Goal: Task Accomplishment & Management: Complete application form

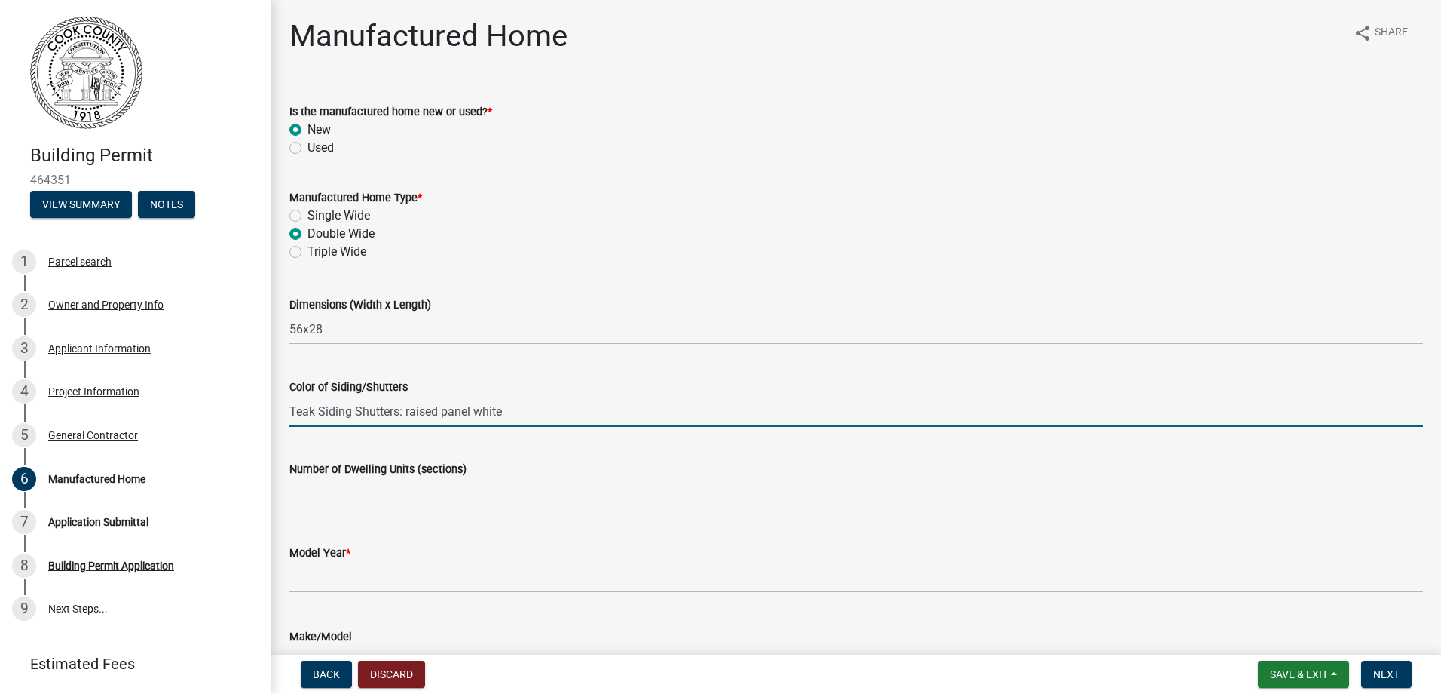
type input "Teak Siding Shutters: raised panel white"
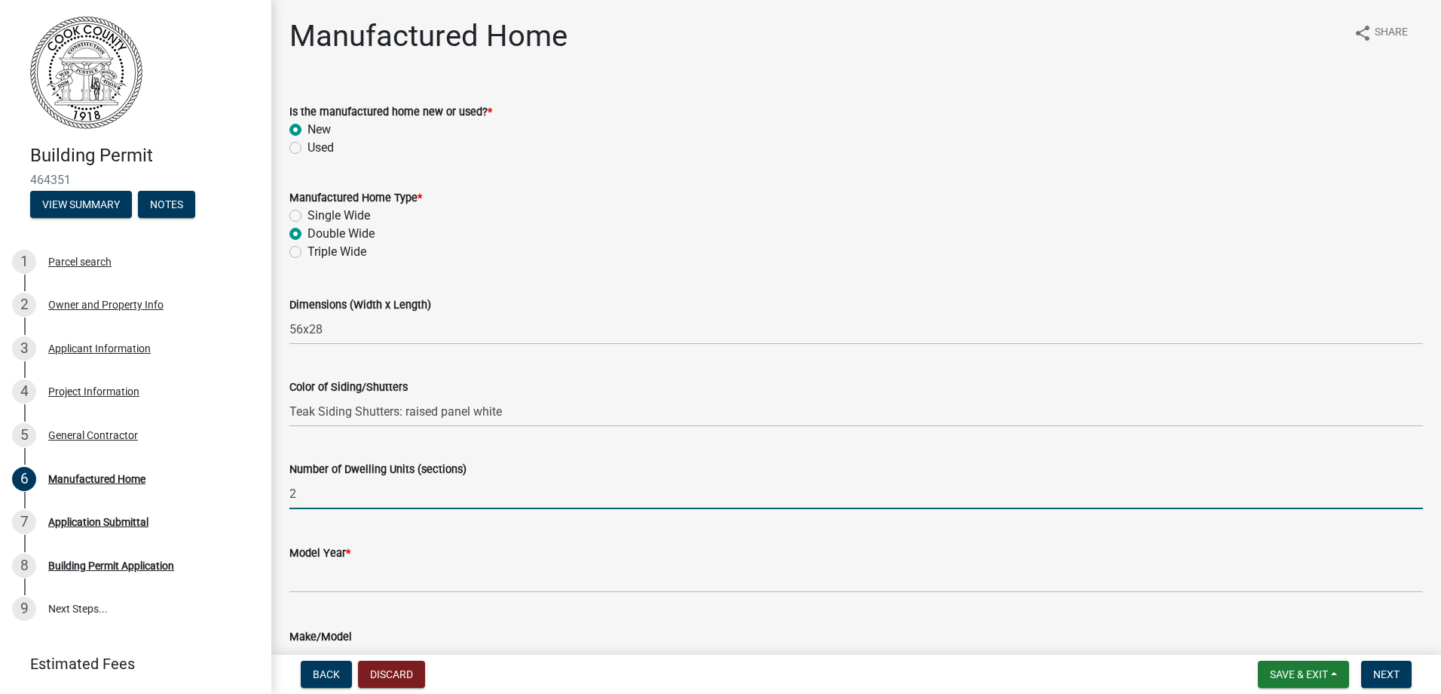
type input "2"
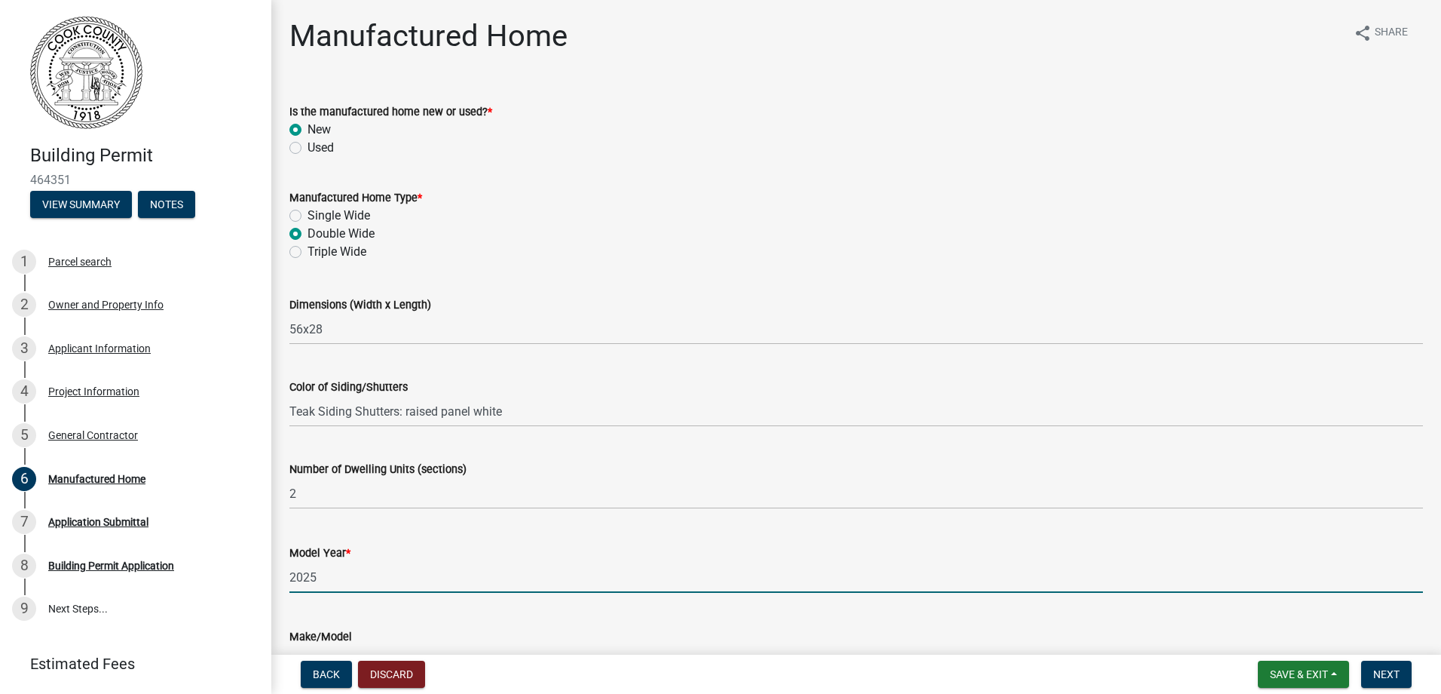
type input "2025"
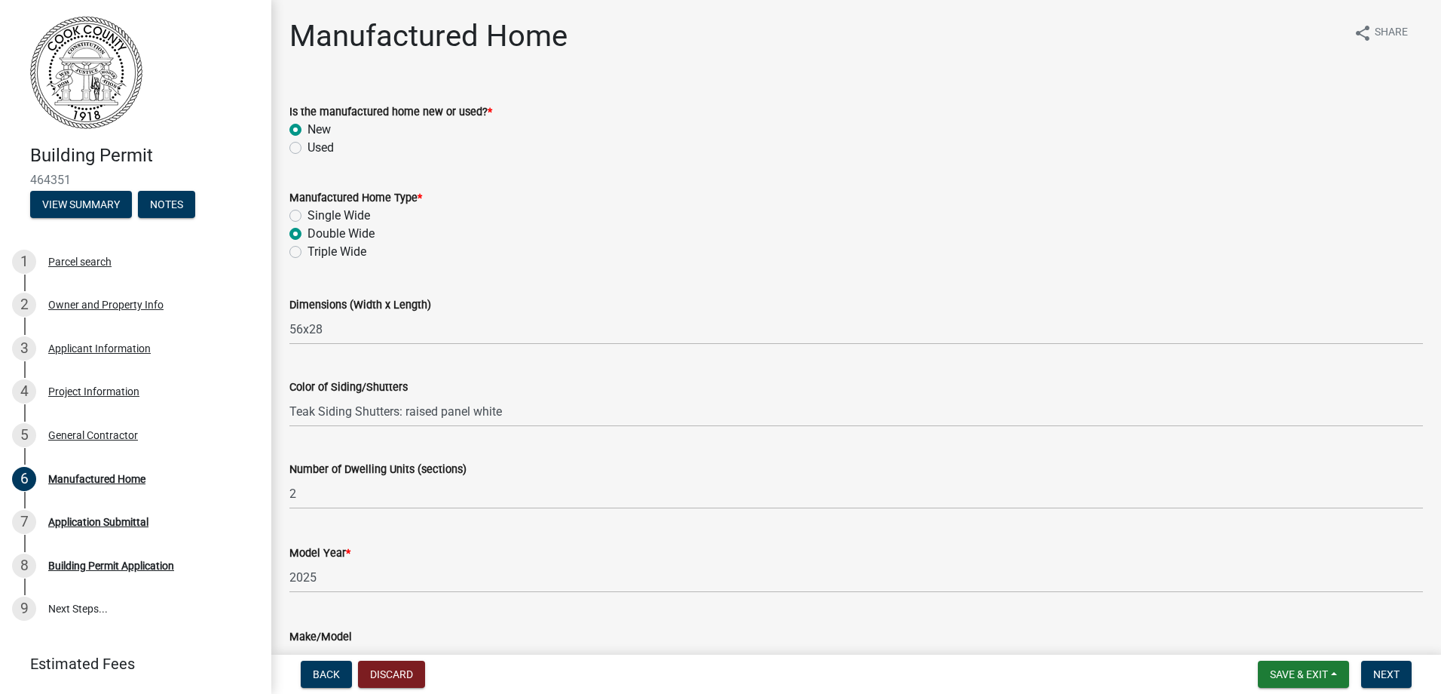
scroll to position [28, 0]
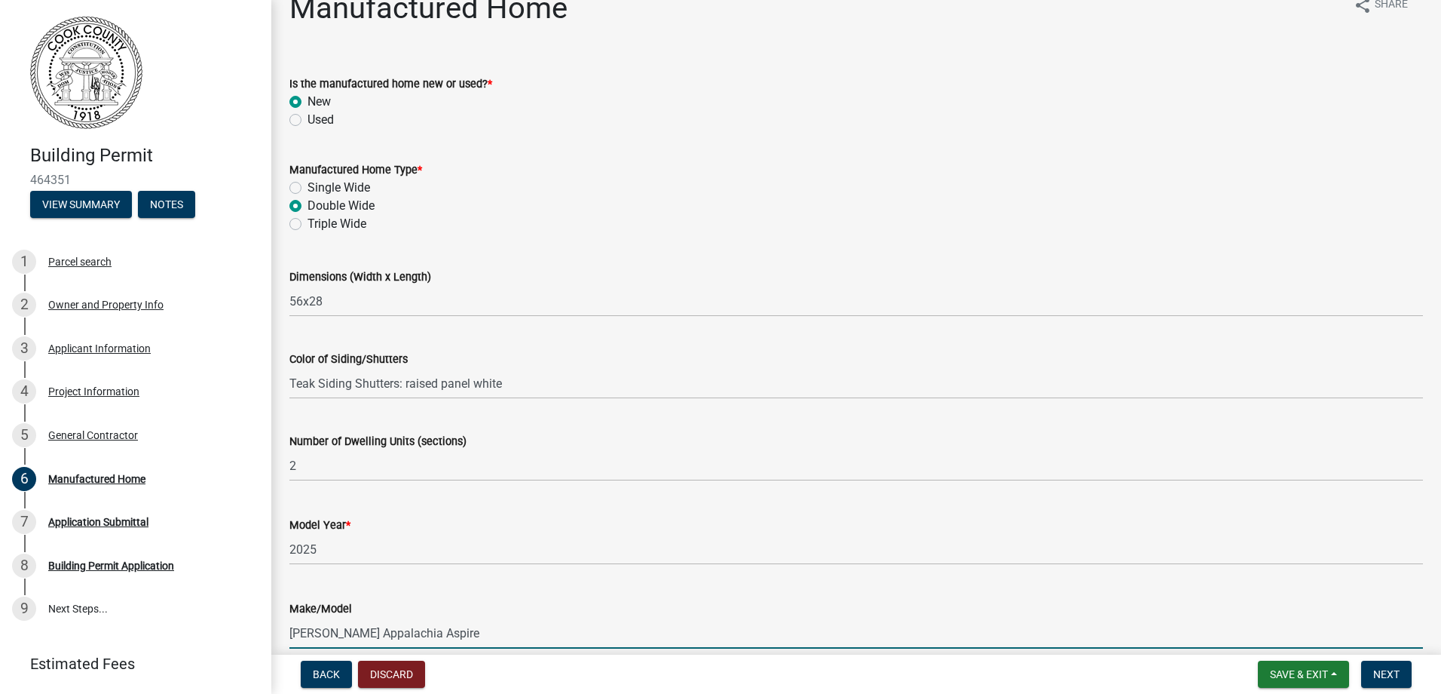
type input "[PERSON_NAME] Appalachia Aspire"
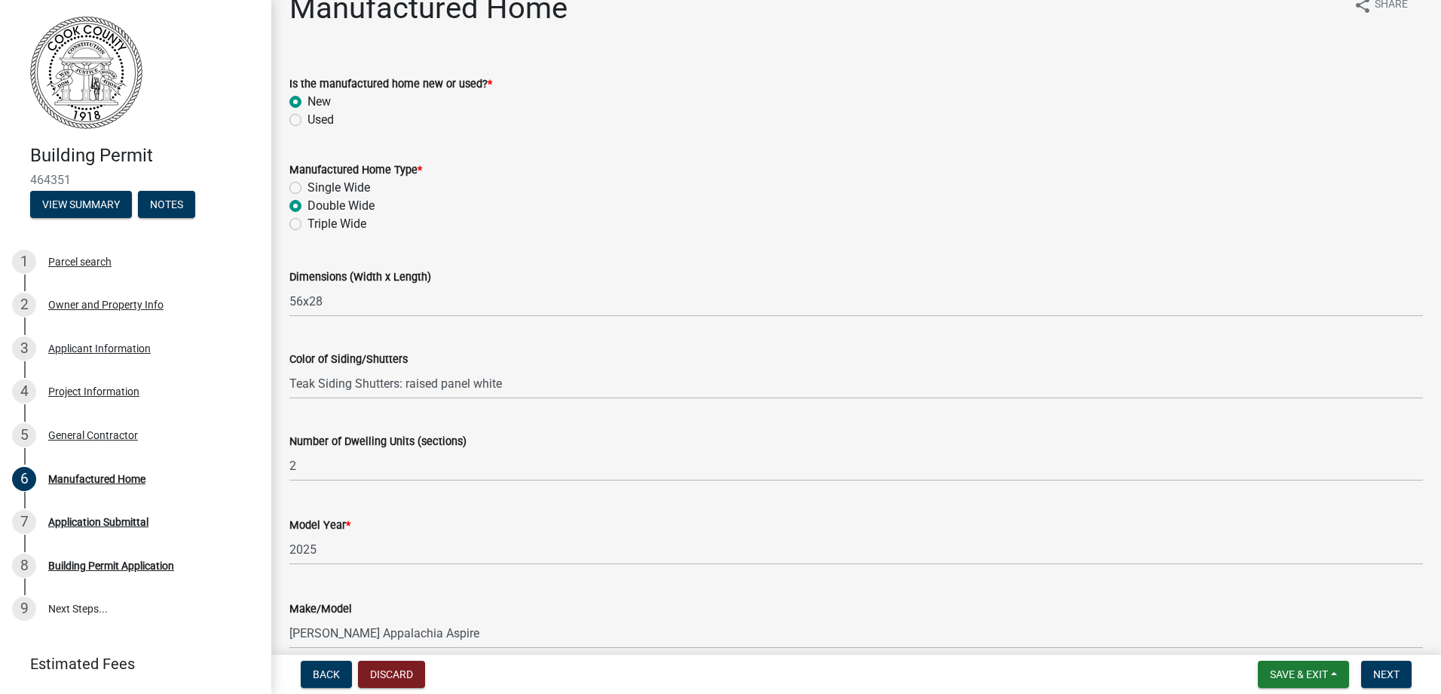
scroll to position [419, 0]
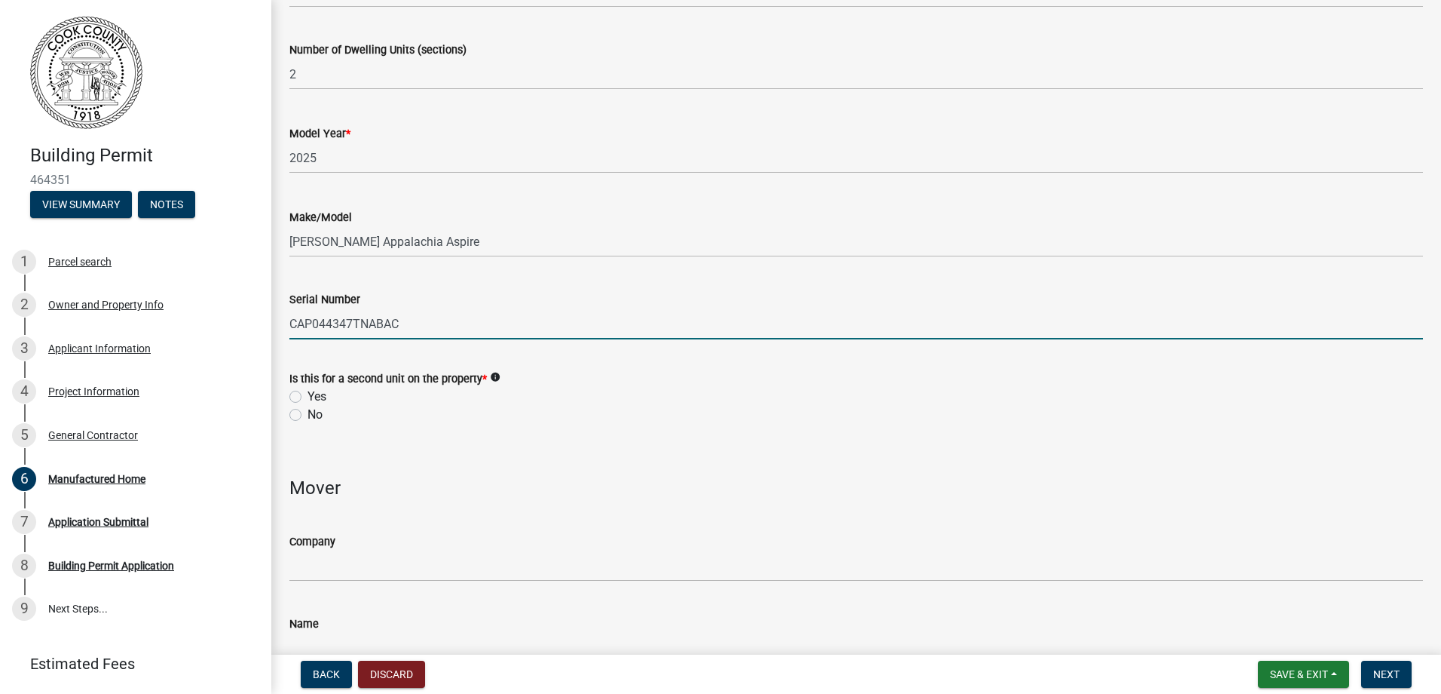
type input "CAP044347TNABAC"
click at [308, 416] on label "No" at bounding box center [315, 415] width 15 height 18
click at [308, 415] on input "No" at bounding box center [313, 411] width 10 height 10
radio input "true"
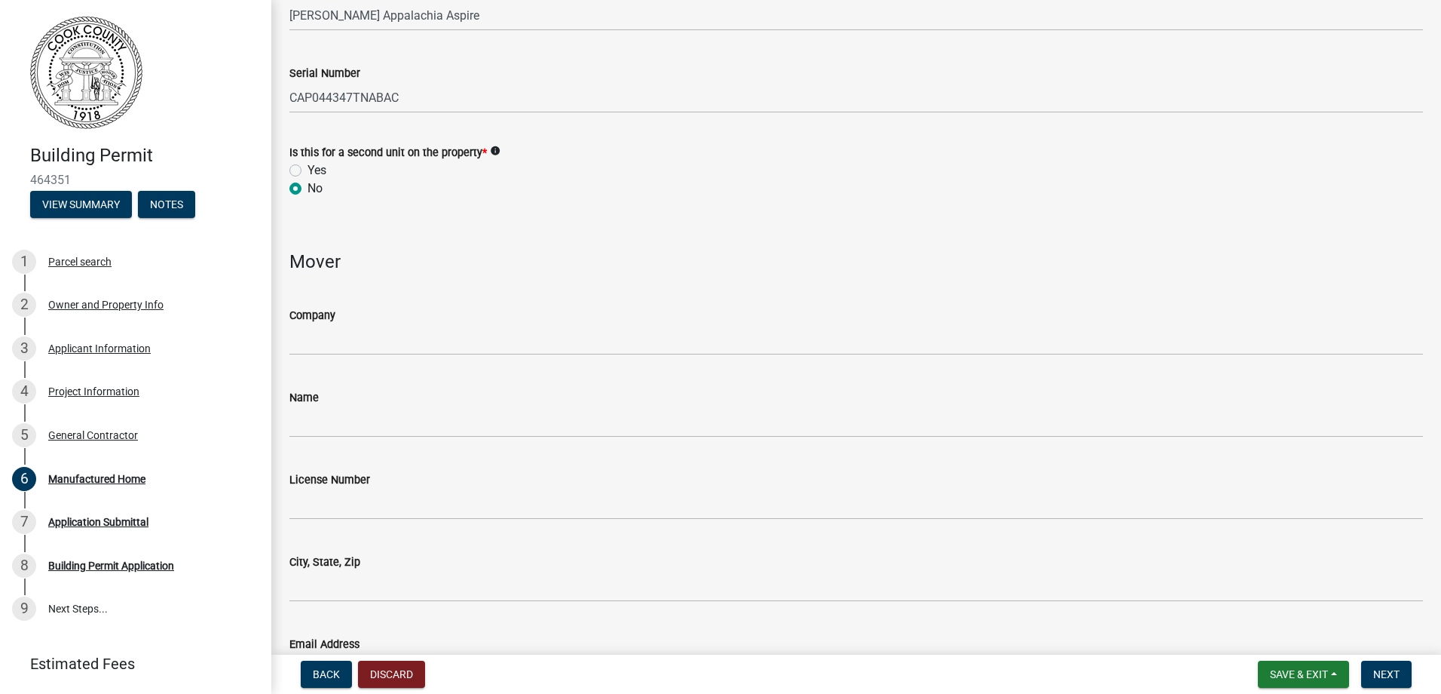
scroll to position [721, 0]
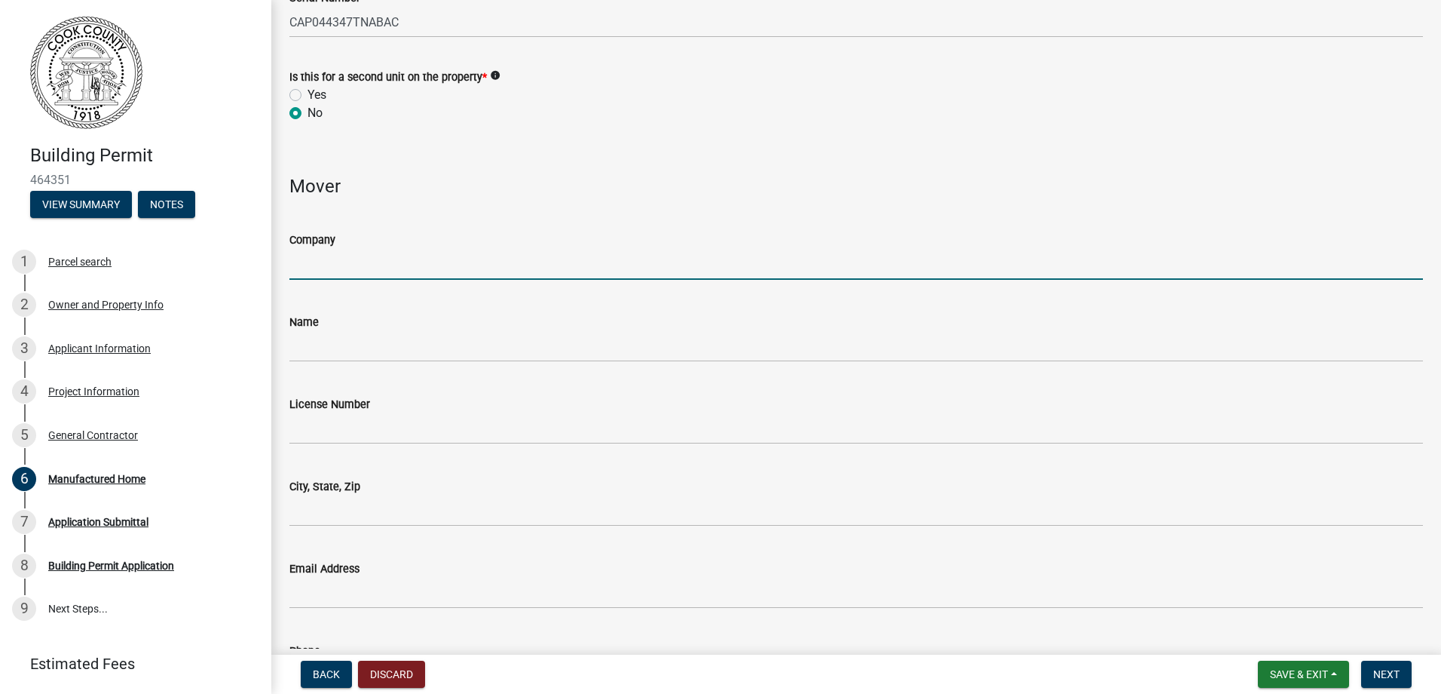
drag, startPoint x: 401, startPoint y: 269, endPoint x: 397, endPoint y: 261, distance: 9.1
click at [401, 268] on input "Company" at bounding box center [856, 264] width 1134 height 31
type input "Halls Transport"
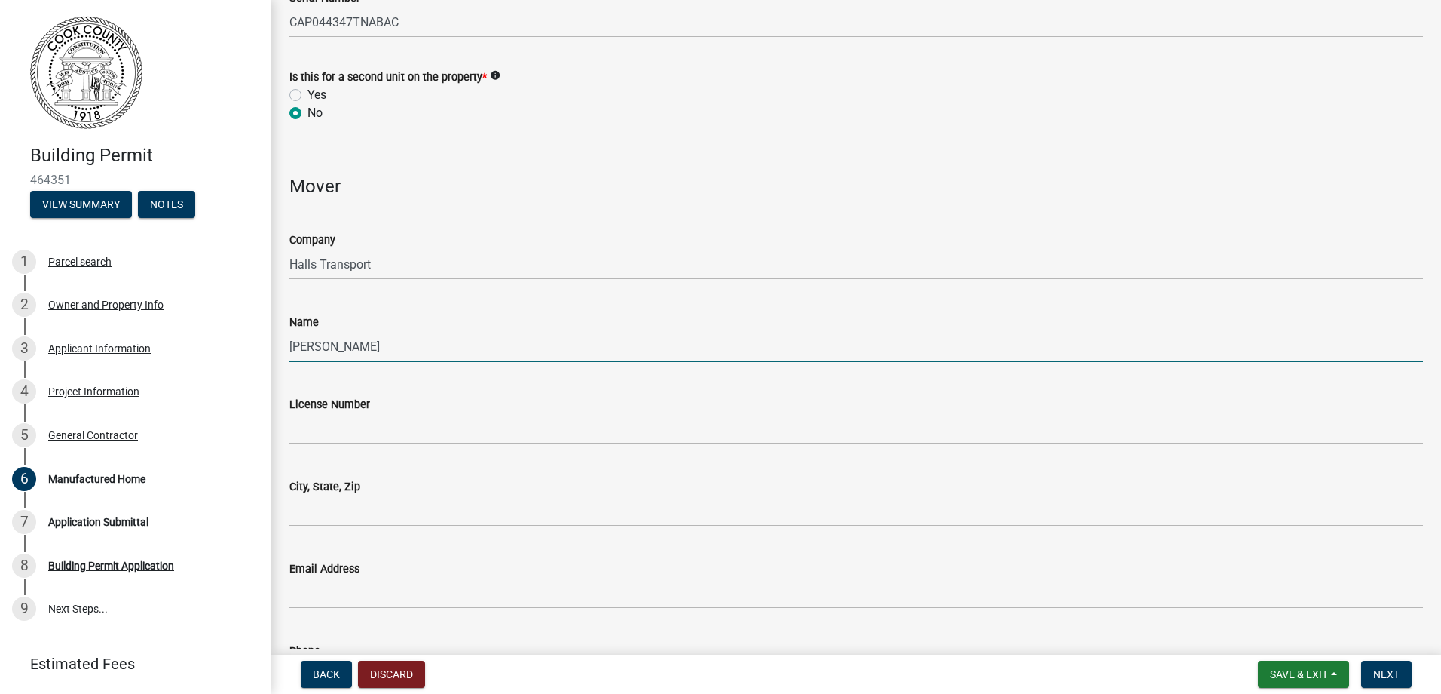
type input "[PERSON_NAME]"
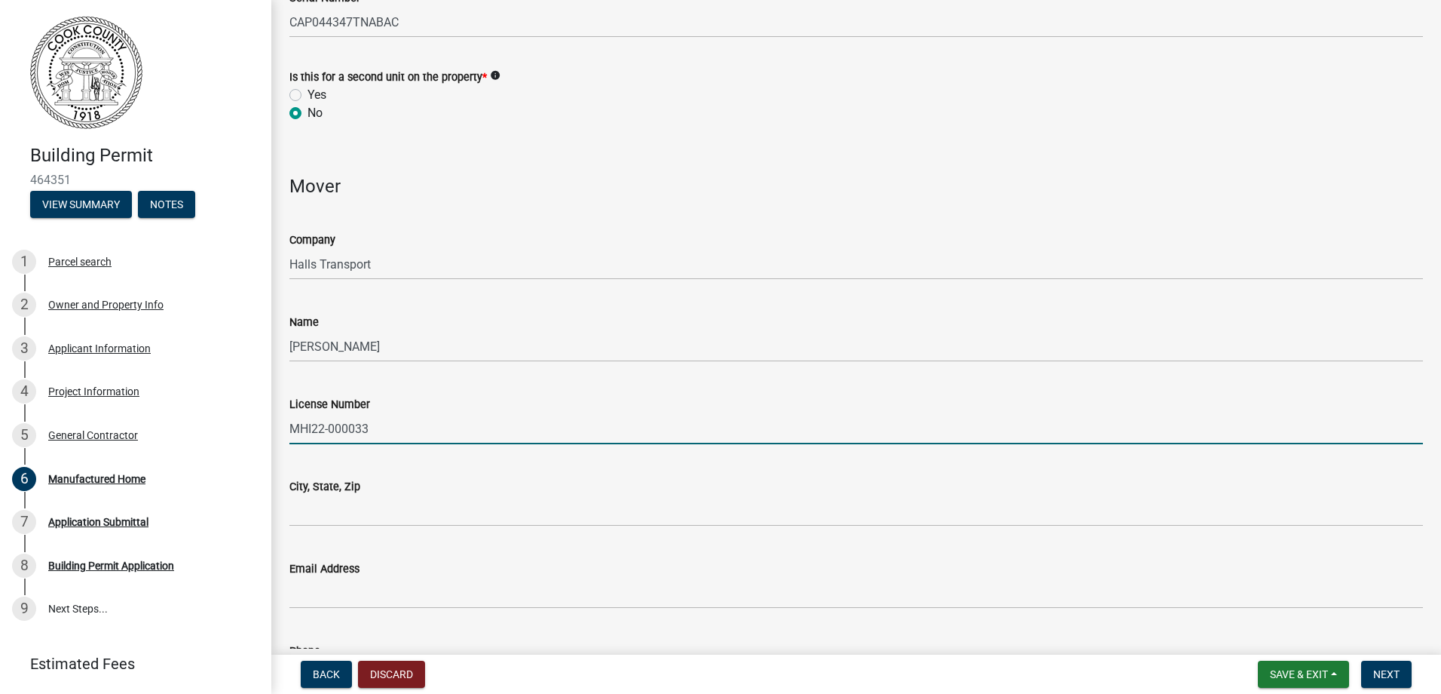
type input "MHI22-000033"
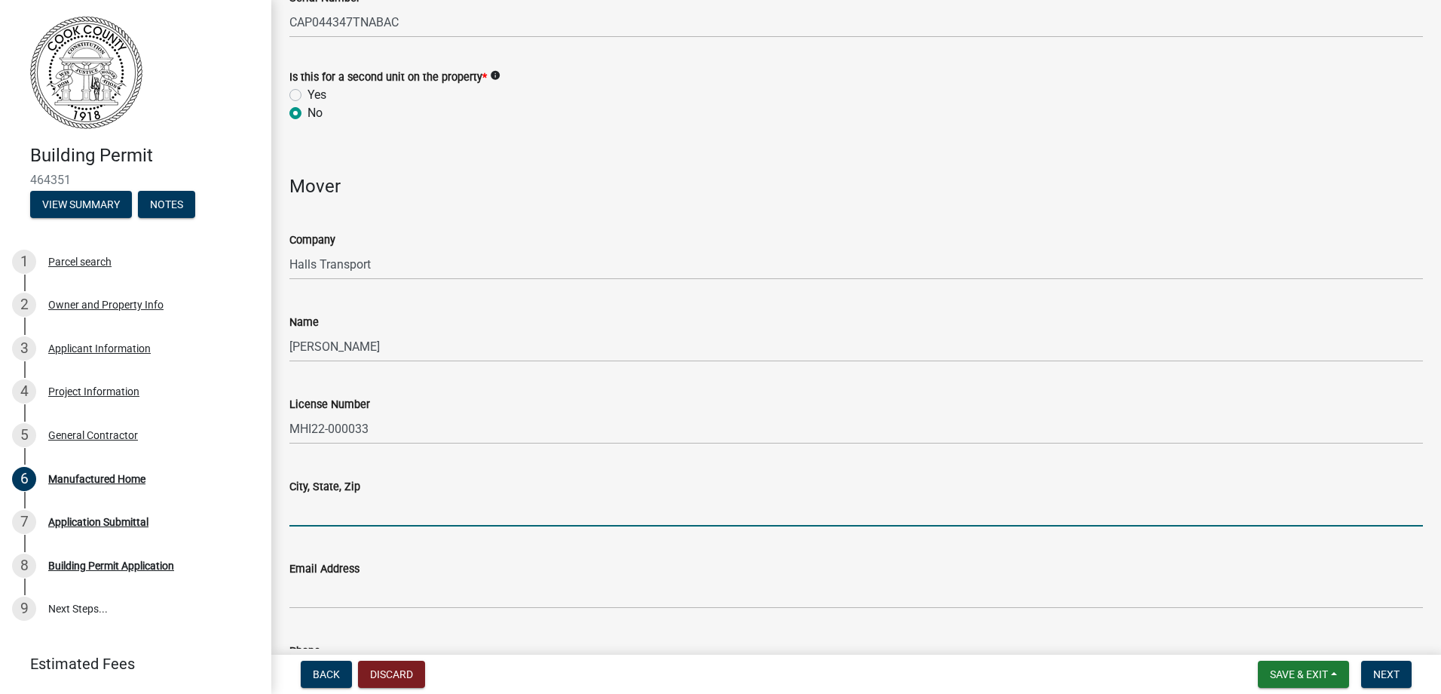
click at [471, 516] on input "City, State, Zip" at bounding box center [856, 510] width 1134 height 31
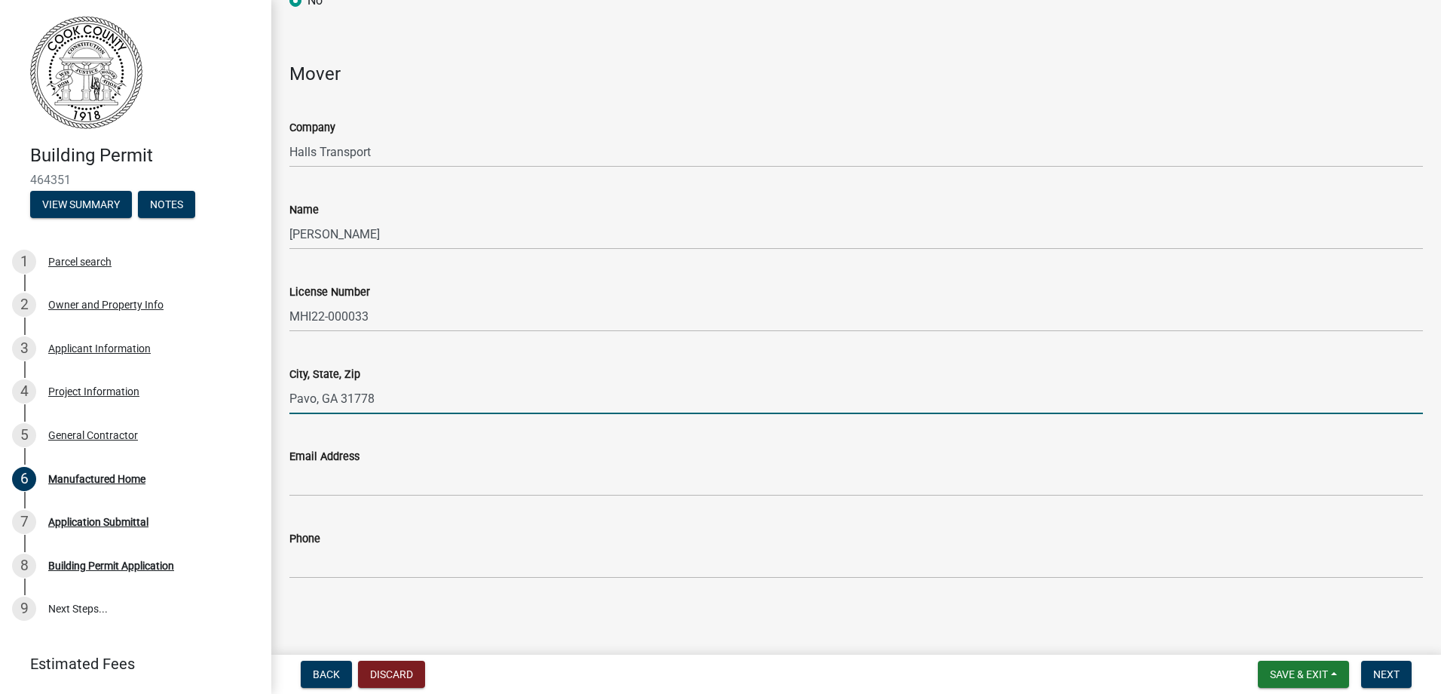
scroll to position [834, 0]
type input "Pavo, GA 31778"
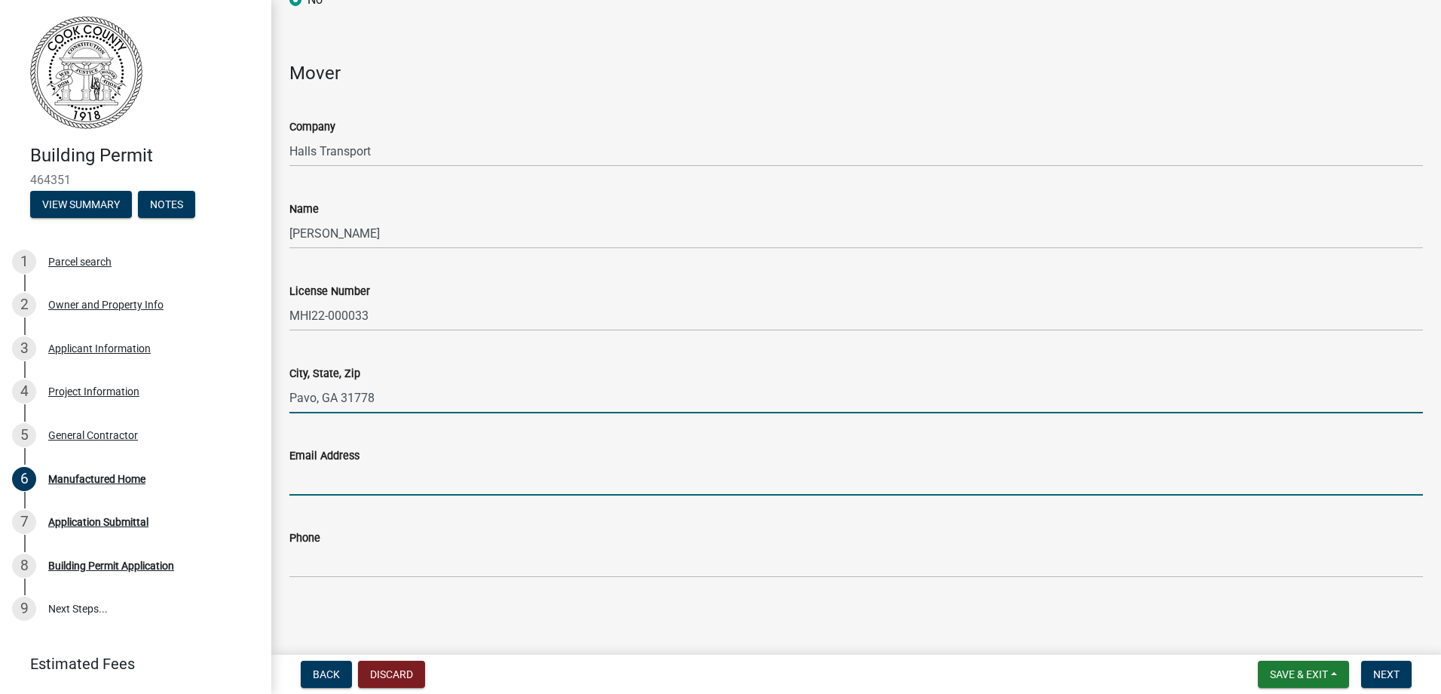
click at [482, 468] on input "Email Address" at bounding box center [856, 479] width 1134 height 31
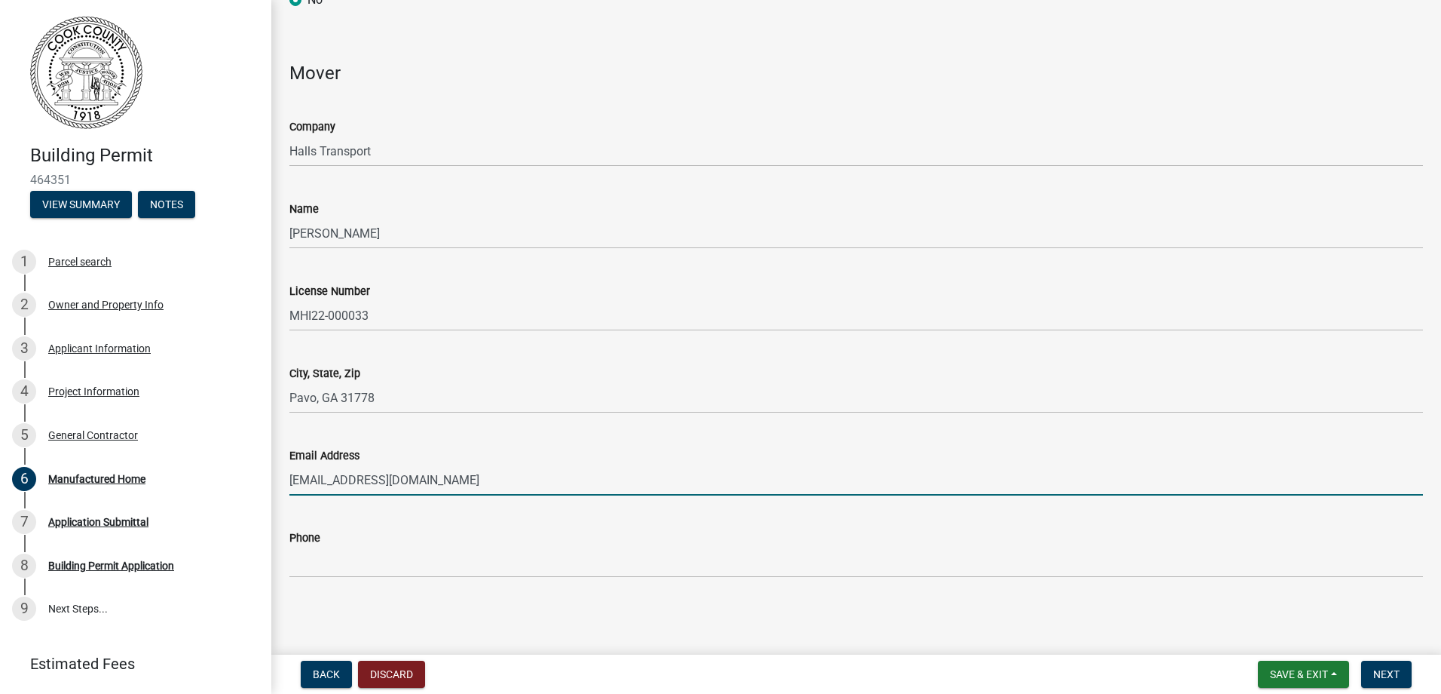
type input "[EMAIL_ADDRESS][DOMAIN_NAME]"
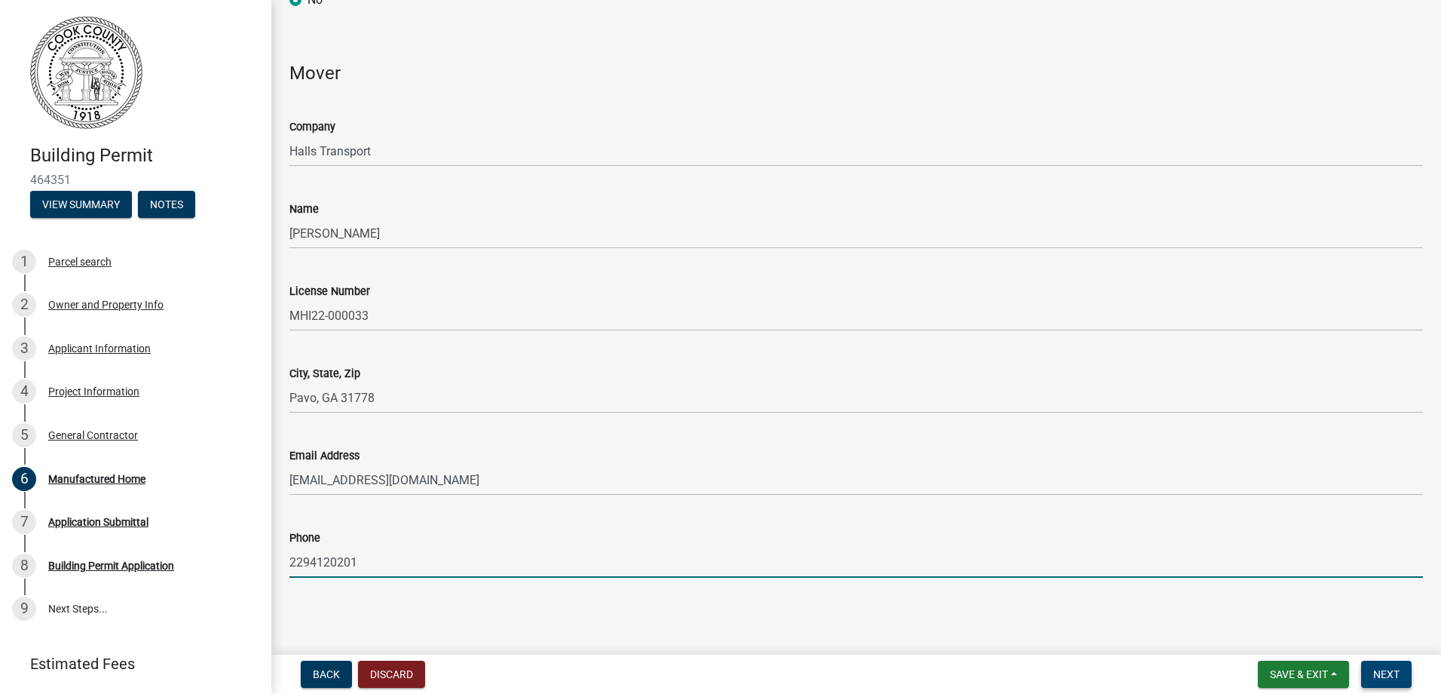
type input "2294120201"
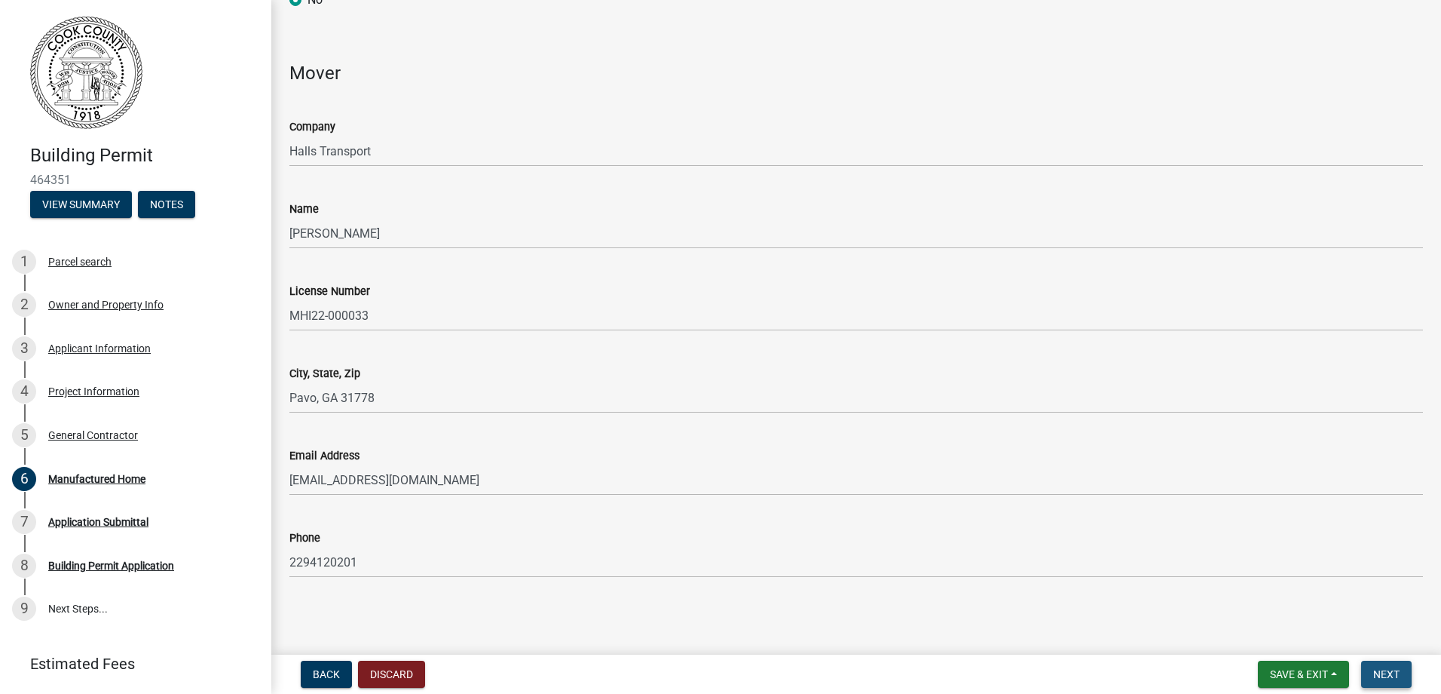
click at [1385, 664] on button "Next" at bounding box center [1387, 673] width 51 height 27
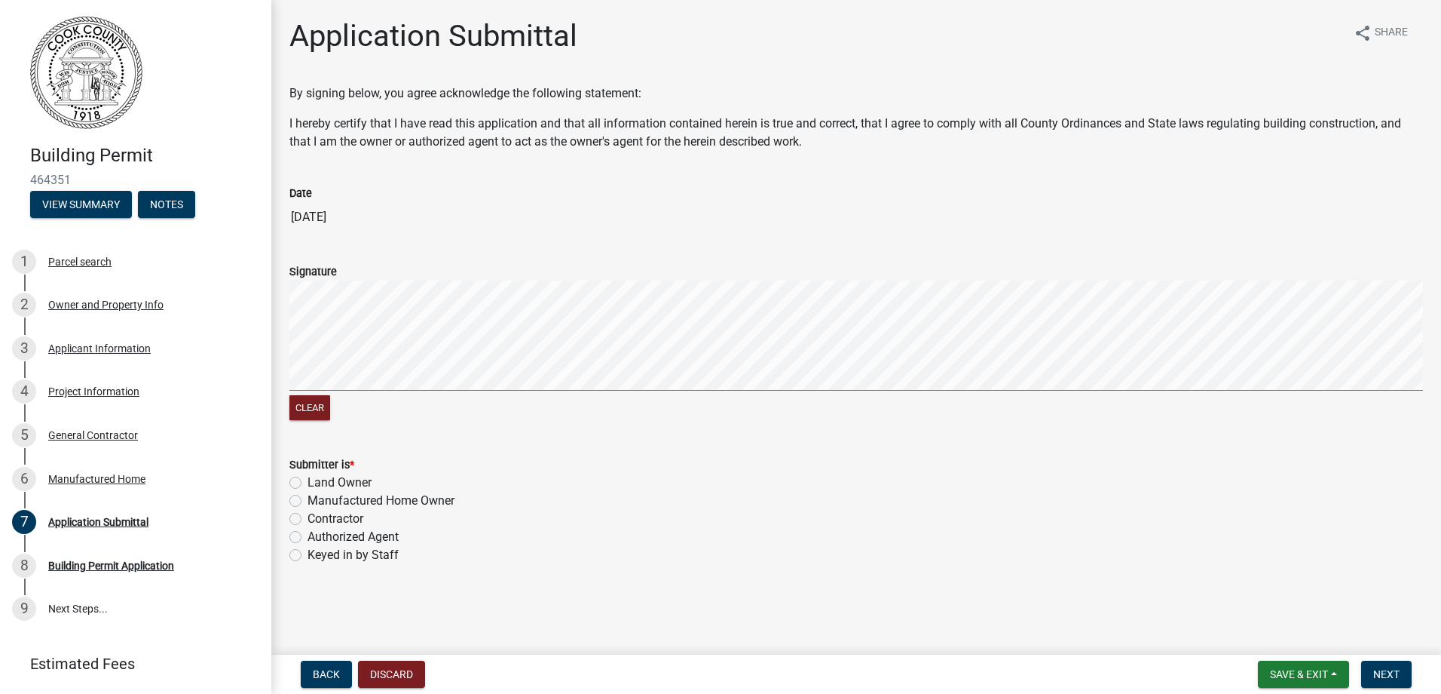
click at [344, 538] on label "Authorized Agent" at bounding box center [353, 537] width 91 height 18
click at [317, 538] on input "Authorized Agent" at bounding box center [313, 533] width 10 height 10
radio input "true"
click at [1394, 671] on span "Next" at bounding box center [1387, 674] width 26 height 12
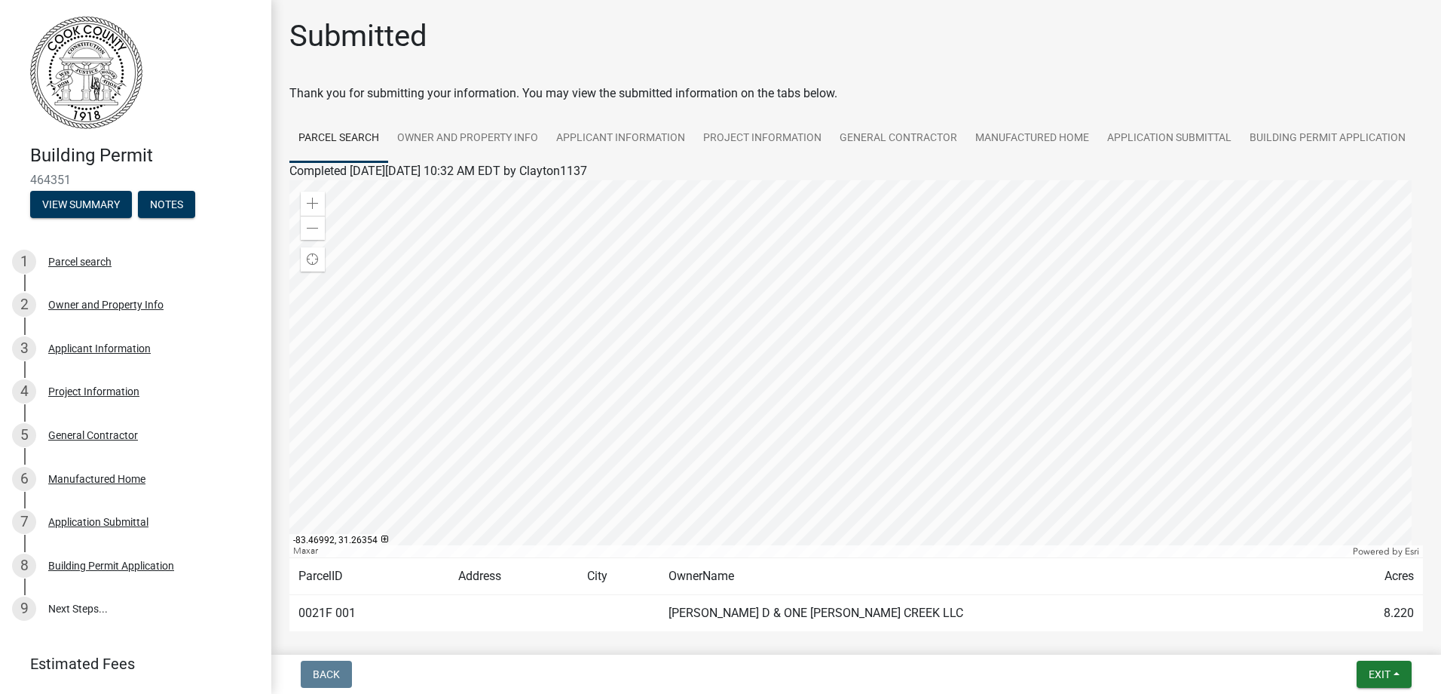
scroll to position [72, 0]
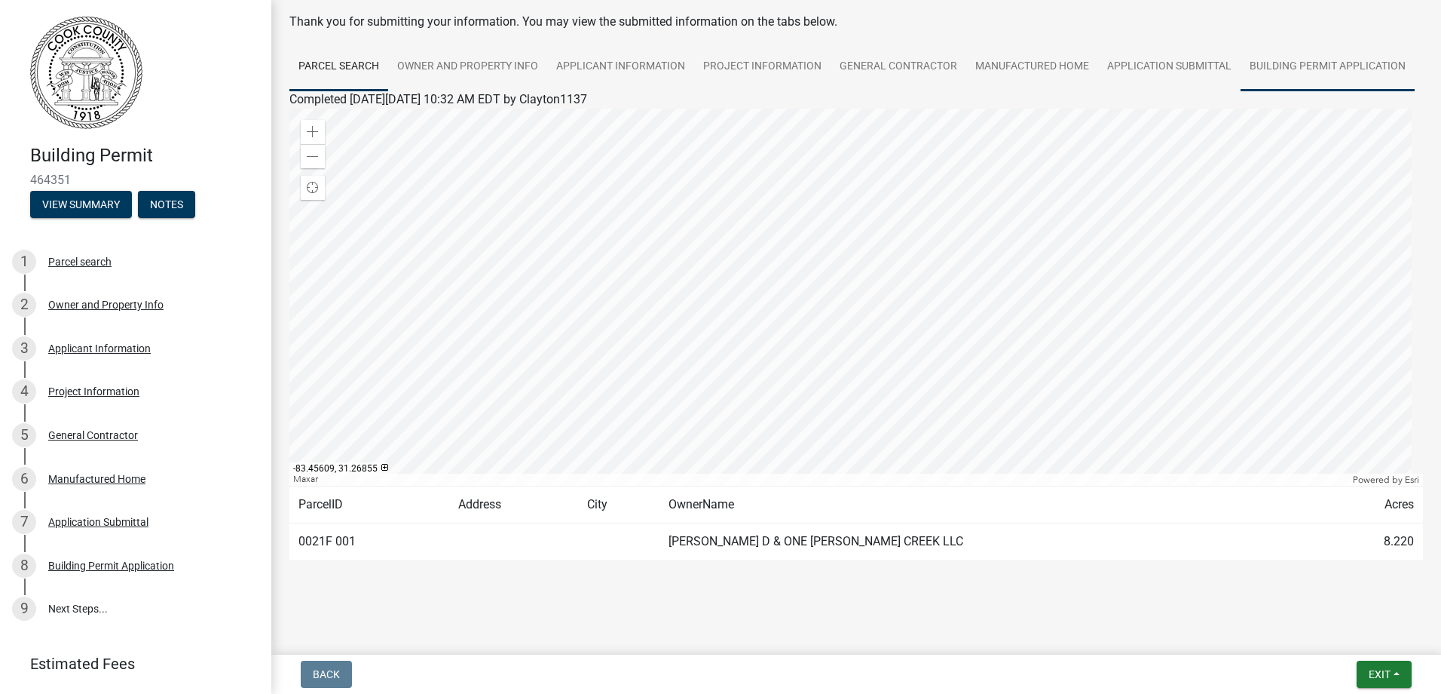
click at [1338, 69] on link "Building Permit Application" at bounding box center [1328, 67] width 174 height 48
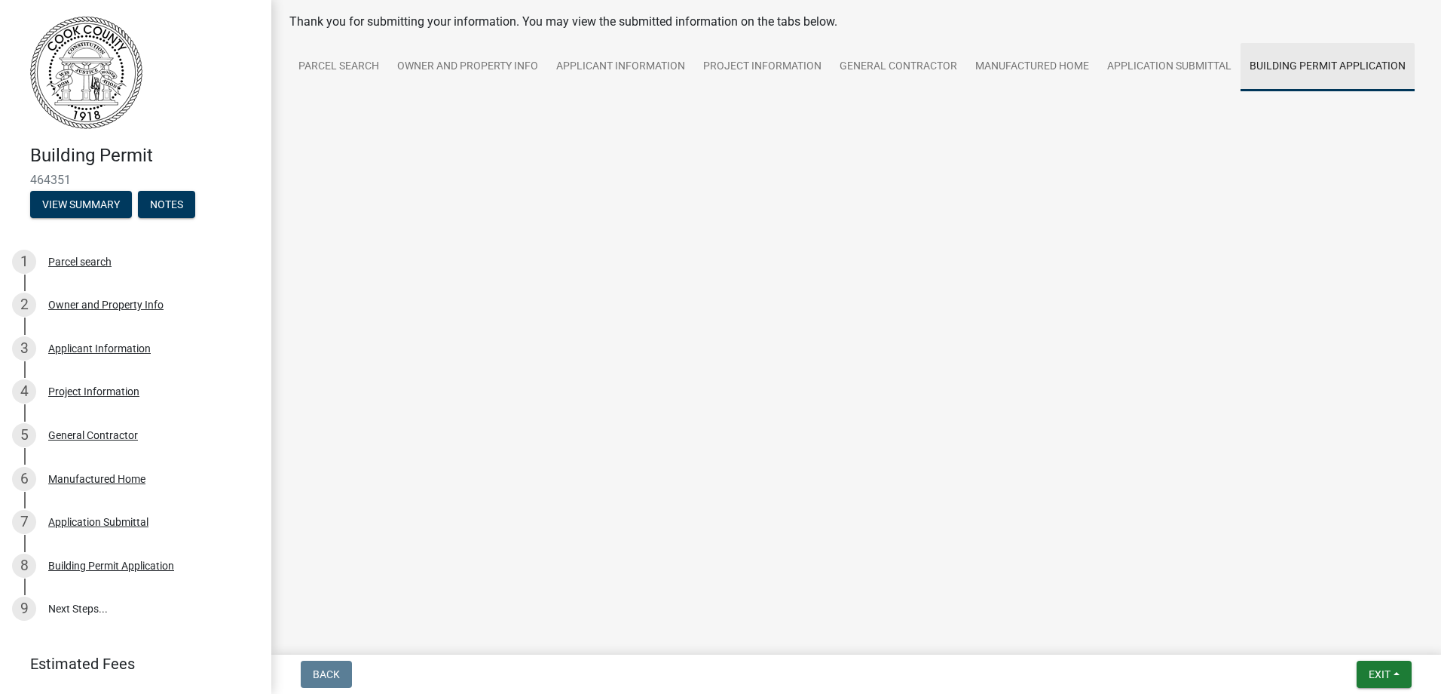
scroll to position [0, 0]
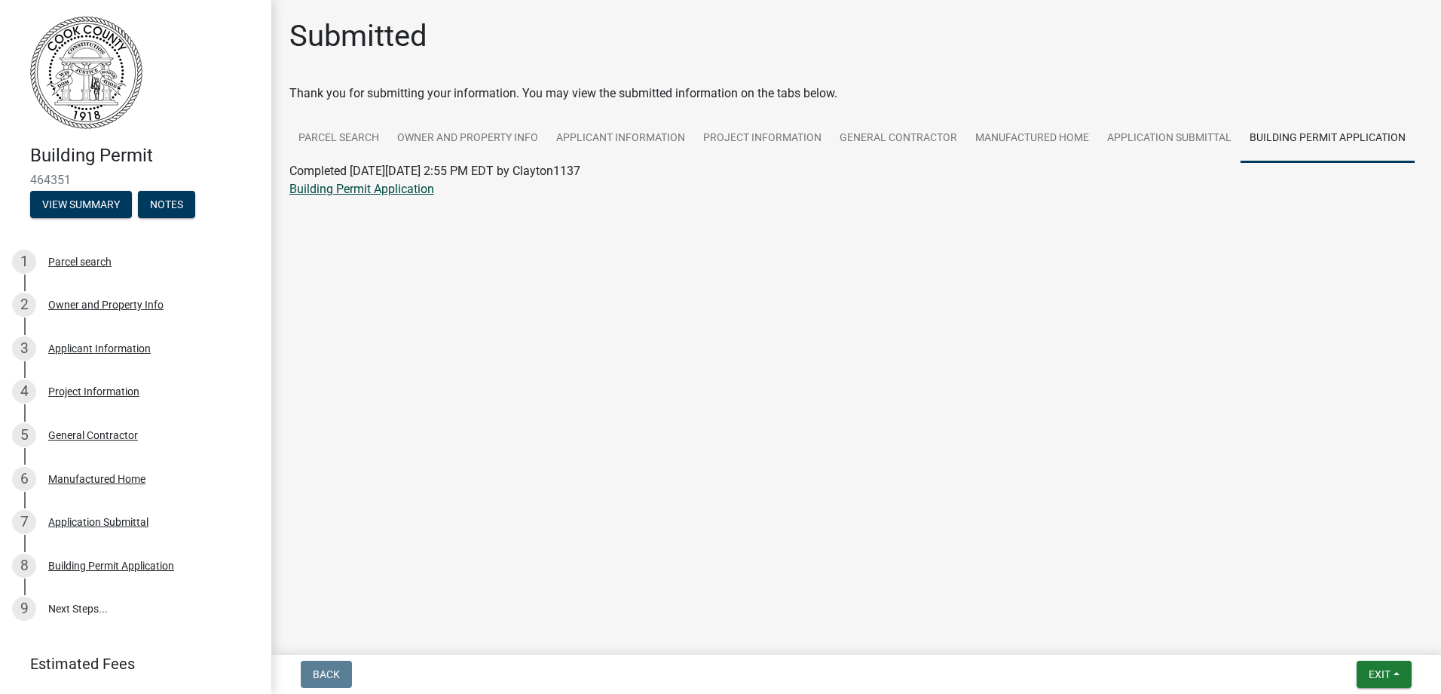
click at [418, 188] on link "Building Permit Application" at bounding box center [361, 189] width 145 height 14
click at [1377, 674] on span "Exit" at bounding box center [1380, 674] width 22 height 12
click at [955, 594] on main "Submitted Thank you for submitting your information. You may view the submitted…" at bounding box center [856, 324] width 1170 height 648
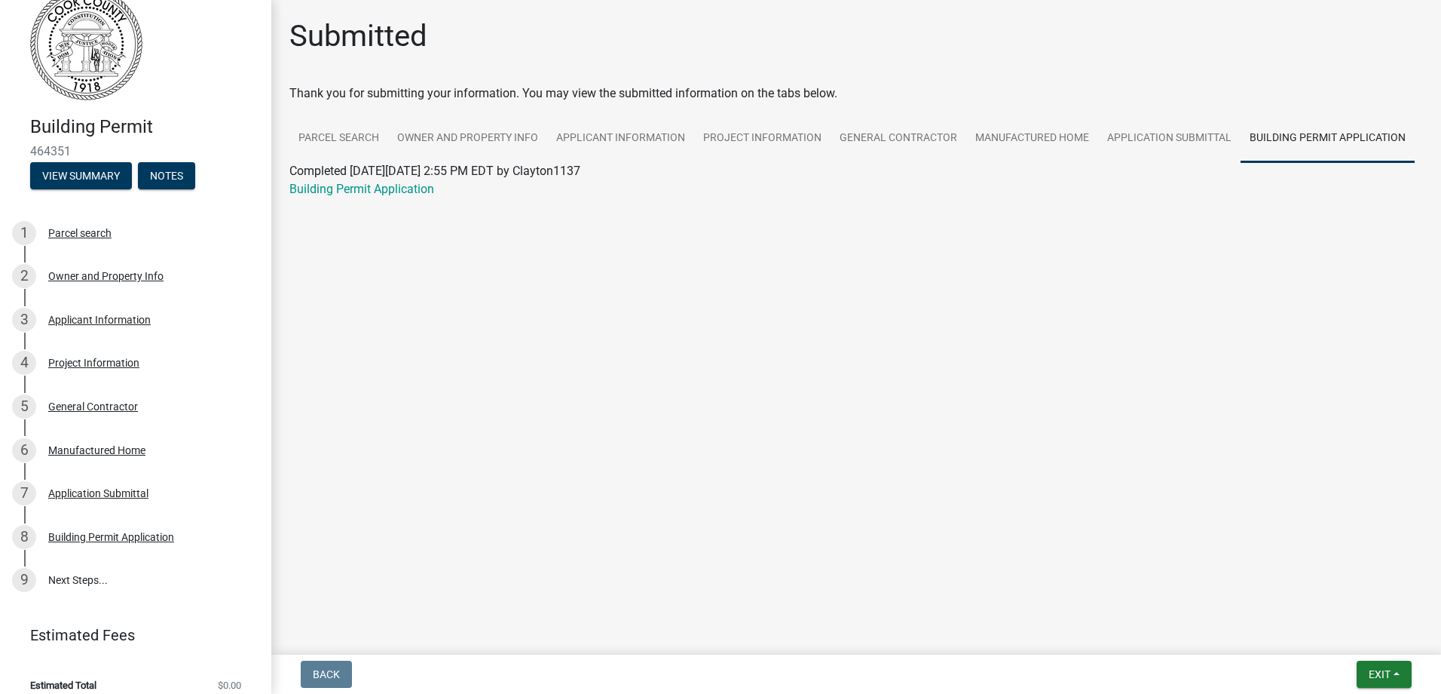
scroll to position [43, 0]
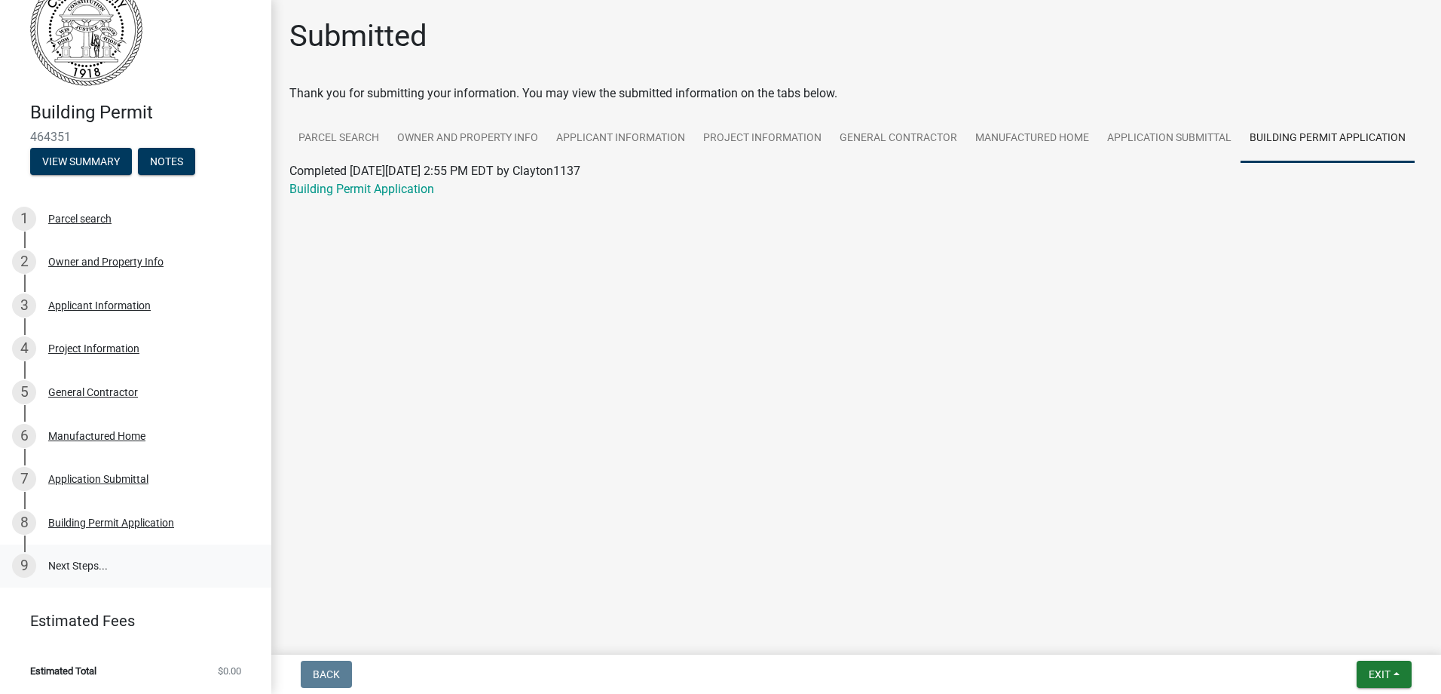
click at [78, 557] on link "9 Next Steps..." at bounding box center [135, 566] width 271 height 44
click at [79, 560] on link "9 Next Steps..." at bounding box center [135, 566] width 271 height 44
click at [63, 522] on div "Building Permit Application" at bounding box center [111, 522] width 126 height 11
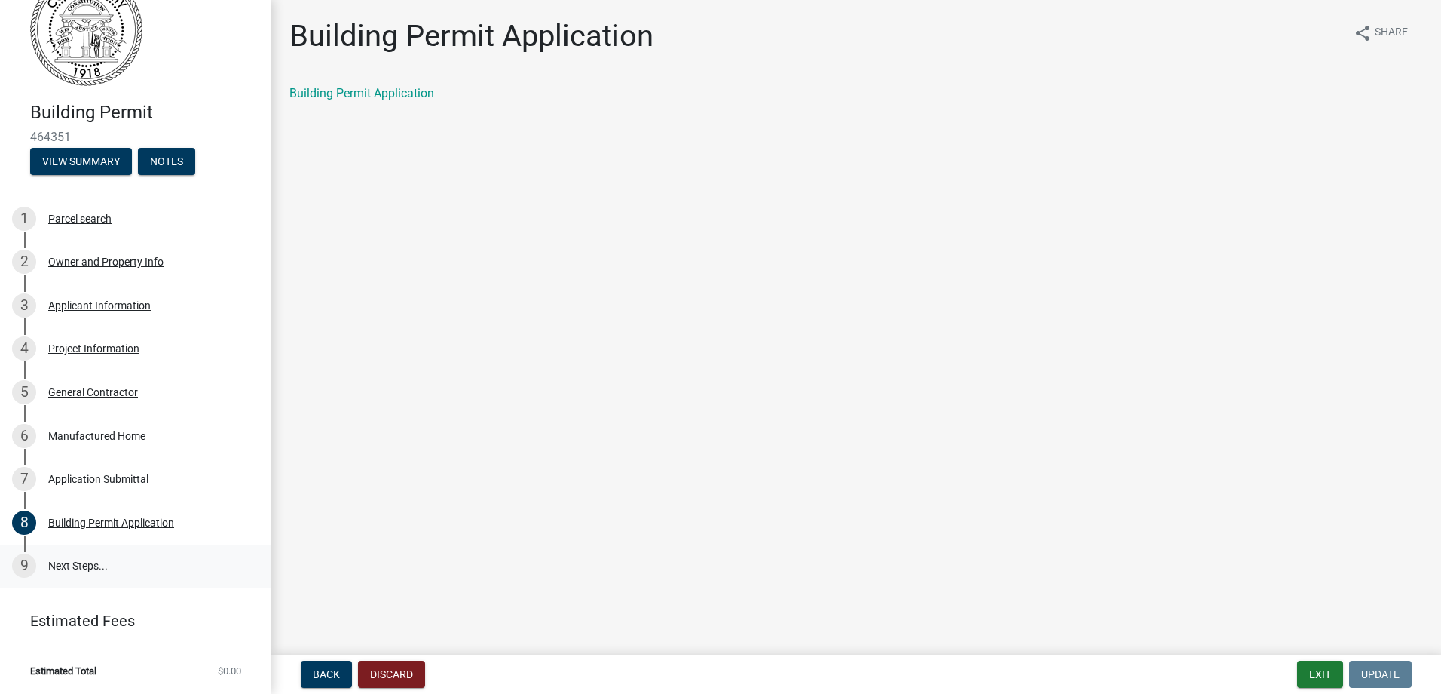
click at [69, 577] on link "9 Next Steps..." at bounding box center [135, 566] width 271 height 44
click at [69, 573] on link "9 Next Steps..." at bounding box center [135, 566] width 271 height 44
click at [87, 567] on link "9 Next Steps..." at bounding box center [135, 566] width 271 height 44
click at [1337, 672] on button "Exit" at bounding box center [1320, 673] width 46 height 27
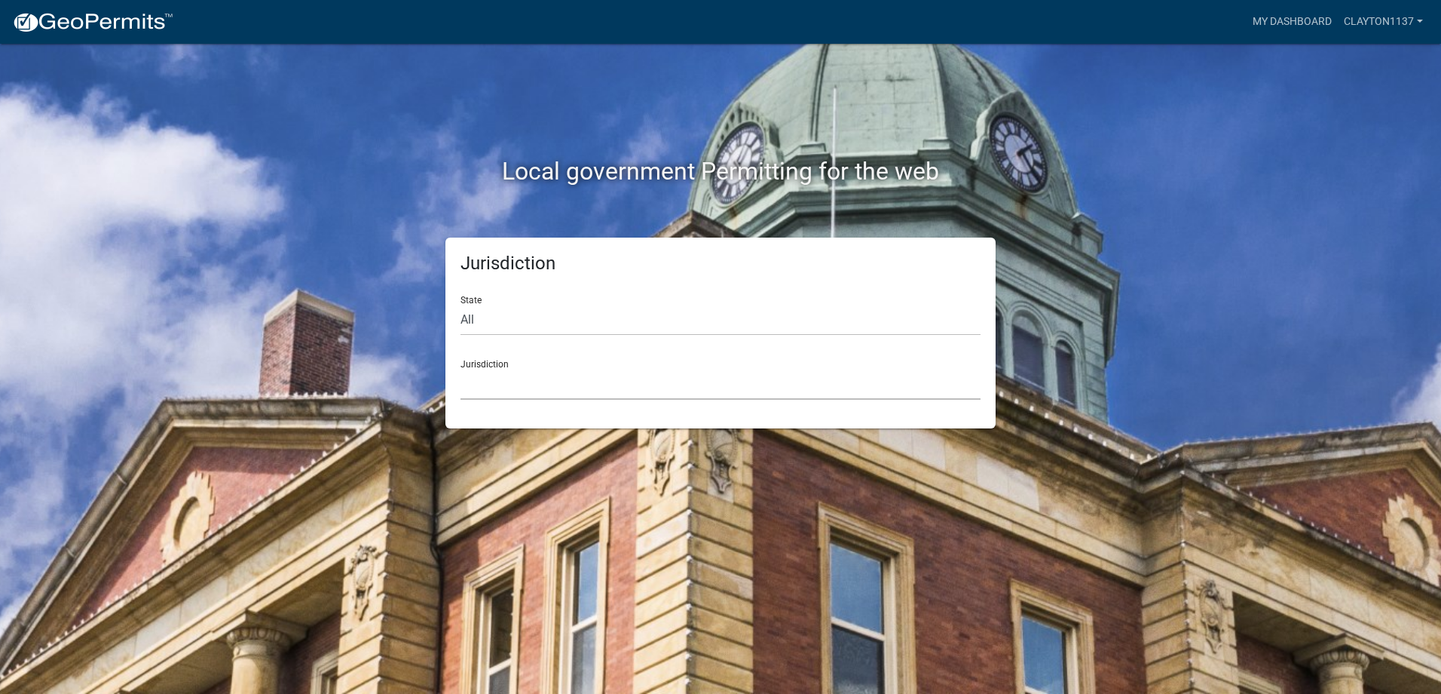
click at [629, 381] on select "[GEOGRAPHIC_DATA], [US_STATE] [GEOGRAPHIC_DATA], [US_STATE][PERSON_NAME][GEOGRA…" at bounding box center [721, 384] width 520 height 31
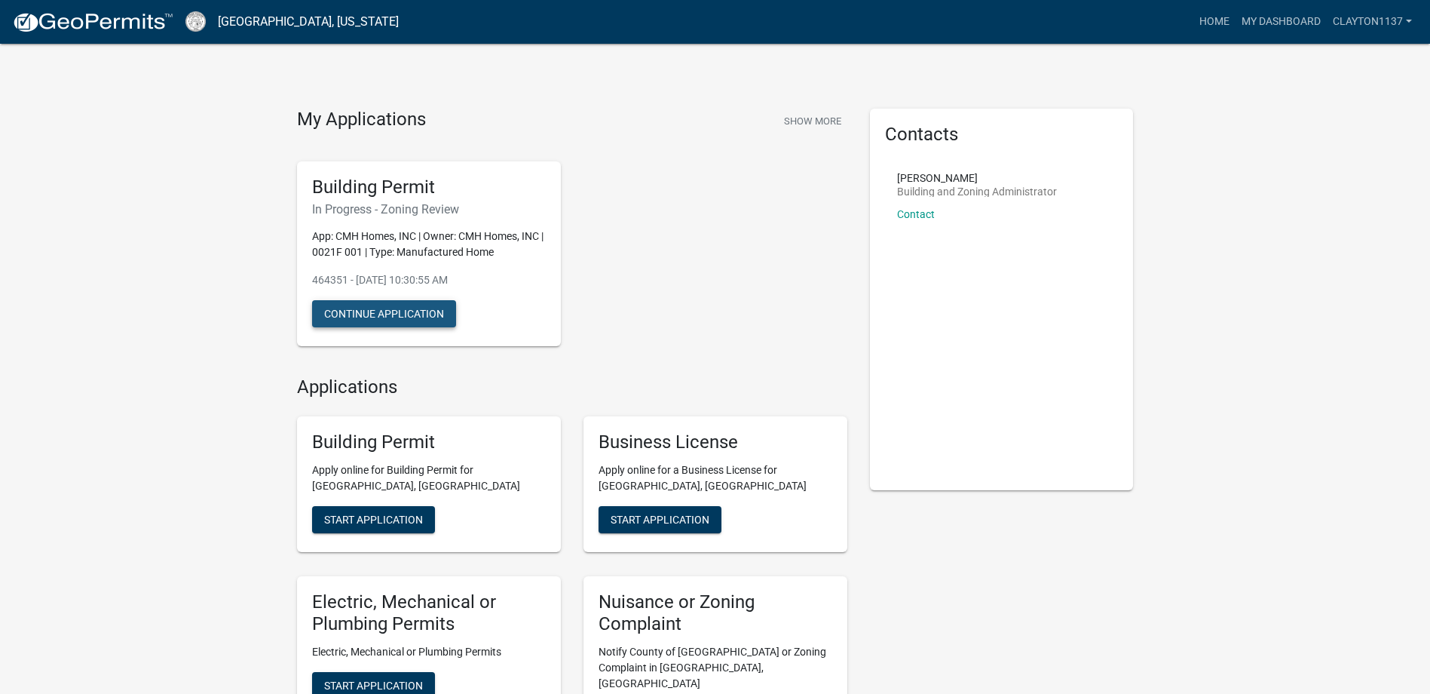
click at [420, 317] on button "Continue Application" at bounding box center [384, 313] width 144 height 27
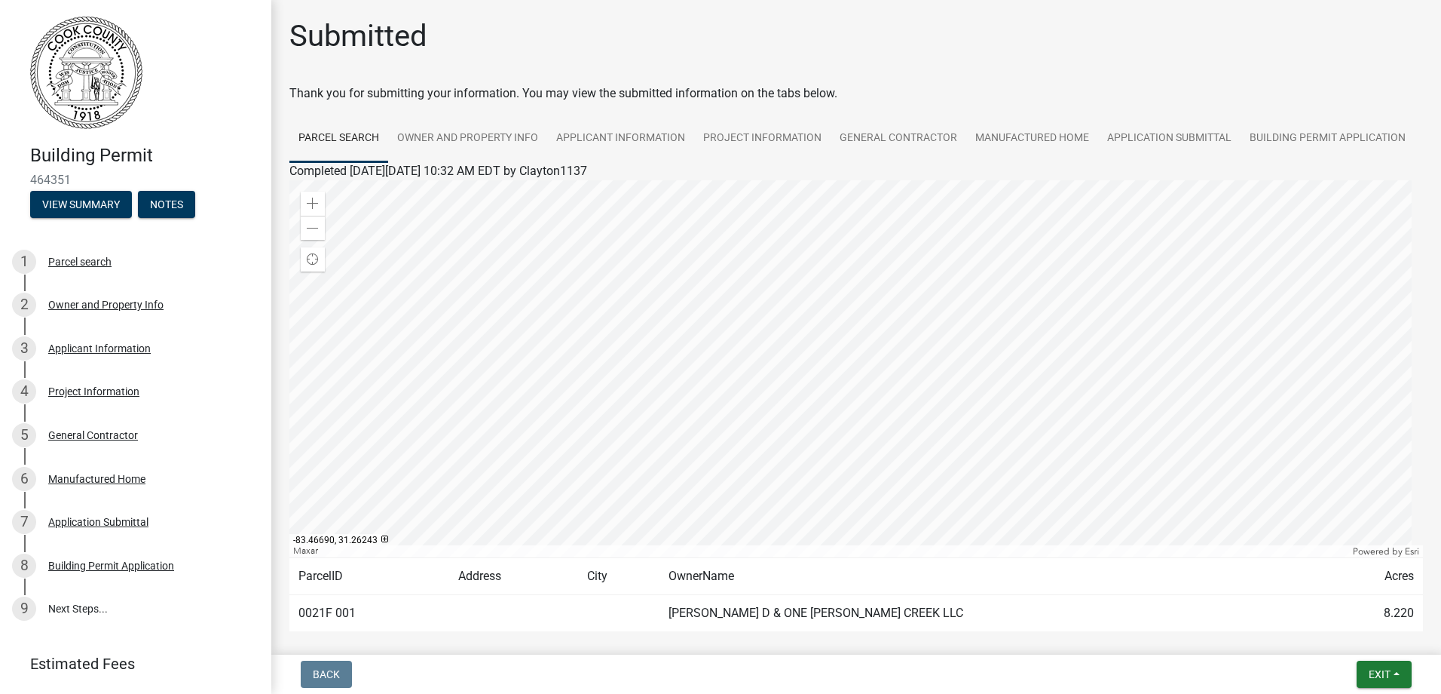
scroll to position [72, 0]
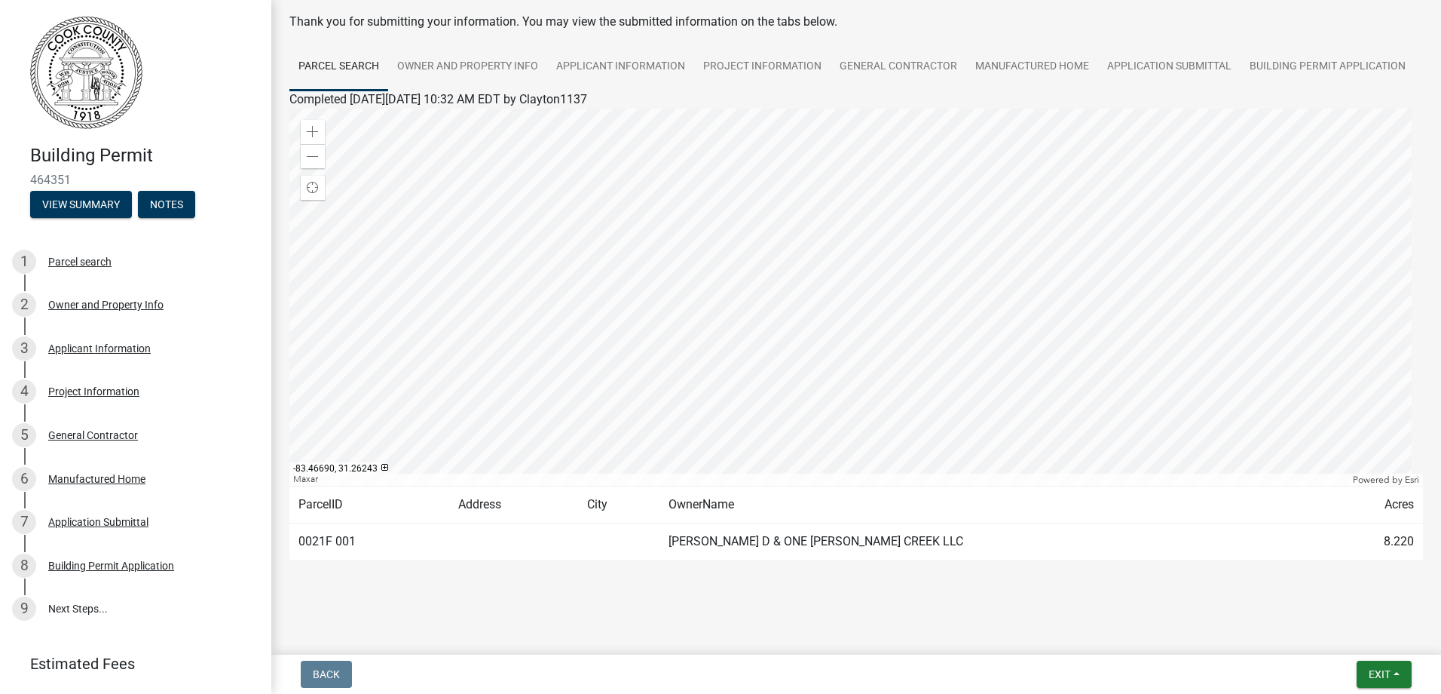
click at [719, 535] on td "[PERSON_NAME] D & ONE [PERSON_NAME] CREEK LLC" at bounding box center [991, 541] width 662 height 37
click at [1382, 684] on button "Exit" at bounding box center [1384, 673] width 55 height 27
click at [1321, 593] on button "Save" at bounding box center [1351, 598] width 121 height 36
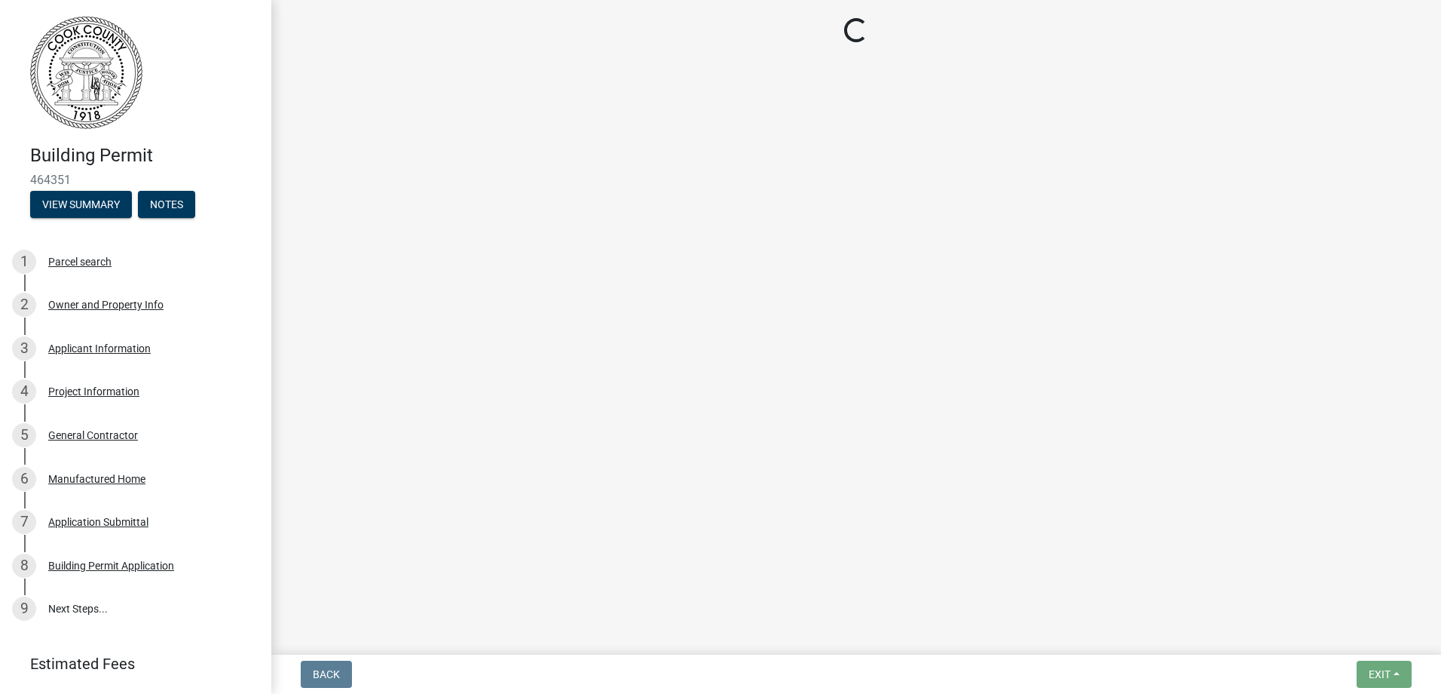
scroll to position [0, 0]
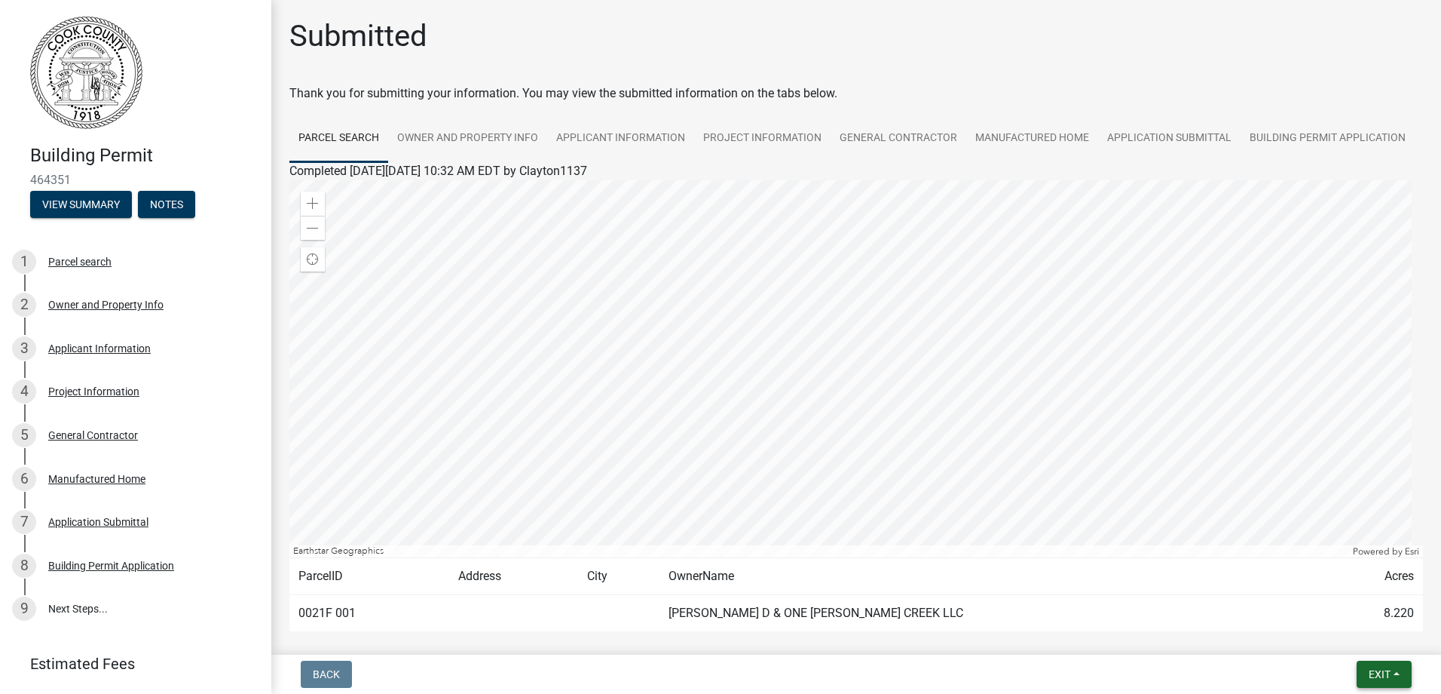
click at [1385, 678] on span "Exit" at bounding box center [1380, 674] width 22 height 12
click at [1374, 652] on button "Save & Exit" at bounding box center [1351, 635] width 121 height 36
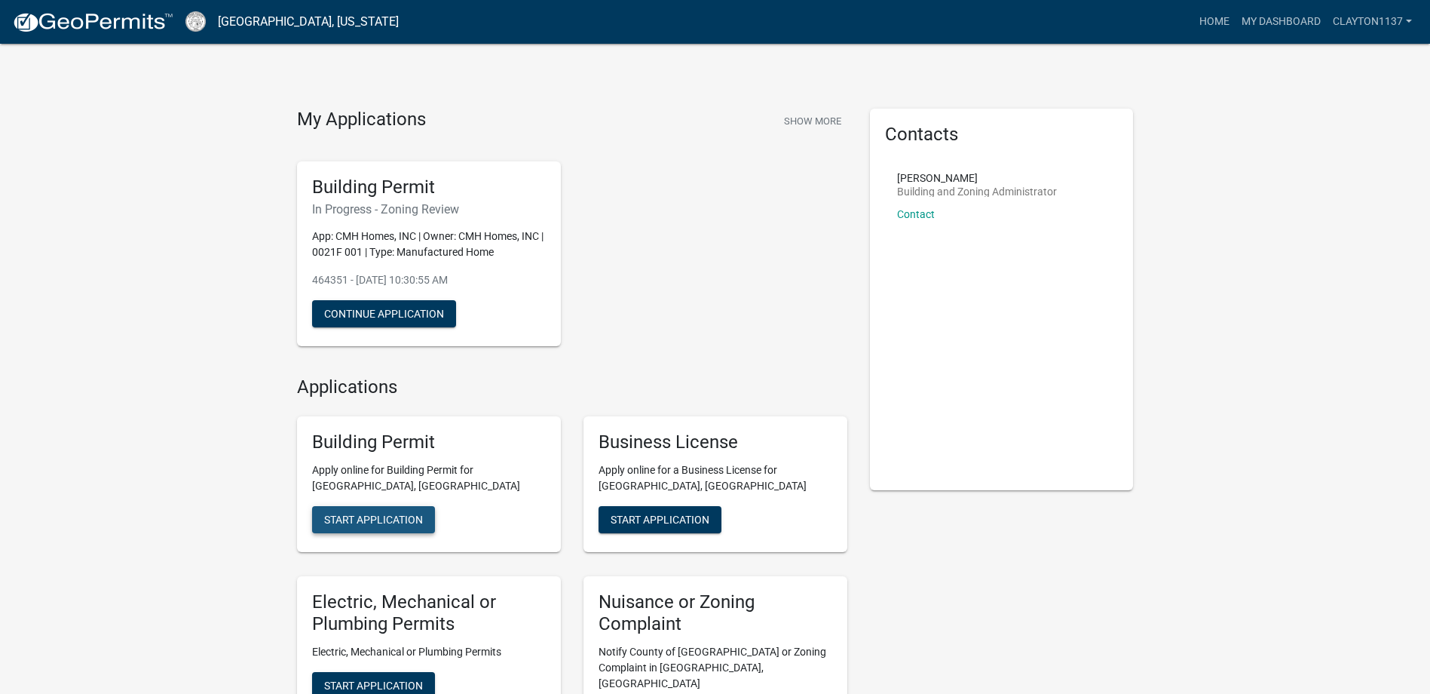
click at [375, 522] on span "Start Application" at bounding box center [373, 519] width 99 height 12
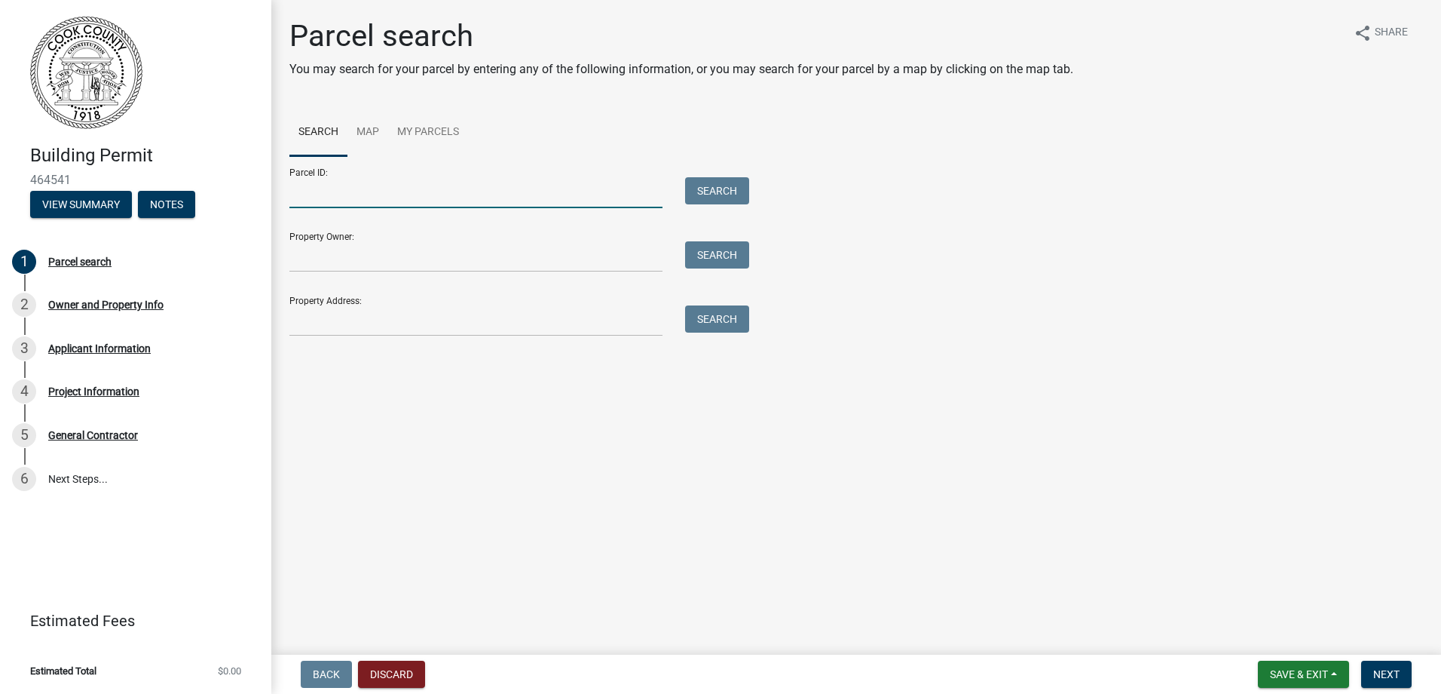
click at [413, 191] on input "Parcel ID:" at bounding box center [475, 192] width 373 height 31
type input "0021f001"
click at [706, 191] on button "Search" at bounding box center [717, 190] width 64 height 27
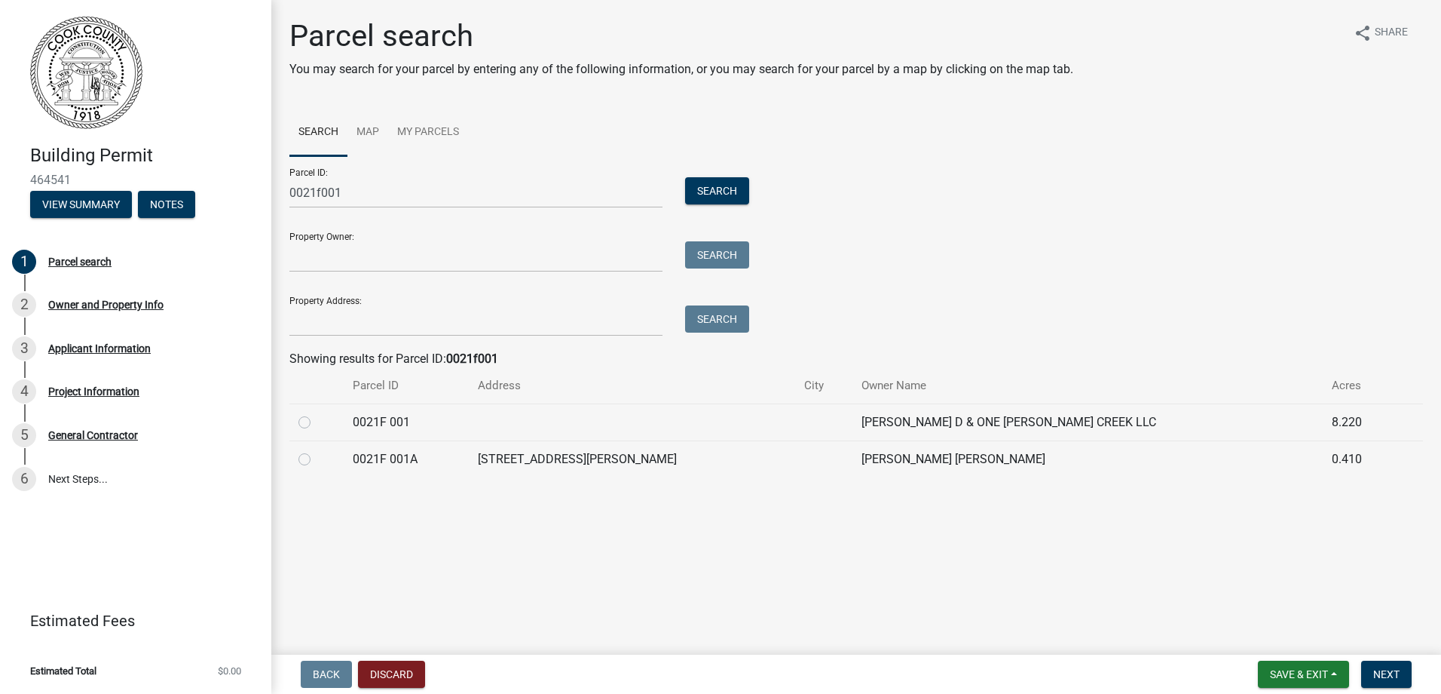
click at [424, 424] on td "0021F 001" at bounding box center [406, 421] width 125 height 37
click at [317, 413] on label at bounding box center [317, 413] width 0 height 0
click at [317, 423] on 001 "radio" at bounding box center [322, 418] width 10 height 10
radio 001 "true"
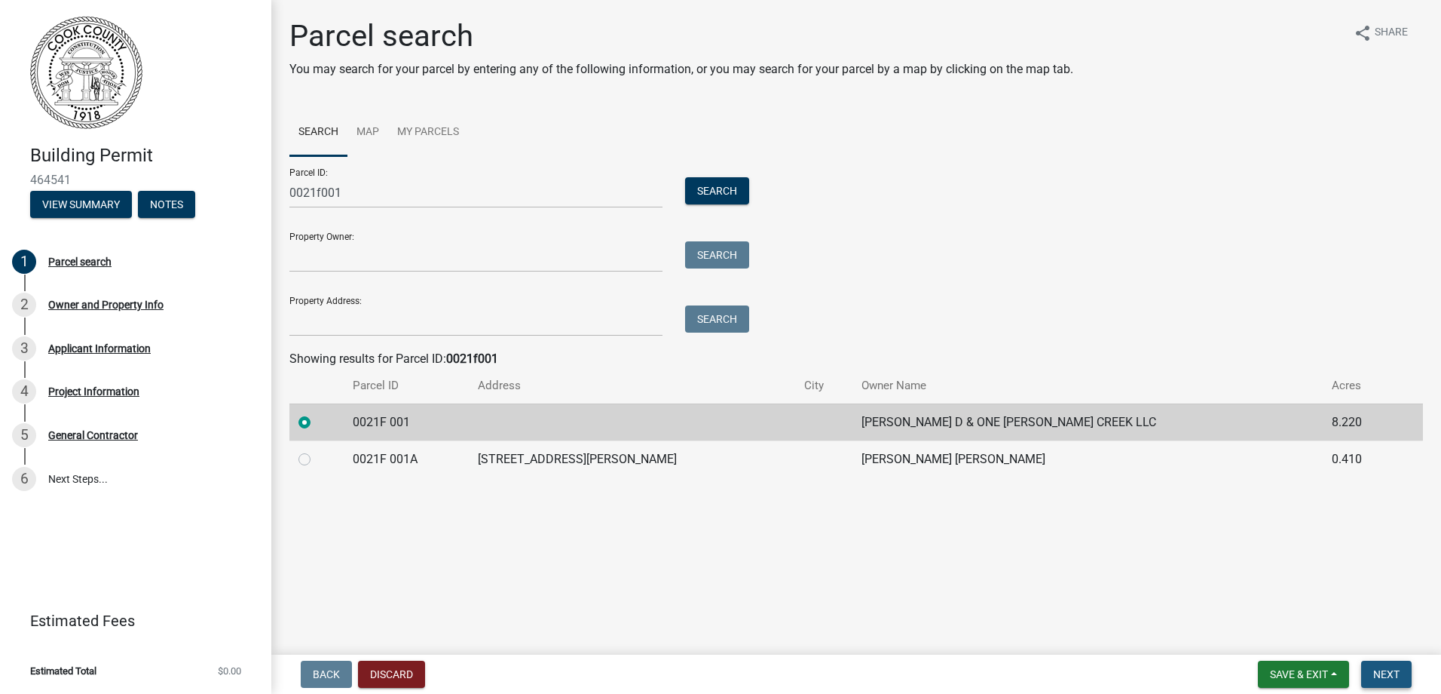
click at [1391, 676] on span "Next" at bounding box center [1387, 674] width 26 height 12
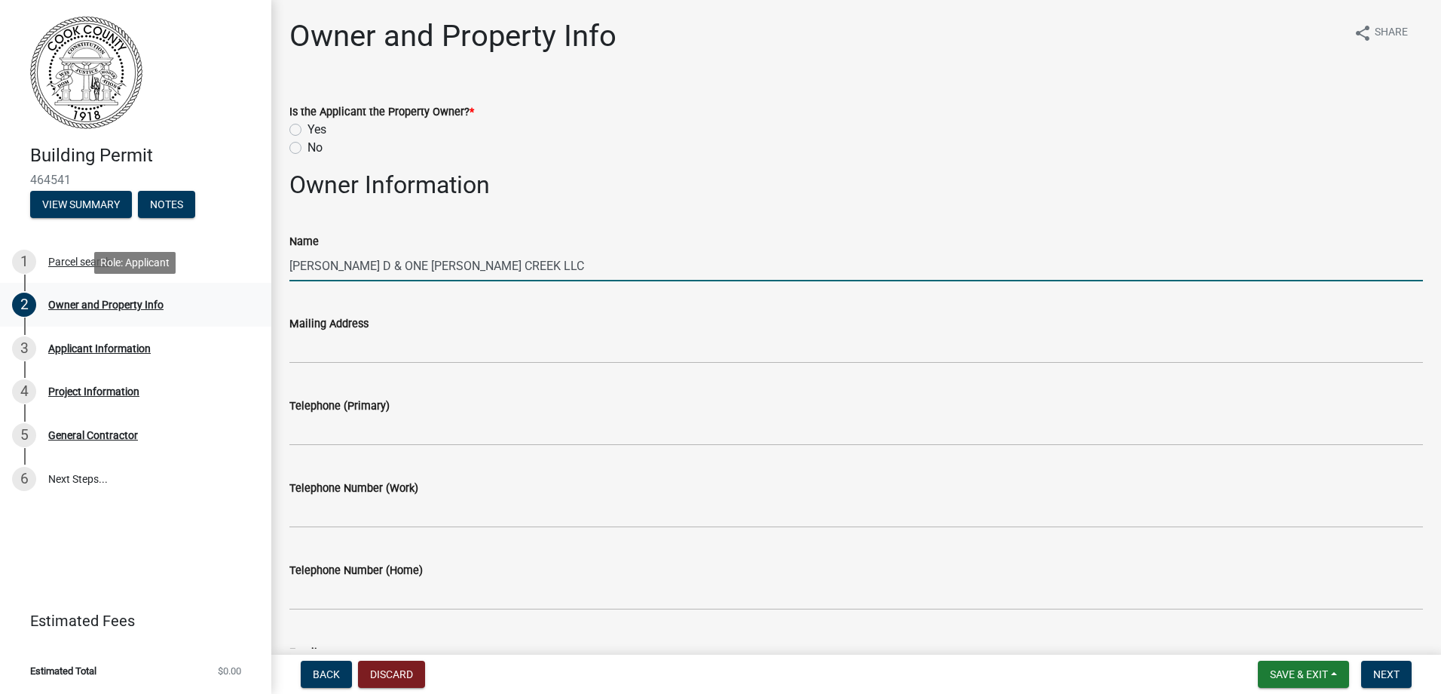
drag, startPoint x: 552, startPoint y: 261, endPoint x: 237, endPoint y: 289, distance: 315.6
click at [237, 289] on div "Building Permit 464541 View Summary Notes 1 Parcel search 2 Owner and Property …" at bounding box center [720, 347] width 1441 height 694
type input "CMH Homes, INC"
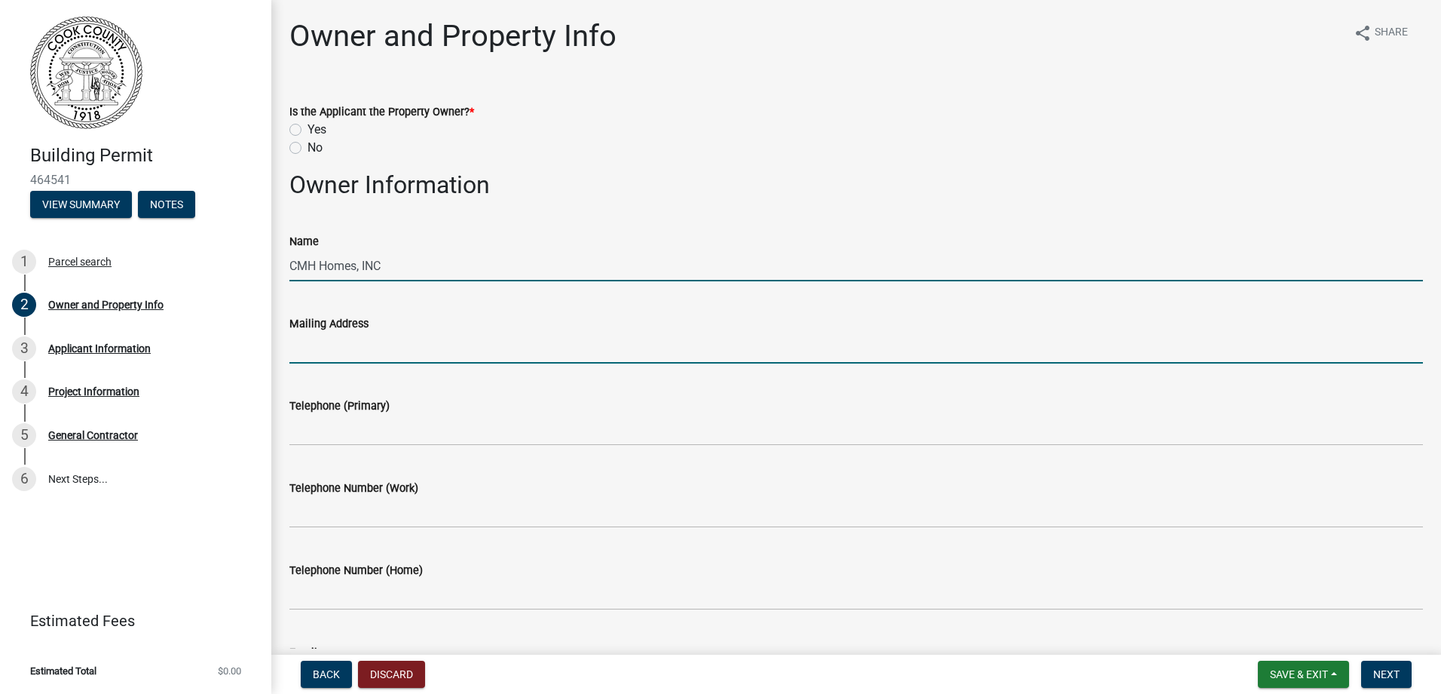
type input "[STREET_ADDRESS]"
type input "2293531200"
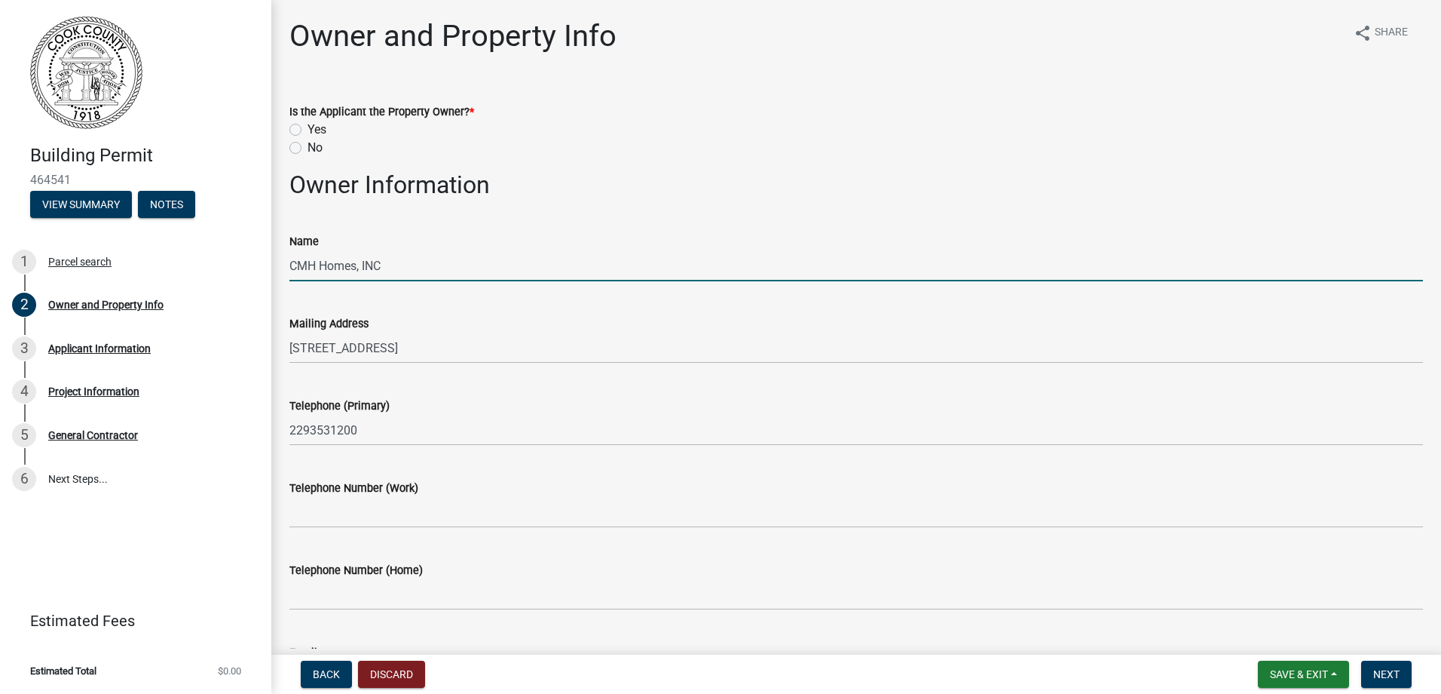
type input "[EMAIL_ADDRESS][PERSON_NAME][DOMAIN_NAME]"
type input "TBD [PERSON_NAME] St"
type input "Lenox, [GEOGRAPHIC_DATA]"
type input "31637"
type input "Residential MH"
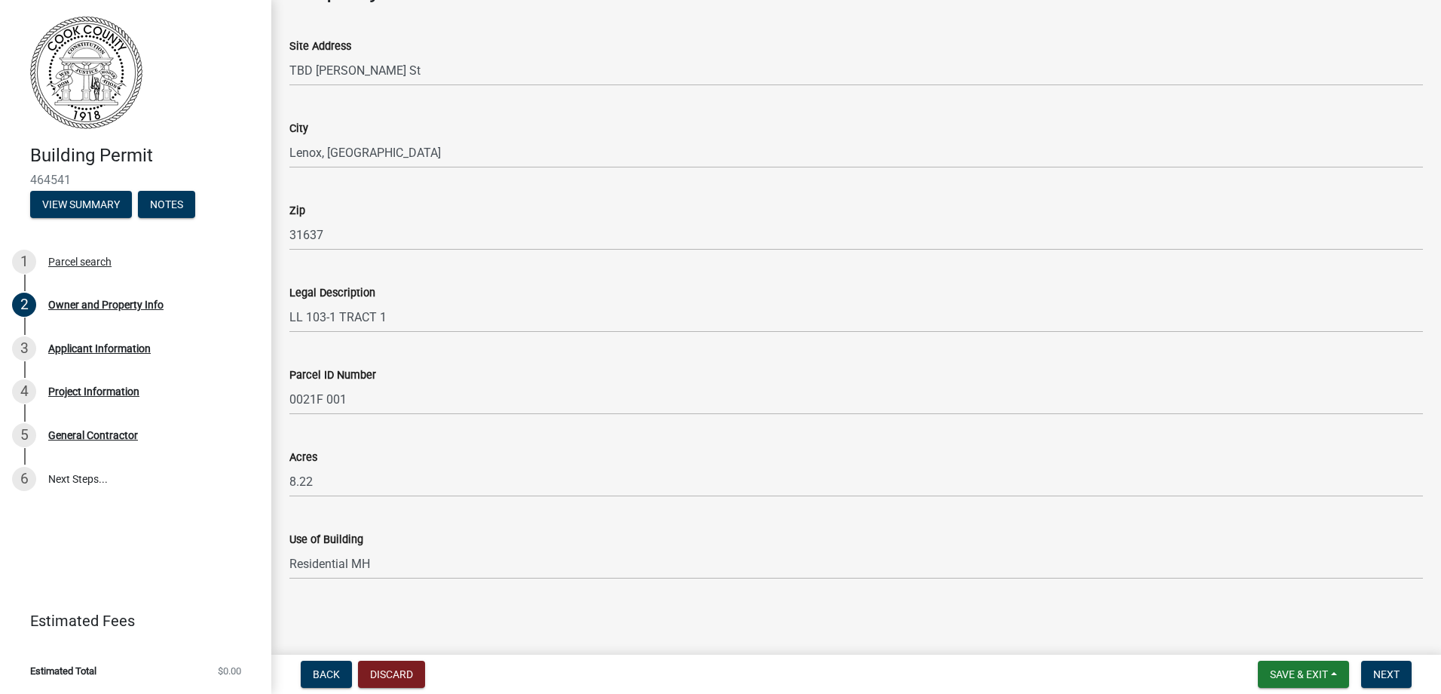
scroll to position [731, 0]
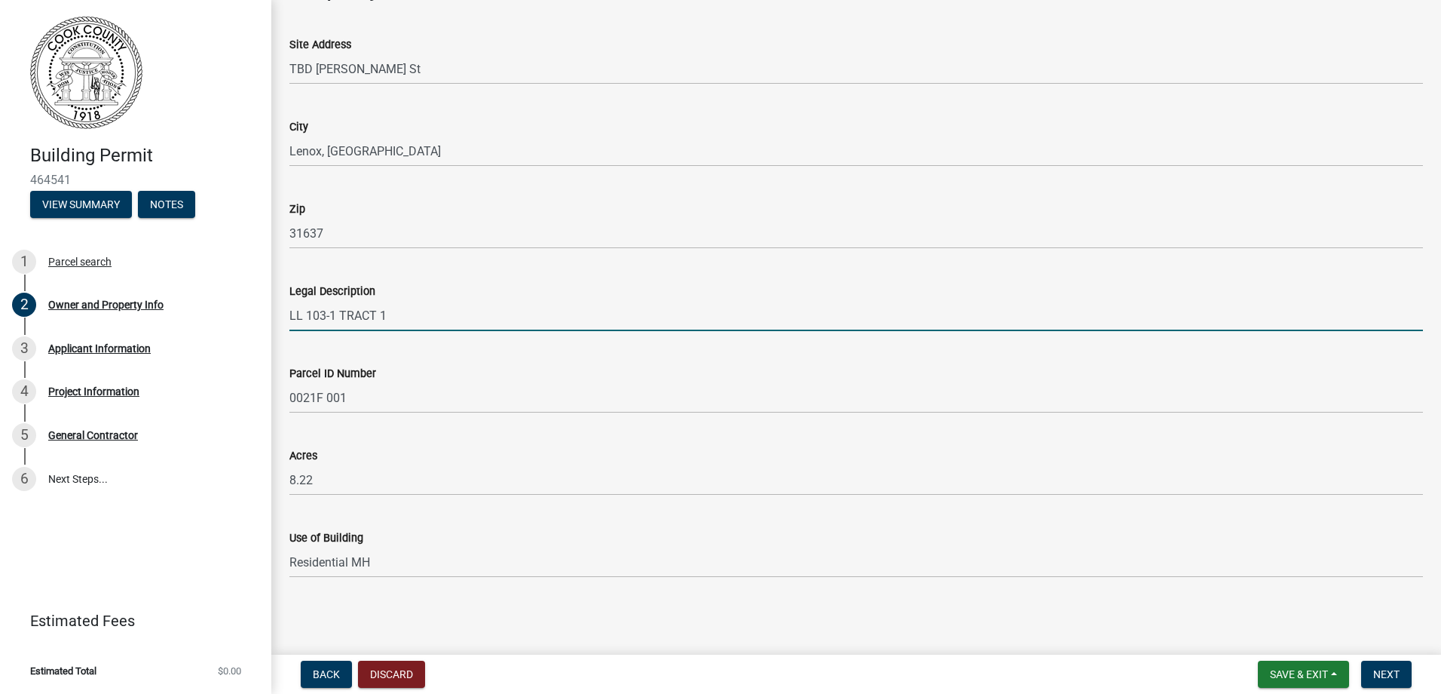
drag, startPoint x: 404, startPoint y: 318, endPoint x: 379, endPoint y: 323, distance: 25.4
click at [379, 323] on input "LL 103-1 TRACT 1" at bounding box center [856, 315] width 1134 height 31
type input "LL 103-1 TRACT 2"
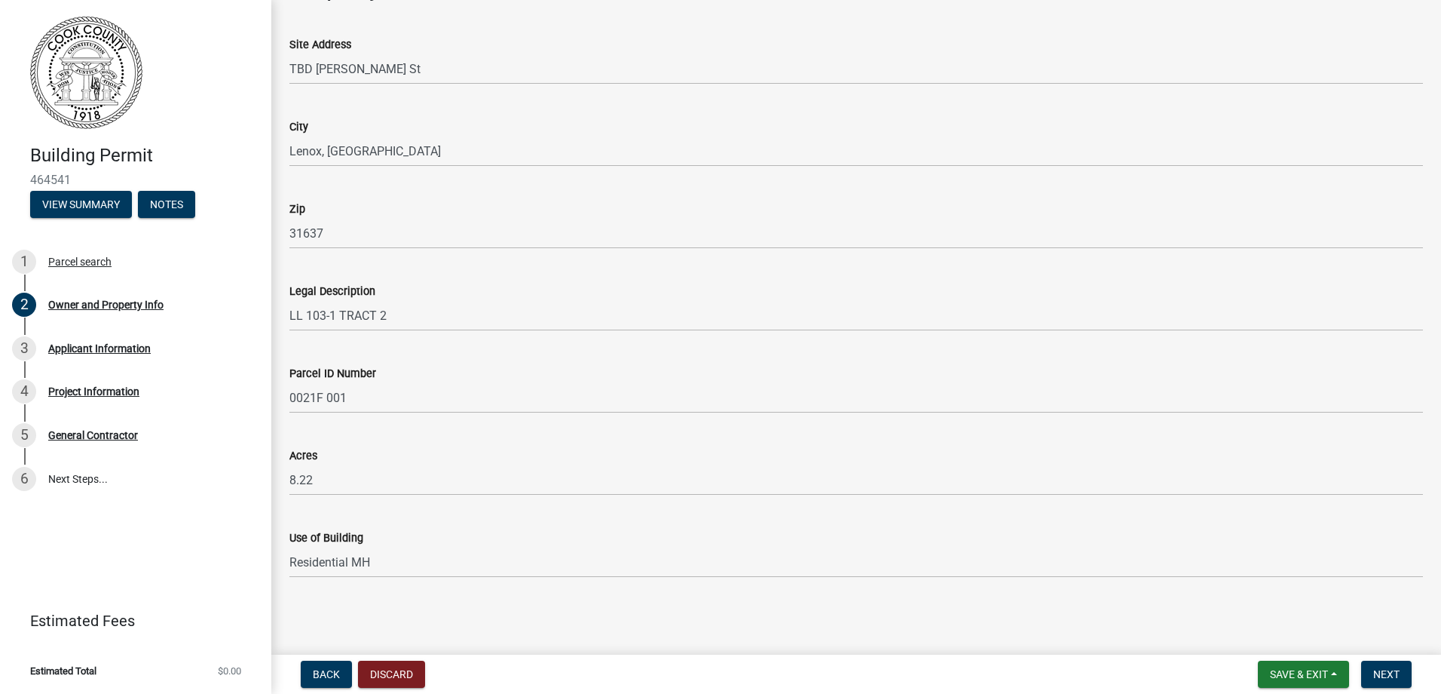
drag, startPoint x: 345, startPoint y: 474, endPoint x: 299, endPoint y: 477, distance: 46.1
click at [296, 477] on form "Acres 8.22" at bounding box center [856, 470] width 1134 height 49
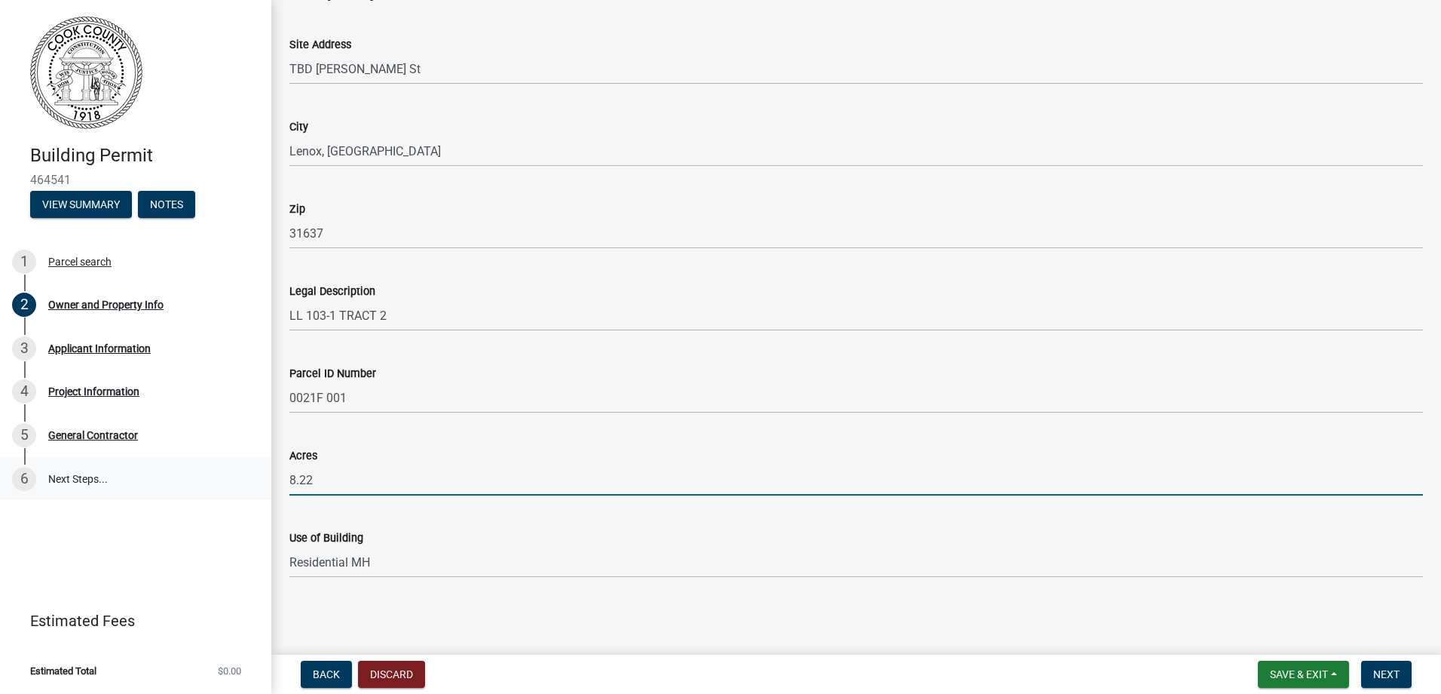
drag, startPoint x: 302, startPoint y: 482, endPoint x: 259, endPoint y: 482, distance: 43.0
click at [259, 482] on div "Building Permit 464541 View Summary Notes 1 Parcel search 2 Owner and Property …" at bounding box center [720, 347] width 1441 height 694
type input "1"
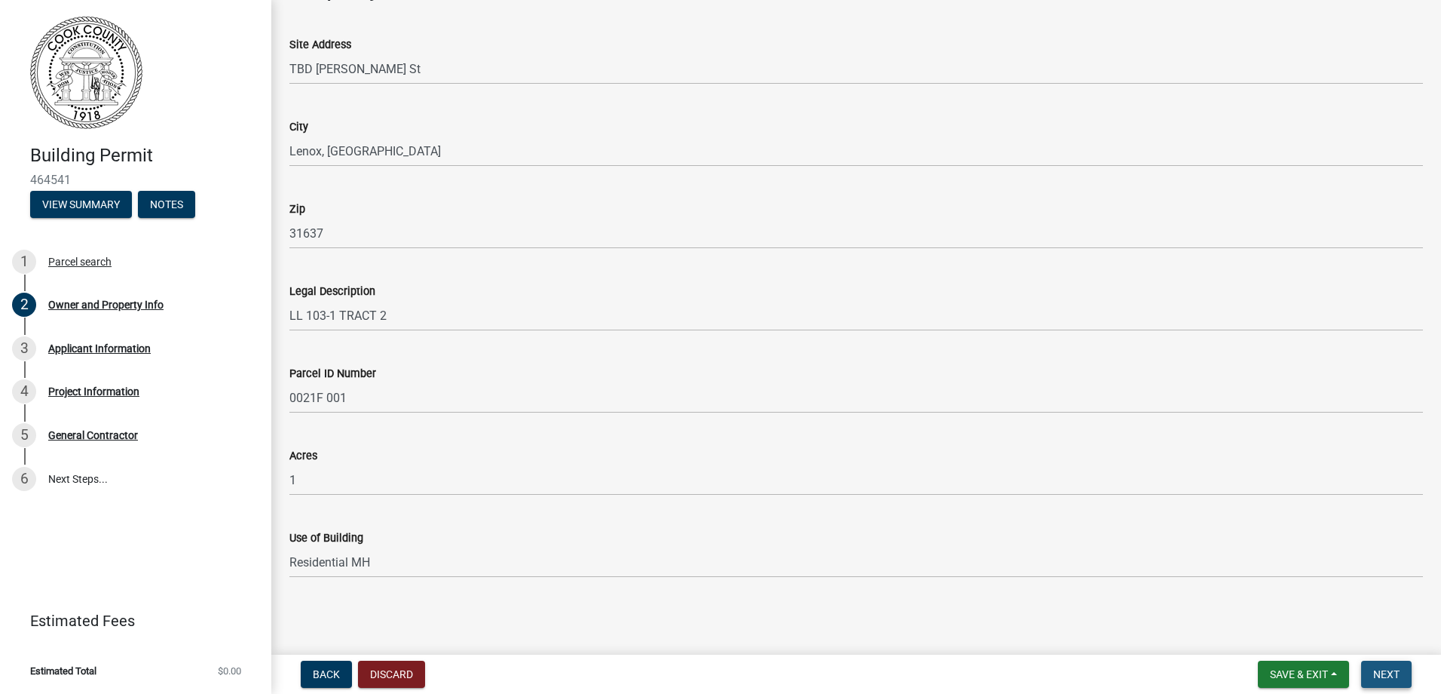
click at [1370, 673] on button "Next" at bounding box center [1387, 673] width 51 height 27
click at [1395, 675] on span "Next" at bounding box center [1387, 674] width 26 height 12
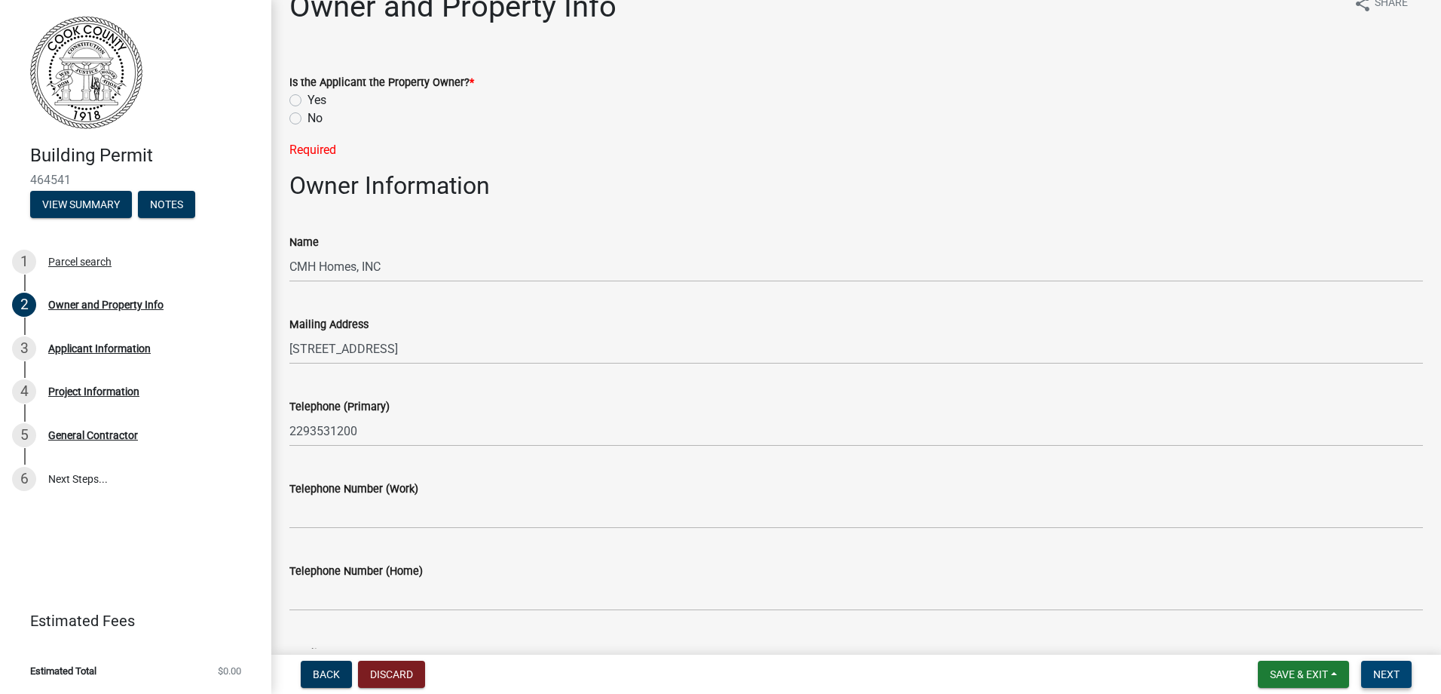
scroll to position [0, 0]
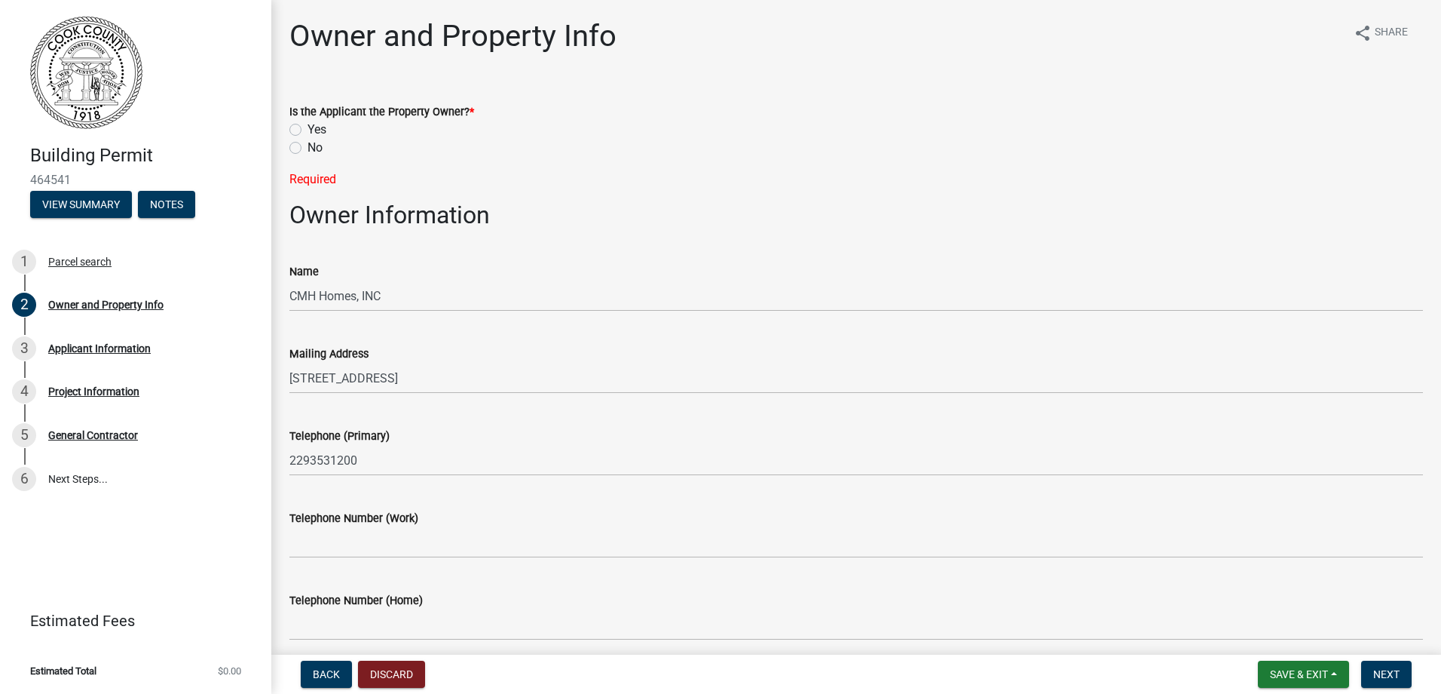
click at [308, 151] on label "No" at bounding box center [315, 148] width 15 height 18
click at [308, 149] on input "No" at bounding box center [313, 144] width 10 height 10
radio input "true"
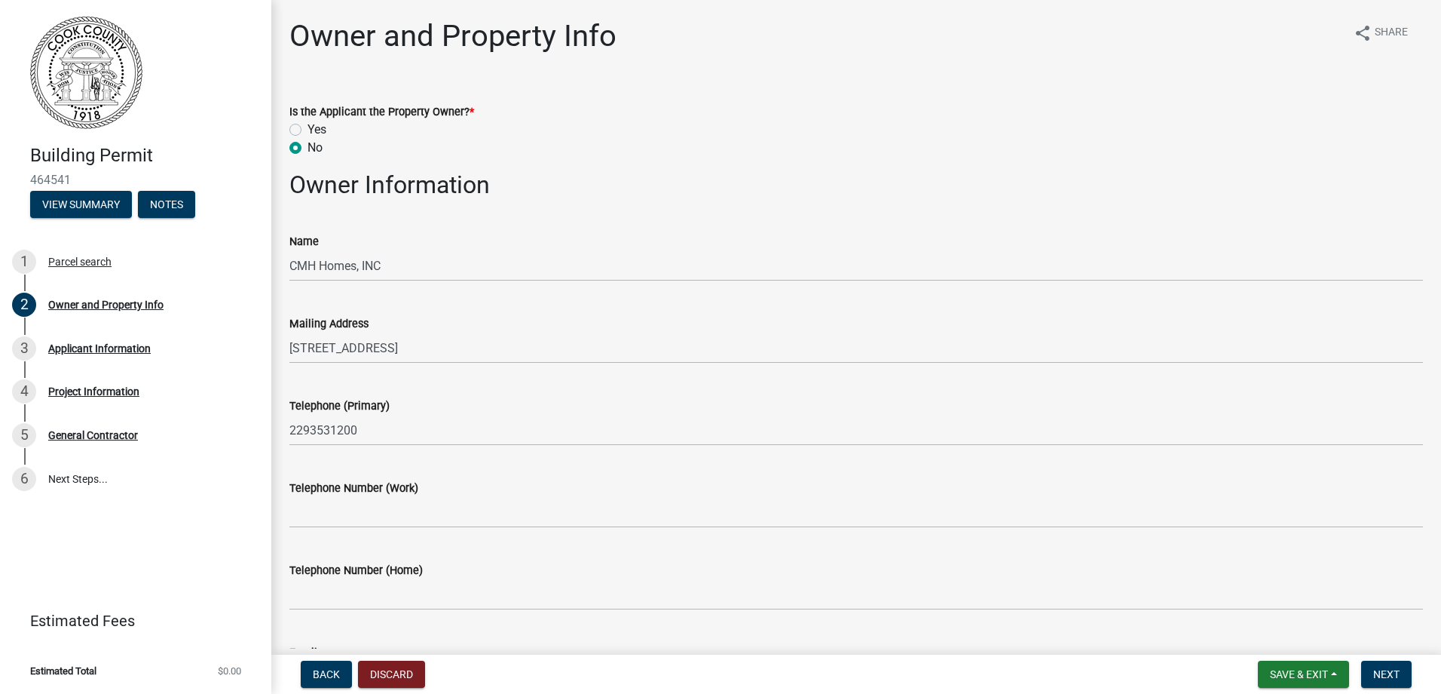
click at [308, 127] on label "Yes" at bounding box center [317, 130] width 19 height 18
click at [308, 127] on input "Yes" at bounding box center [313, 126] width 10 height 10
radio input "true"
click at [1377, 670] on span "Next" at bounding box center [1387, 674] width 26 height 12
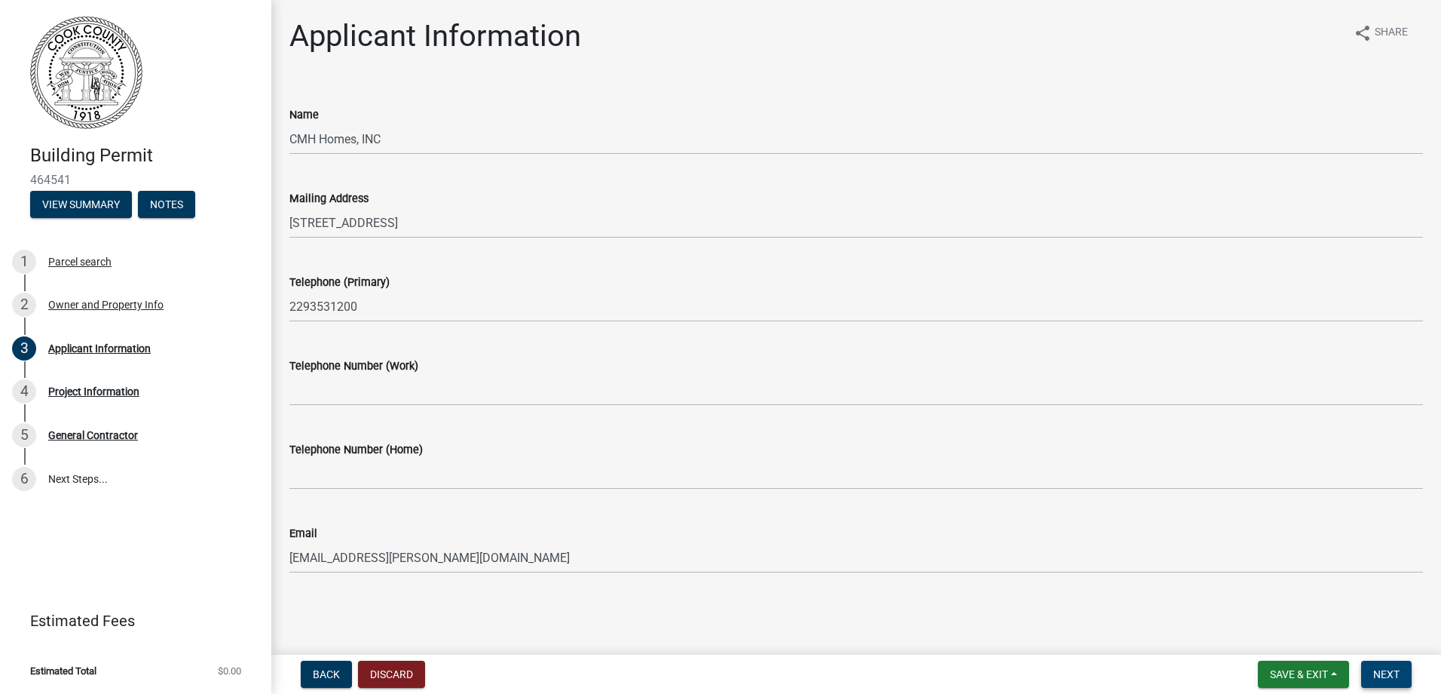
click at [1386, 675] on span "Next" at bounding box center [1387, 674] width 26 height 12
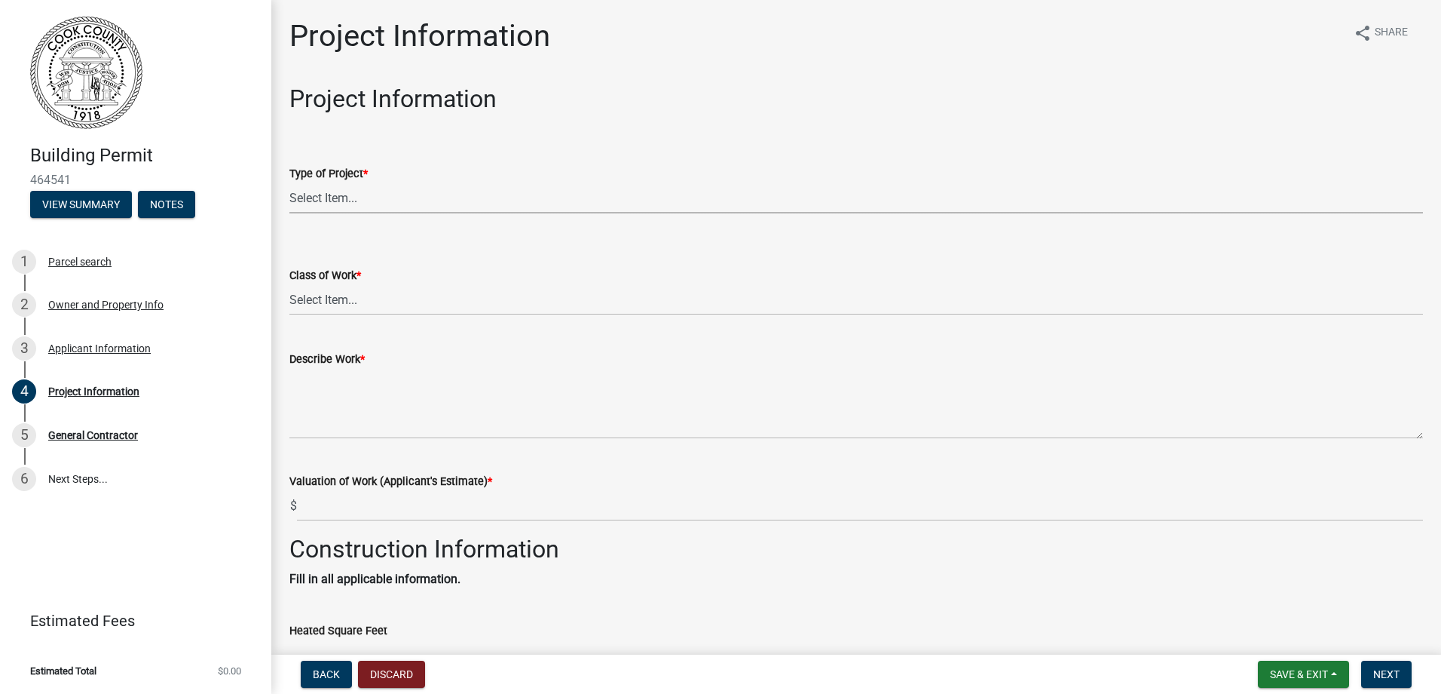
click at [394, 204] on select "Select Item... Manufactured Home New Single Family New Multi-Family New Commerc…" at bounding box center [856, 197] width 1134 height 31
click at [289, 182] on select "Select Item... Manufactured Home New Single Family New Multi-Family New Commerc…" at bounding box center [856, 197] width 1134 height 31
select select "00748aa1-56c2-4786-b7ff-9b3cb1d8d455"
click at [387, 299] on select "Select Item... Addition Alteration Demolish Erect Move Relocate Repair ReRoof" at bounding box center [856, 299] width 1134 height 31
click at [289, 284] on select "Select Item... Addition Alteration Demolish Erect Move Relocate Repair ReRoof" at bounding box center [856, 299] width 1134 height 31
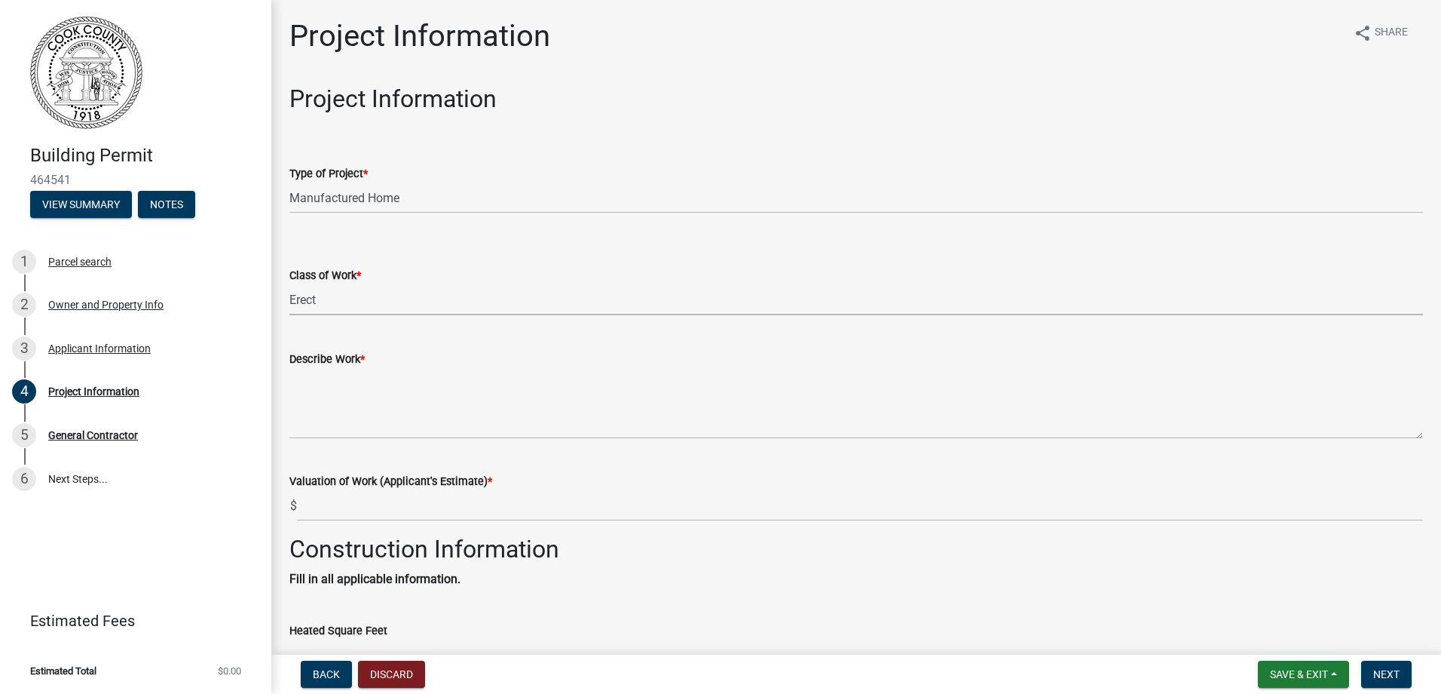
select select "f413462a-a798-4a98-8478-fb6197e89690"
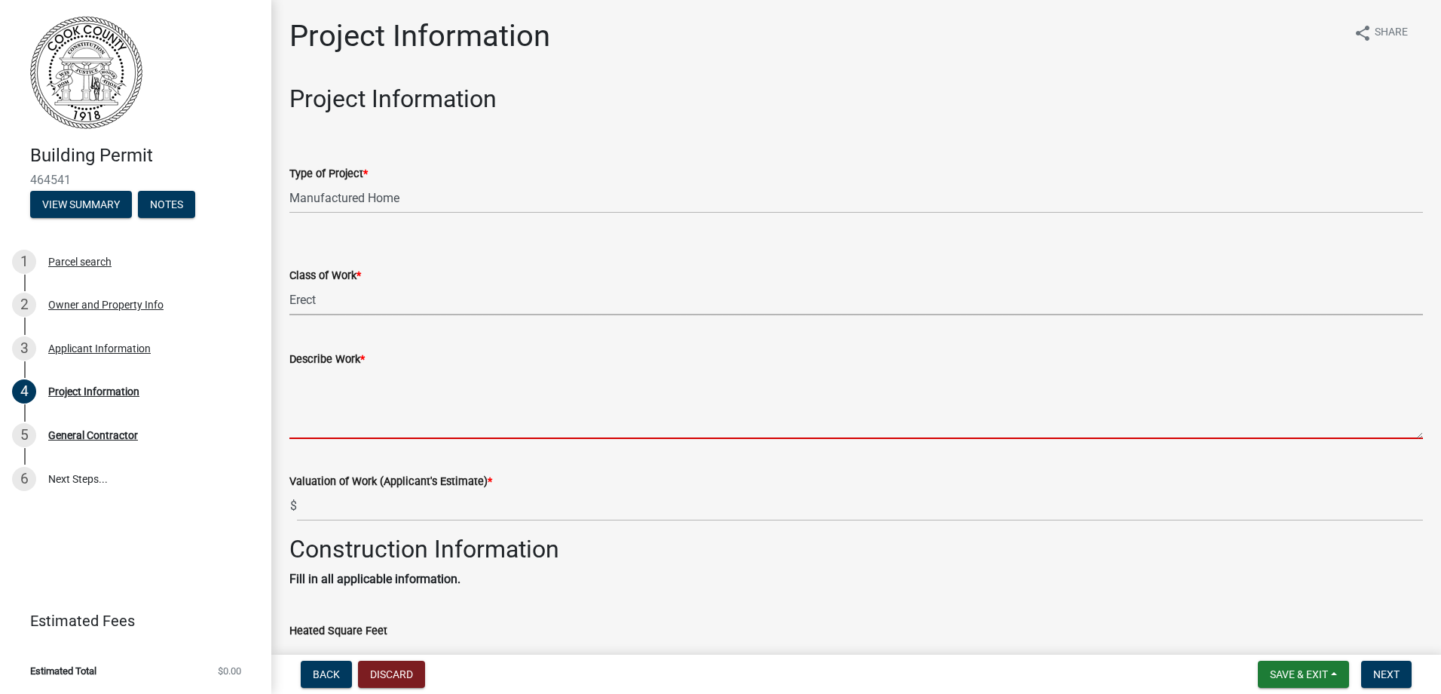
click at [366, 420] on textarea "Describe Work *" at bounding box center [856, 403] width 1134 height 71
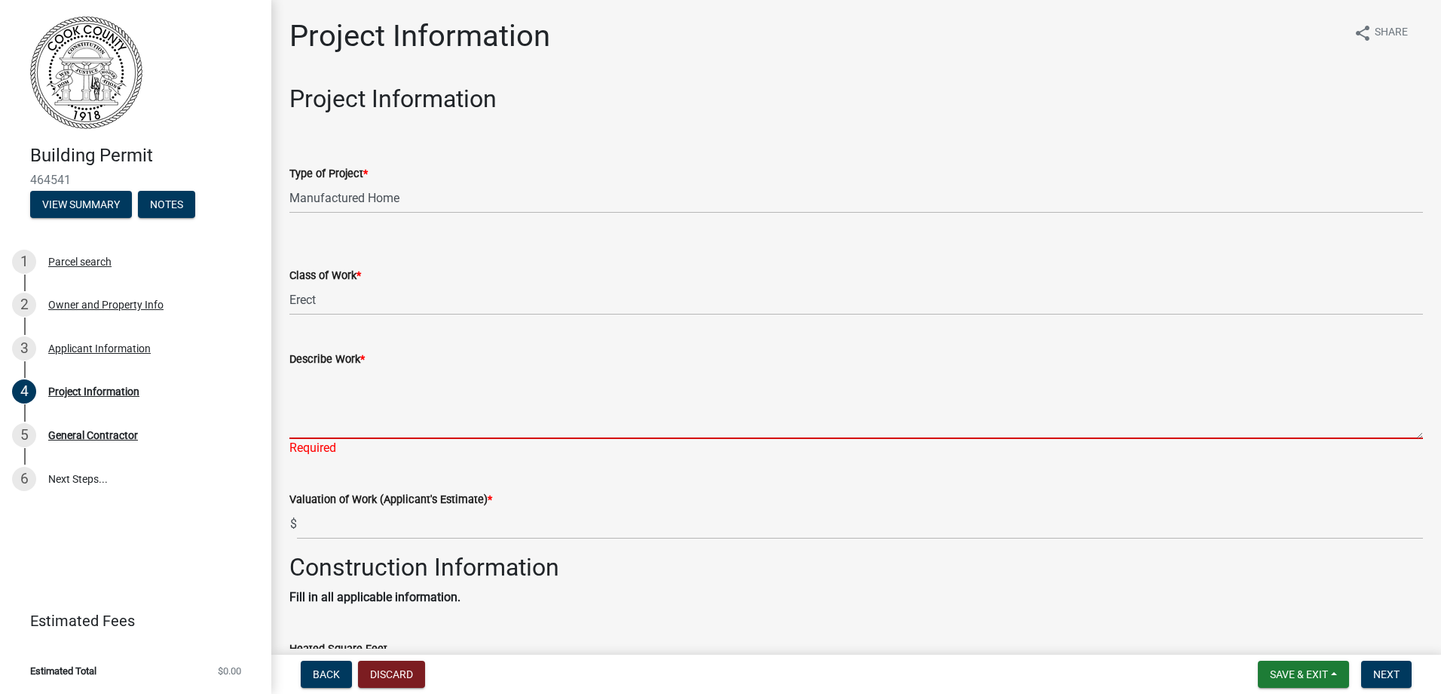
paste textarea "AP4348 6028 1580 2025 B3EE2 2 HUD 77 77588 440 0 4722 118022 121576 HAVEN CAP04…"
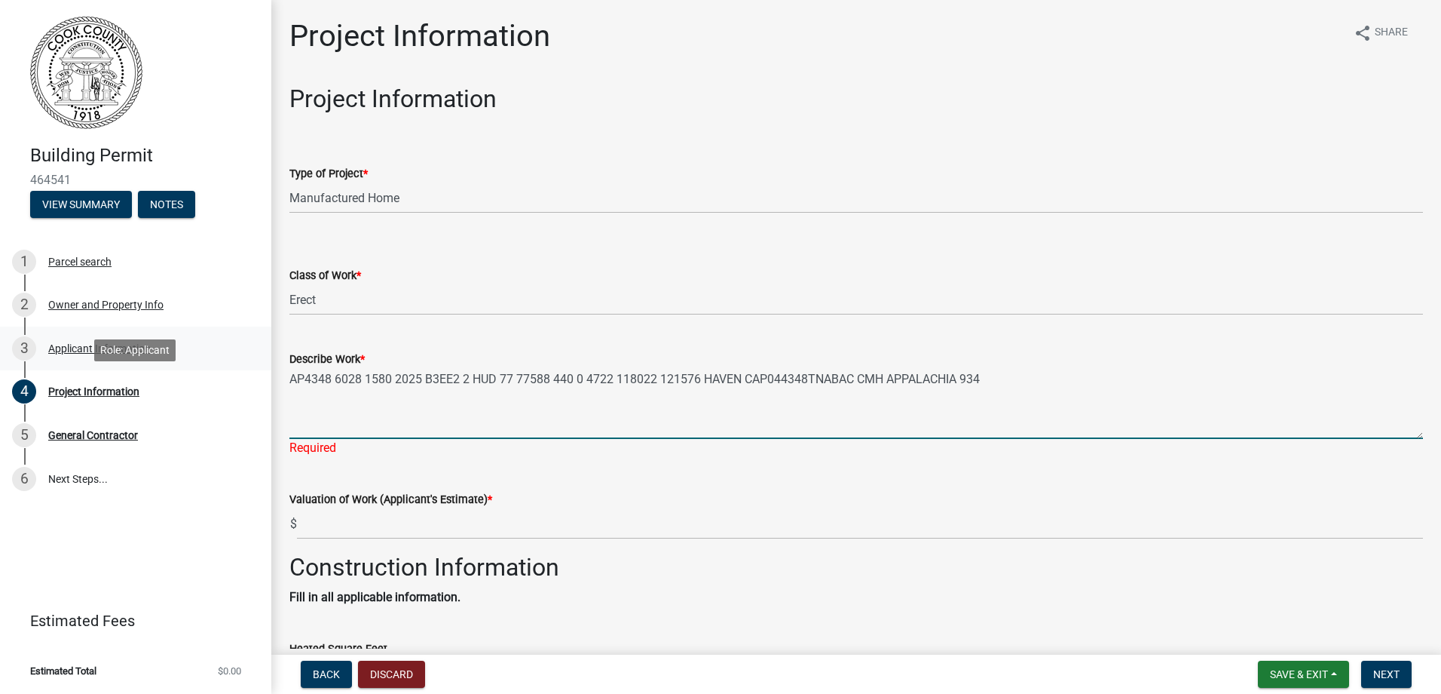
drag, startPoint x: 333, startPoint y: 381, endPoint x: 239, endPoint y: 366, distance: 95.3
click at [241, 369] on div "Building Permit 464541 View Summary Notes 1 Parcel search 2 Owner and Property …" at bounding box center [720, 347] width 1441 height 694
click at [306, 381] on textarea "6028 1580 2025 B3EE2 2 HUD 77 77588 440 0 4722 118022 121576 HAVEN CAP044348TNA…" at bounding box center [856, 403] width 1134 height 71
click at [331, 378] on textarea "60x28 1580 2025 B3EE2 2 HUD 77 77588 440 0 4722 118022 121576 HAVEN CAP044348TN…" at bounding box center [856, 403] width 1134 height 71
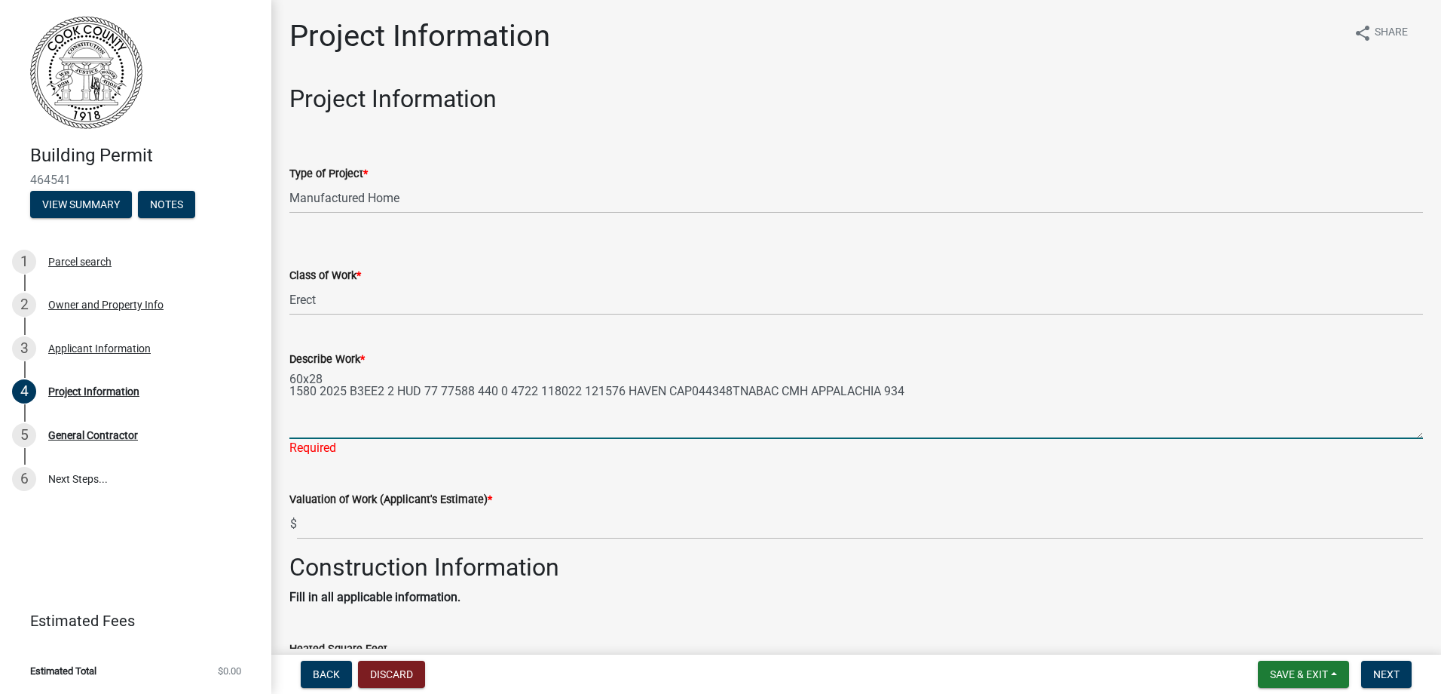
click at [294, 393] on textarea "60x28 1580 2025 B3EE2 2 HUD 77 77588 440 0 4722 118022 121576 HAVEN CAP044348TN…" at bounding box center [856, 403] width 1134 height 71
click at [321, 391] on textarea "60x28 1,580 2025 B3EE2 2 HUD 77 77588 440 0 4722 118022 121576 HAVEN CAP044348T…" at bounding box center [856, 403] width 1134 height 71
drag, startPoint x: 359, startPoint y: 404, endPoint x: 601, endPoint y: 413, distance: 242.2
click at [601, 413] on textarea "60x28 1,580 sq ft 2025 B3EE2 2 HUD 77 77588 440 0 4722 118022 121576 HAVEN CAP0…" at bounding box center [856, 403] width 1134 height 71
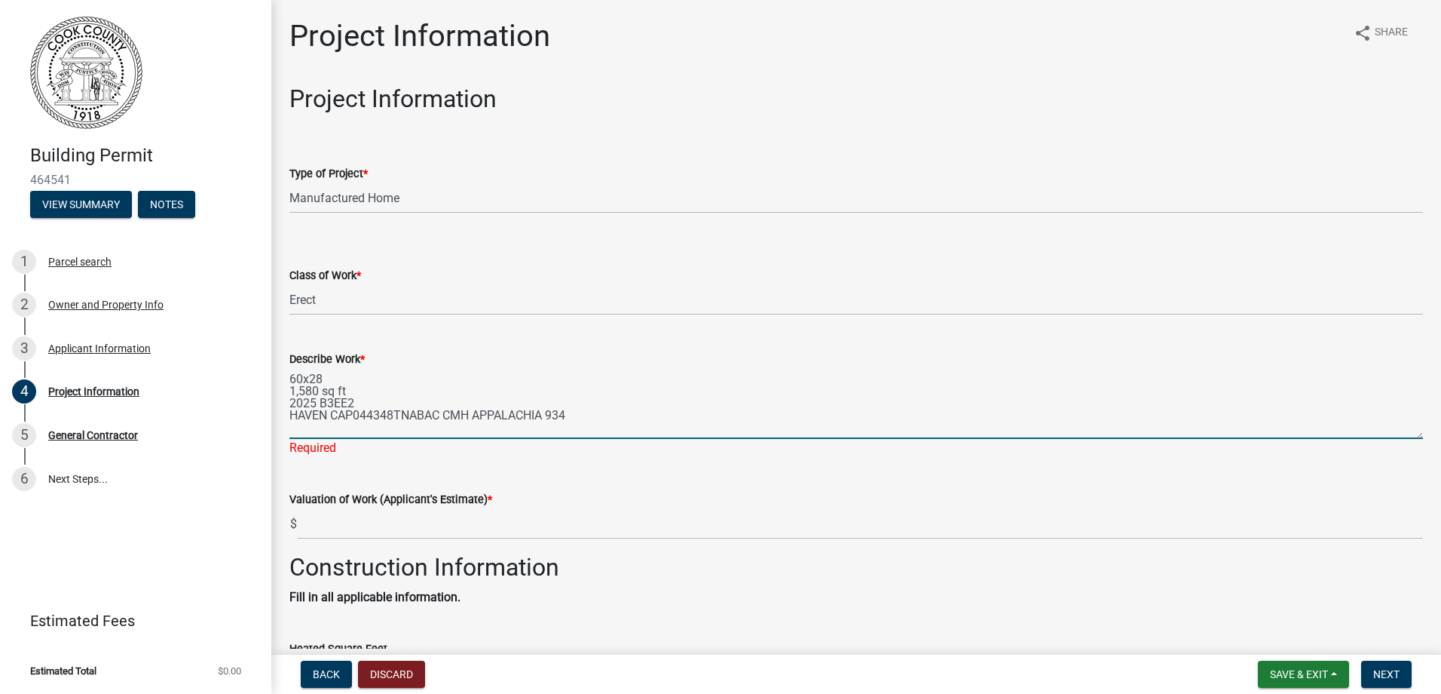
click at [446, 417] on textarea "60x28 1,580 sq ft 2025 B3EE2 HAVEN CAP044348TNABAC CMH APPALACHIA 934" at bounding box center [856, 403] width 1134 height 71
drag, startPoint x: 550, startPoint y: 416, endPoint x: 576, endPoint y: 416, distance: 26.4
click at [576, 416] on textarea "60x28 1,580 sq ft 2025 B3EE2 HAVEN CAP044348TNABAC CMH APPALACHIA 934" at bounding box center [856, 403] width 1134 height 71
click at [448, 416] on textarea "60x28 1,580 sq ft 2025 B3EE2 HAVEN CAP044348TNABAC CMH APPALACHIA 934" at bounding box center [856, 403] width 1134 height 71
click at [451, 418] on textarea "60x28 1,580 sq ft 2025 B3EE2 HAVEN CAP044348TNABAC CMH APPALACHIA 934" at bounding box center [856, 403] width 1134 height 71
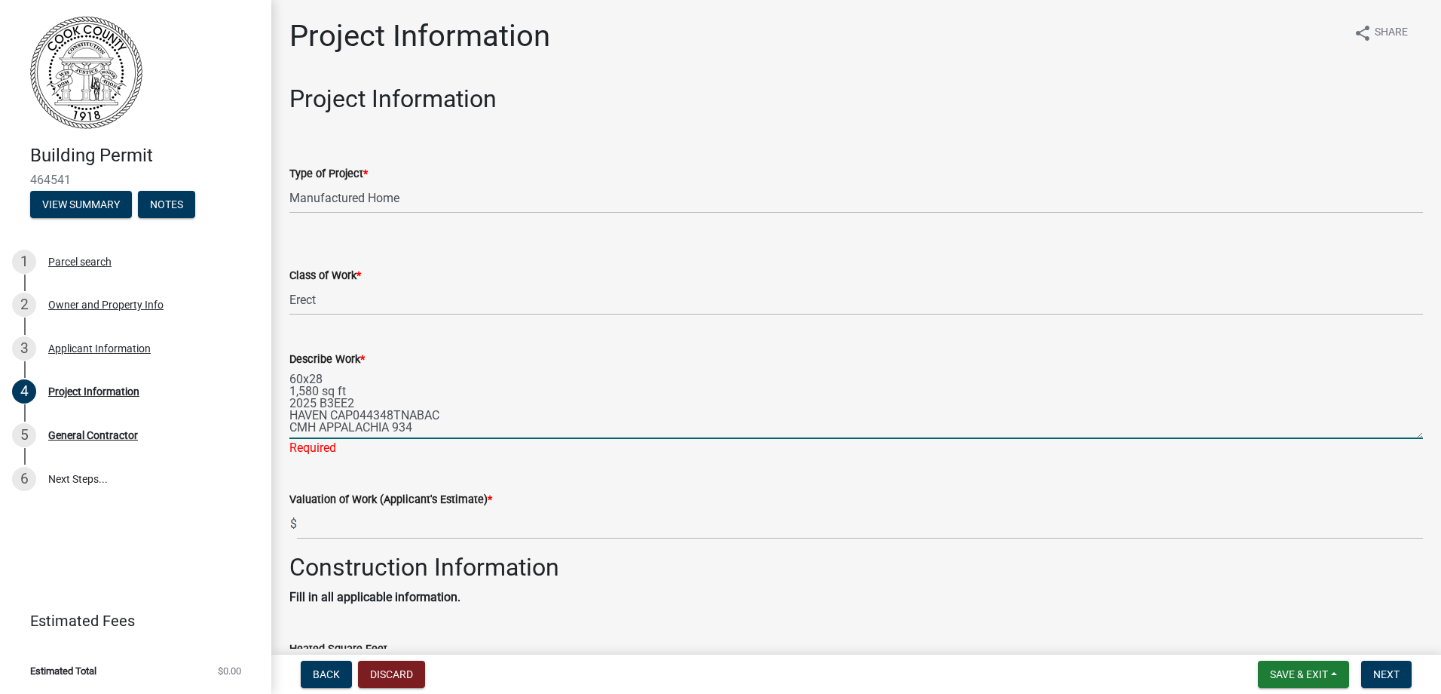
click at [452, 430] on textarea "60x28 1,580 sq ft 2025 B3EE2 HAVEN CAP044348TNABAC CMH APPALACHIA 934" at bounding box center [856, 403] width 1134 height 71
type textarea "60x28 1,580 sq ft 2025 B3EE2 HAVEN CAP044348TNABAC CMH APPALACHIA 934 dirt pad,…"
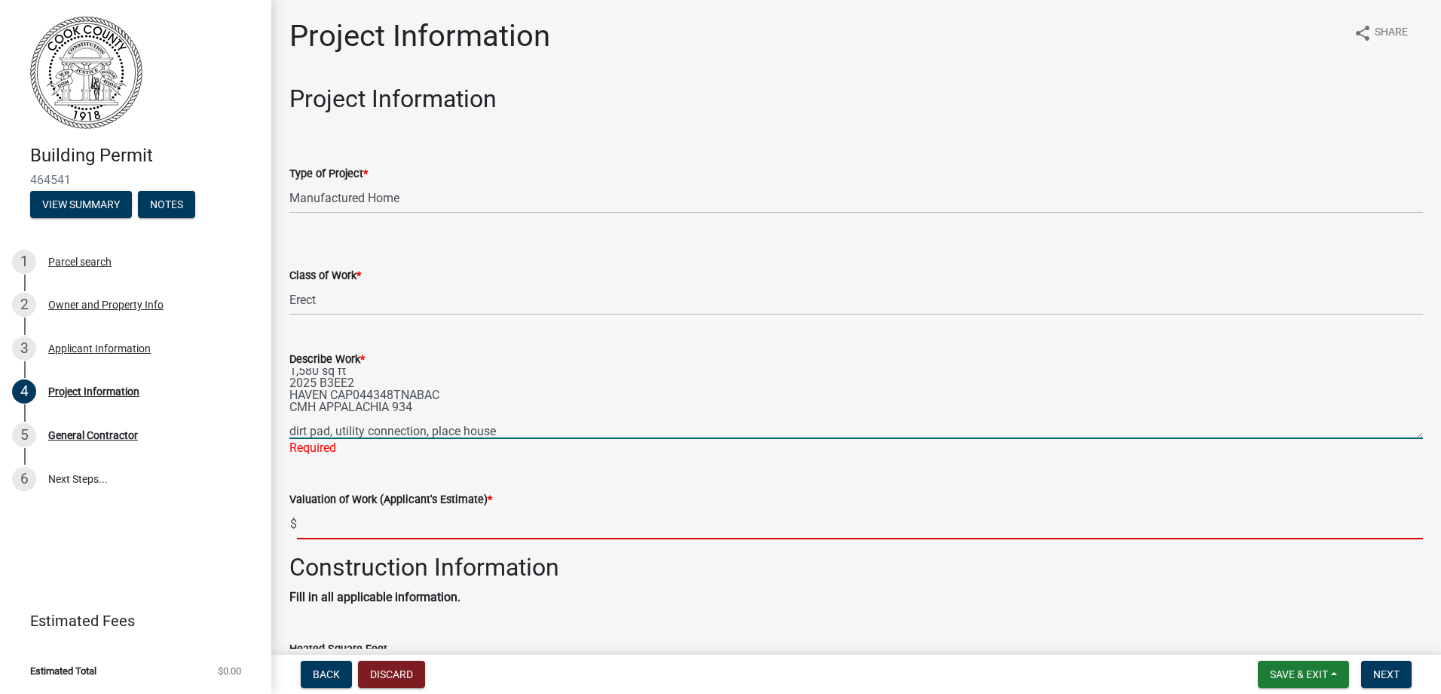
click at [403, 525] on wm-data-entity-input "Valuation of Work (Applicant's Estimate) * $" at bounding box center [856, 511] width 1134 height 84
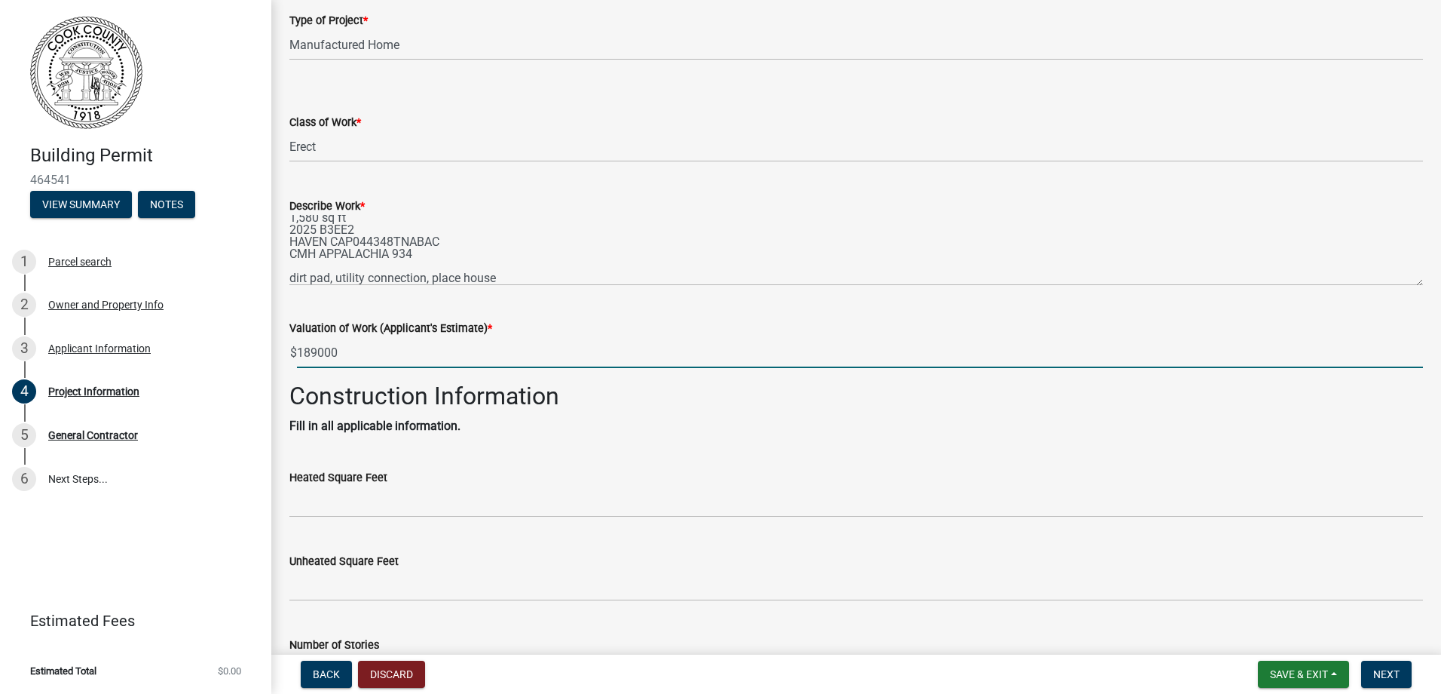
scroll to position [302, 0]
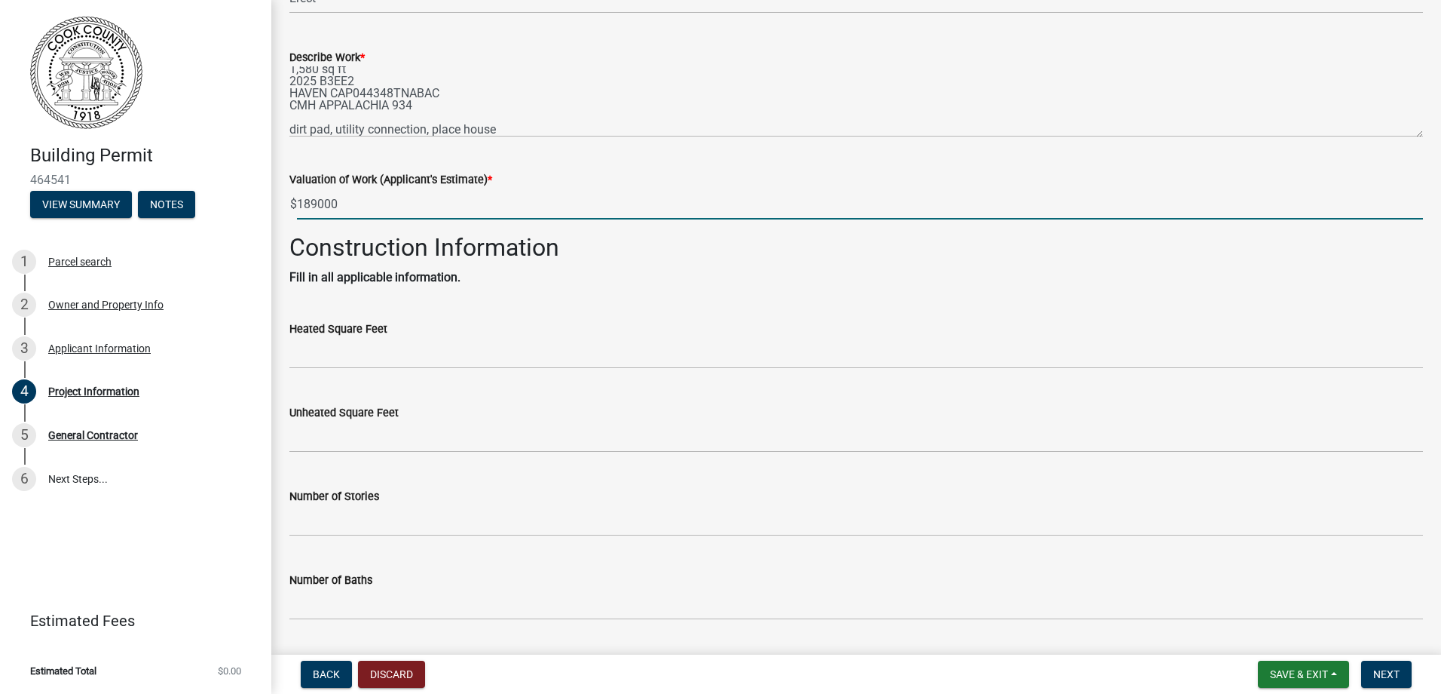
type input "189000"
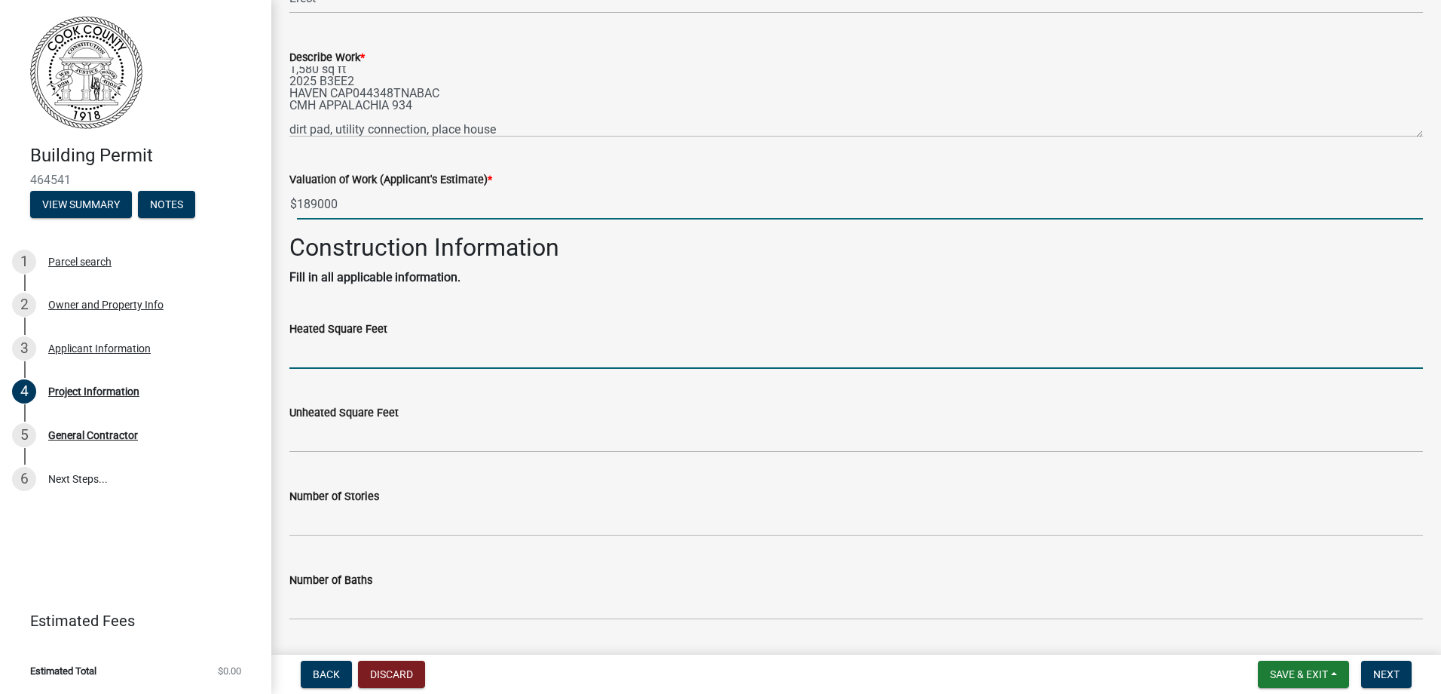
click at [361, 351] on input "text" at bounding box center [856, 353] width 1134 height 31
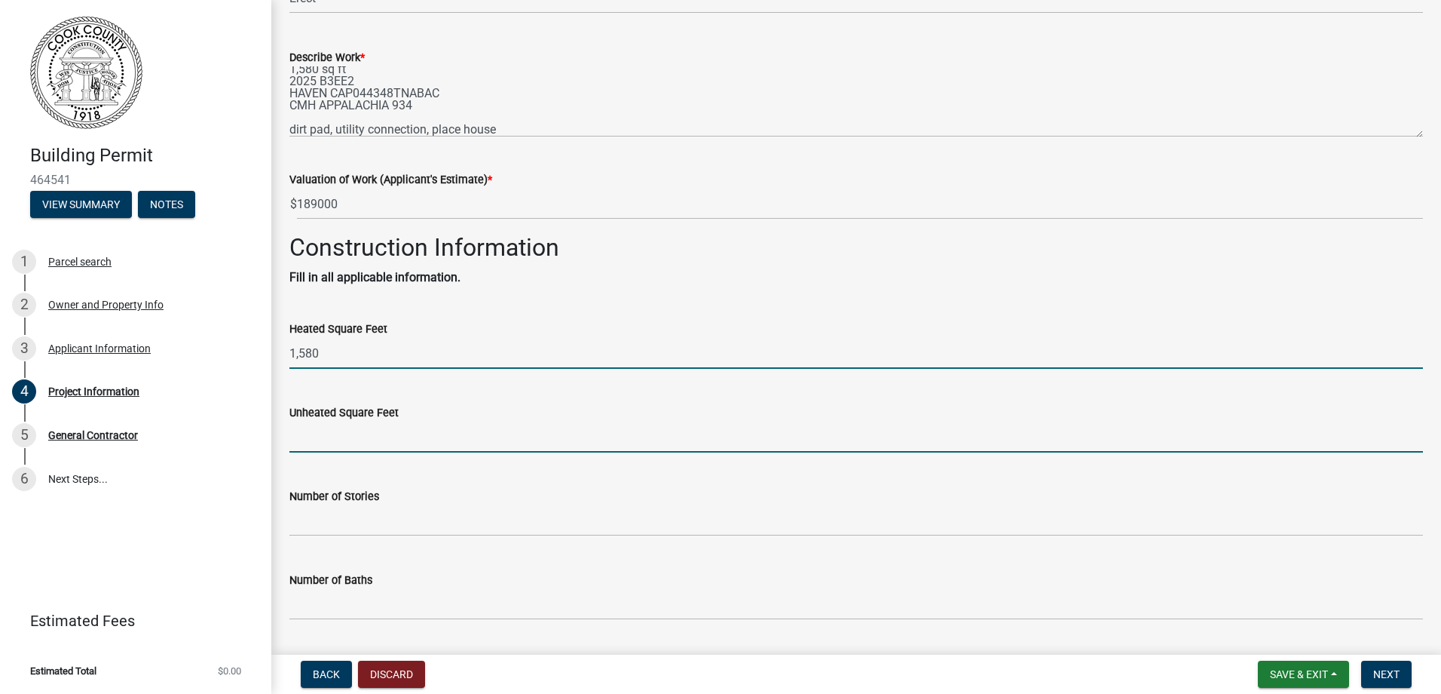
type input "1580"
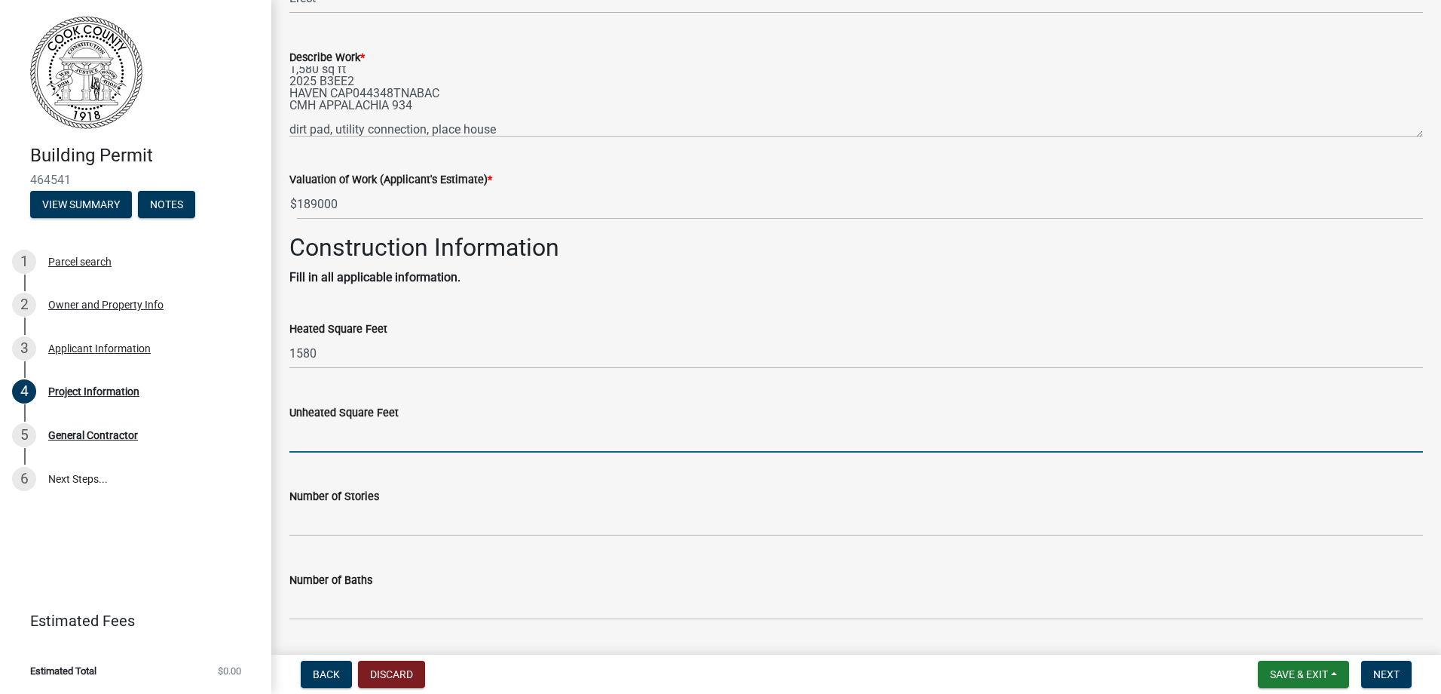
click at [361, 429] on input "text" at bounding box center [856, 436] width 1134 height 31
type input "0"
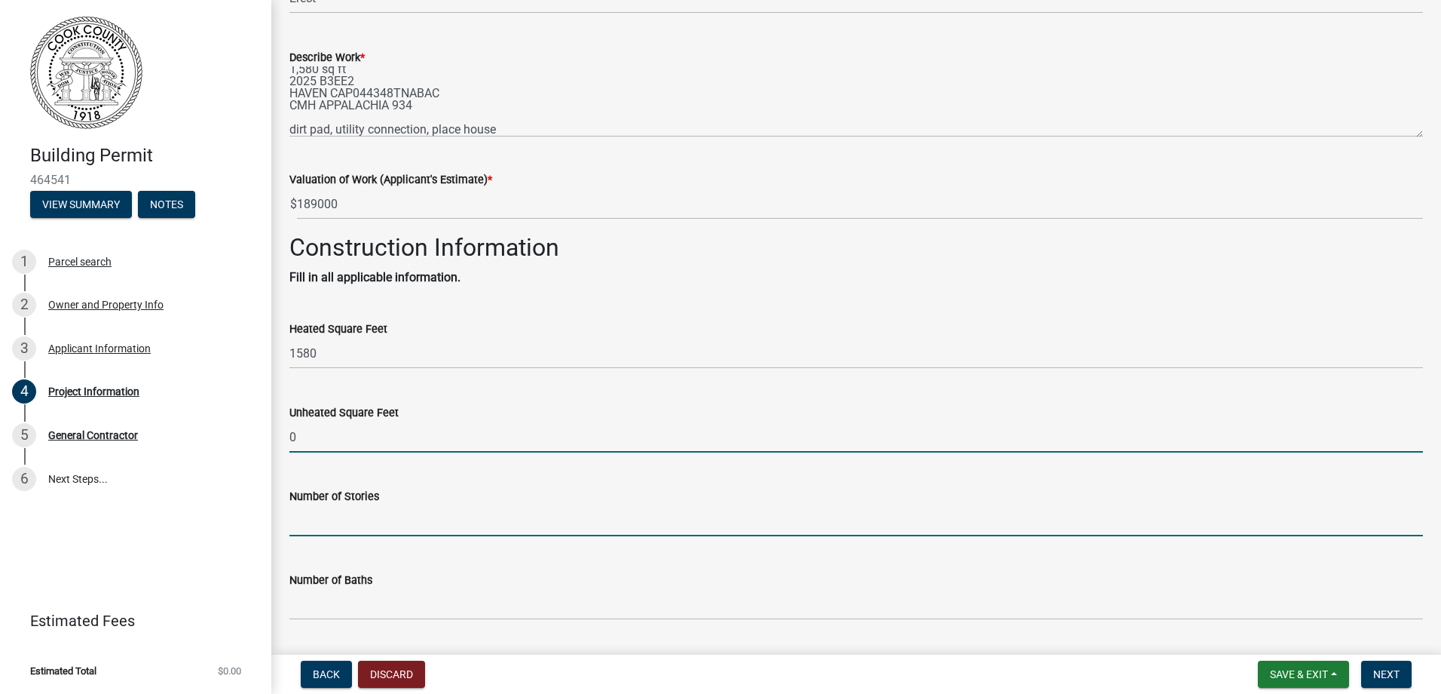
click at [305, 531] on input "text" at bounding box center [856, 520] width 1134 height 31
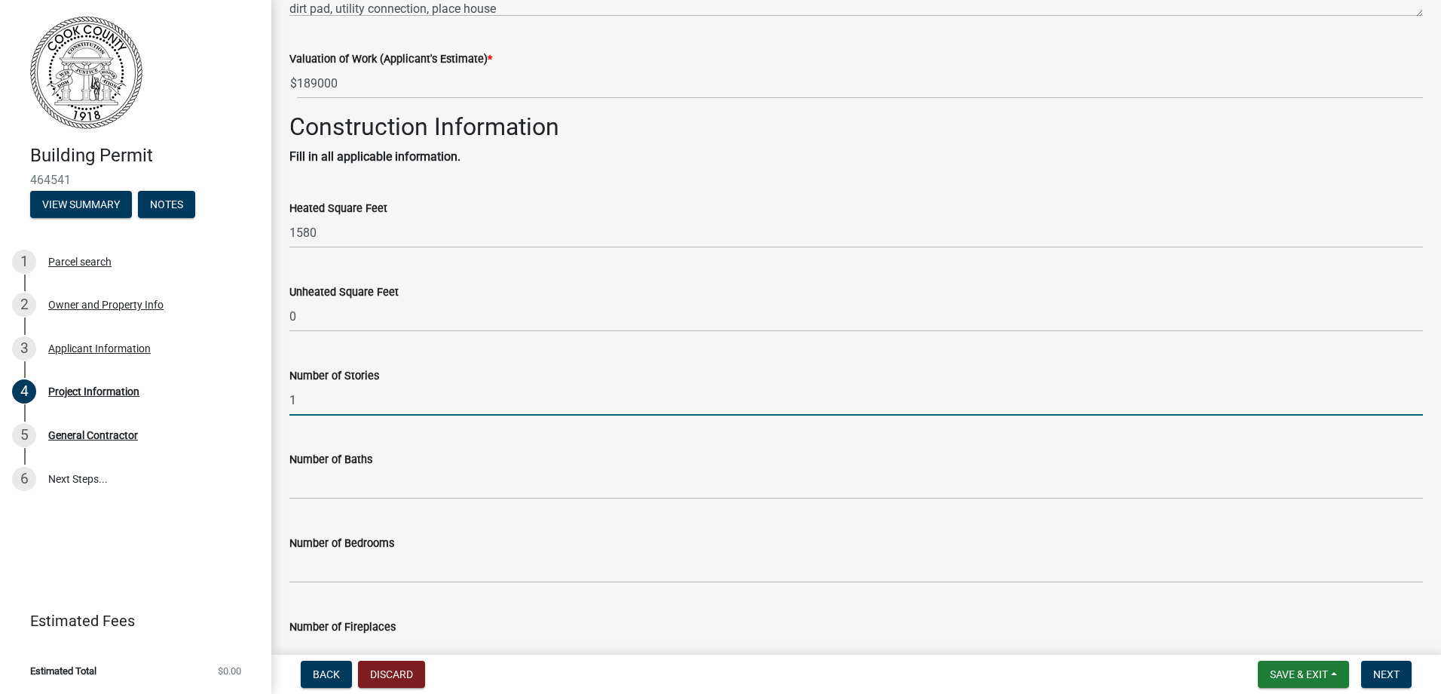
scroll to position [452, 0]
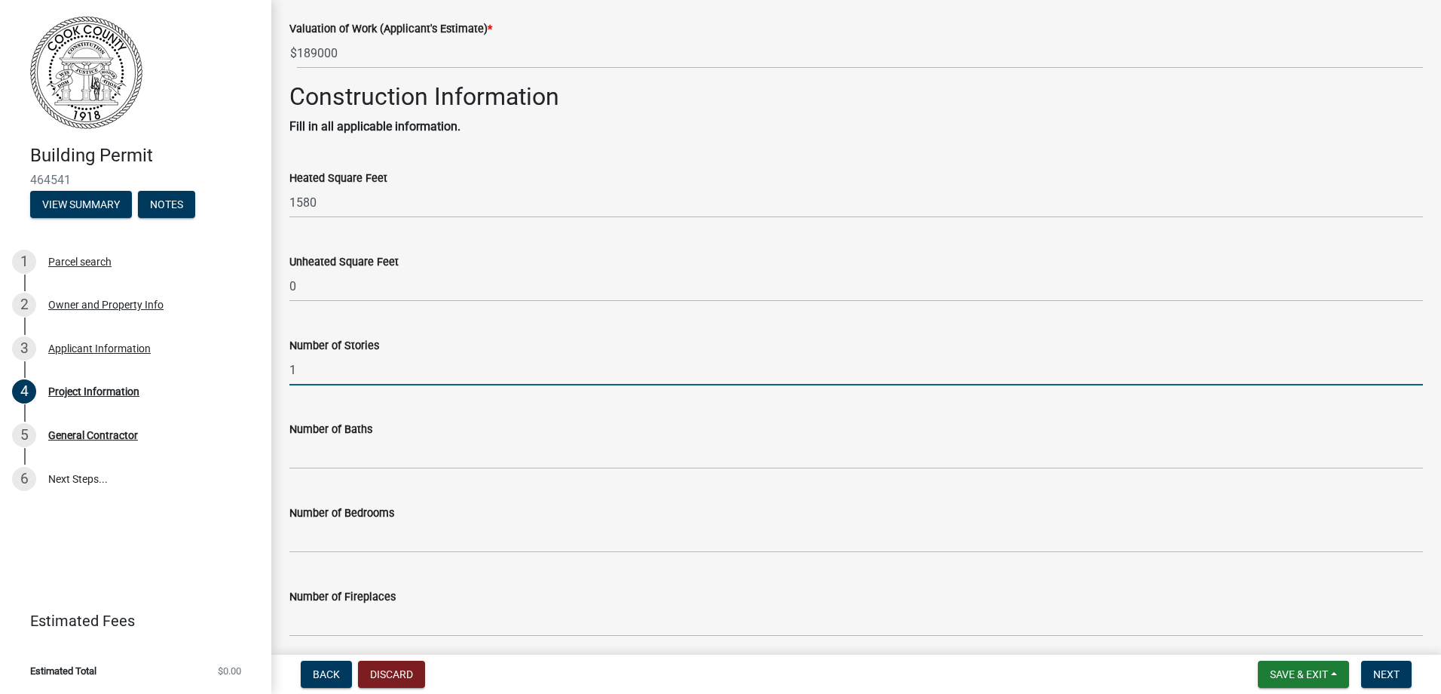
type input "1"
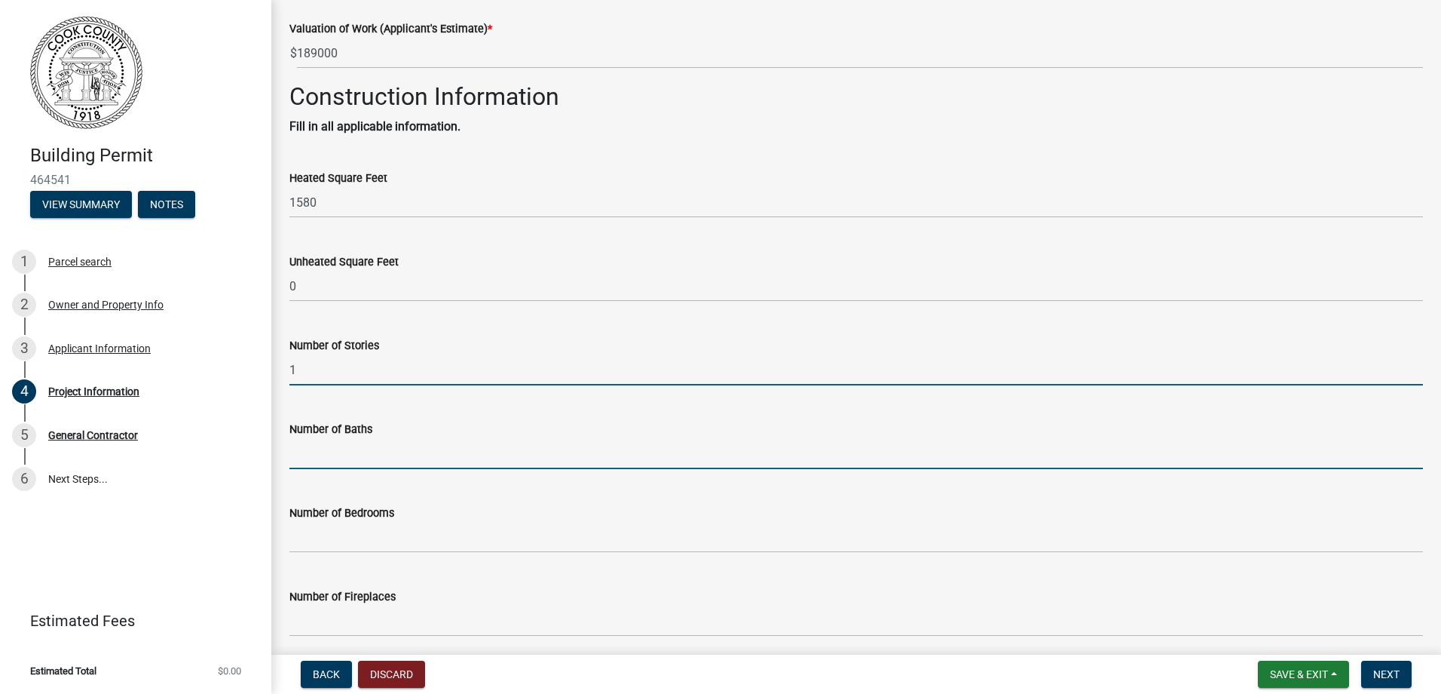
click at [360, 453] on input "text" at bounding box center [856, 453] width 1134 height 31
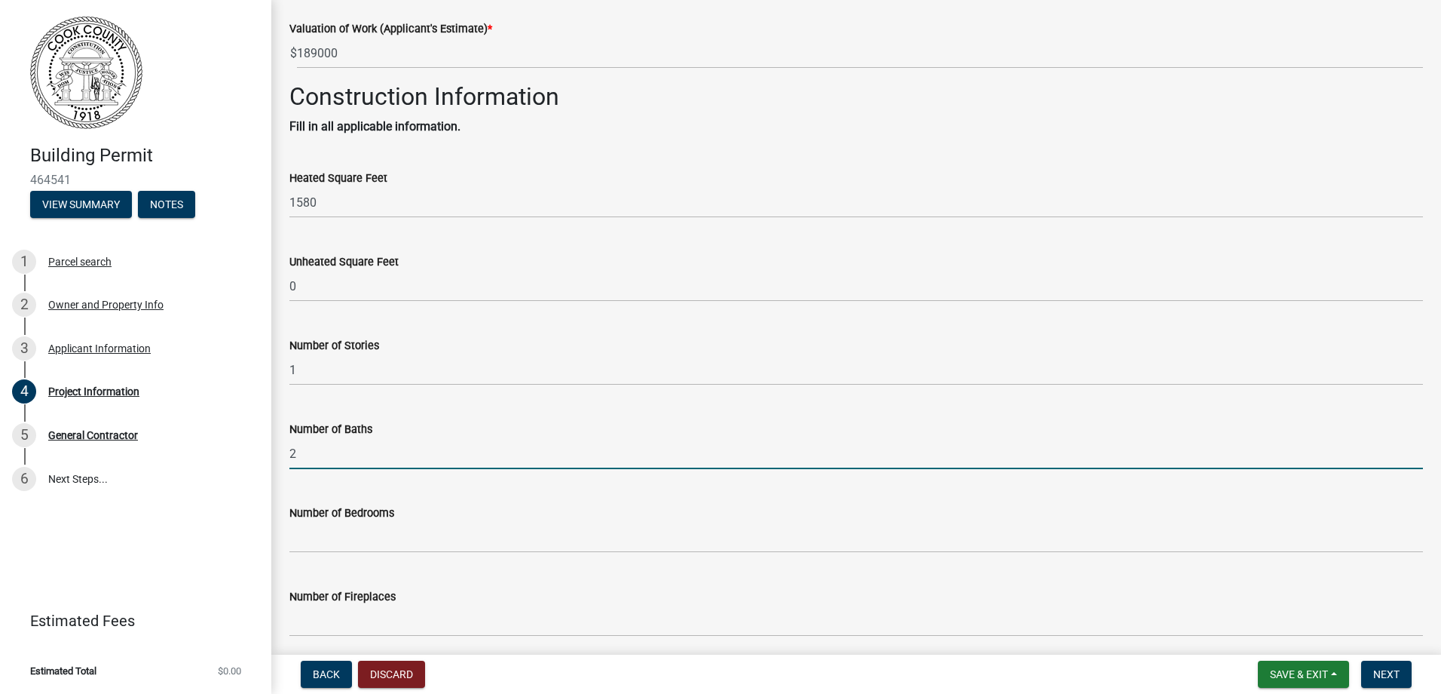
type input "2"
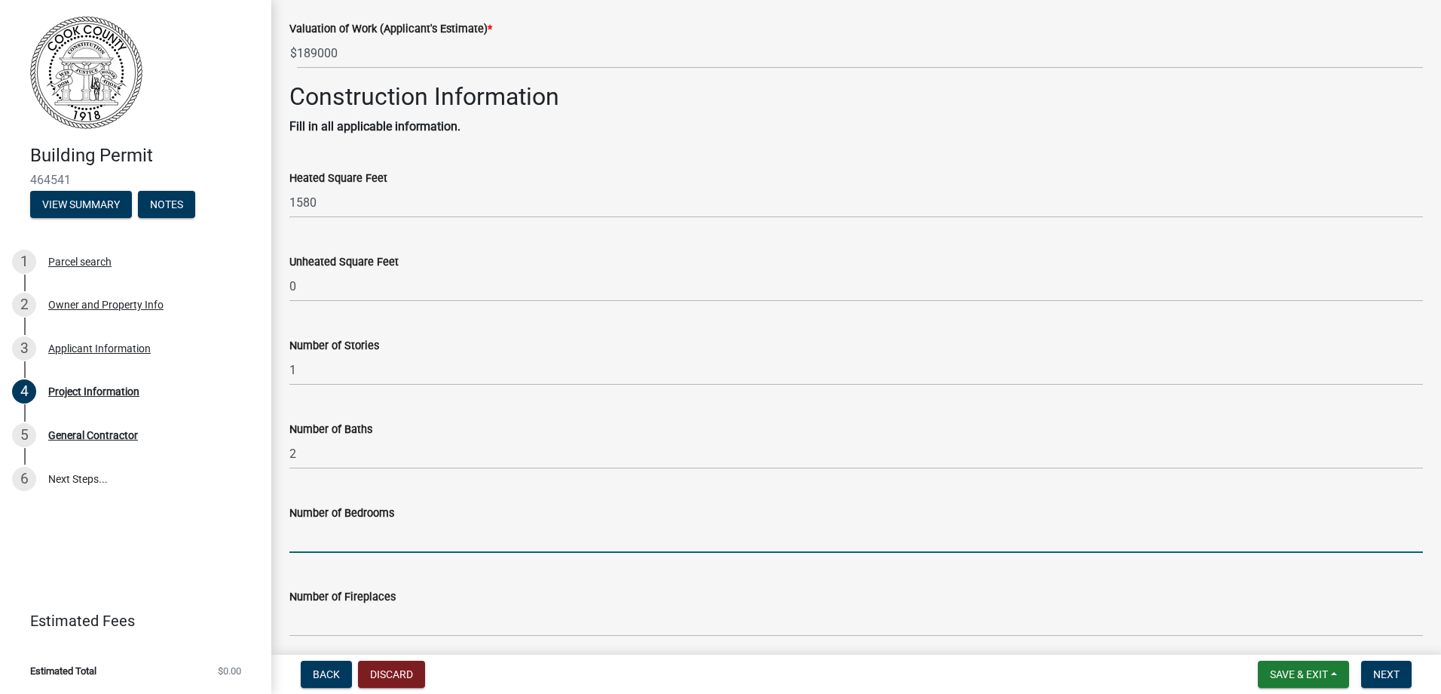
click at [516, 535] on input "text" at bounding box center [856, 537] width 1134 height 31
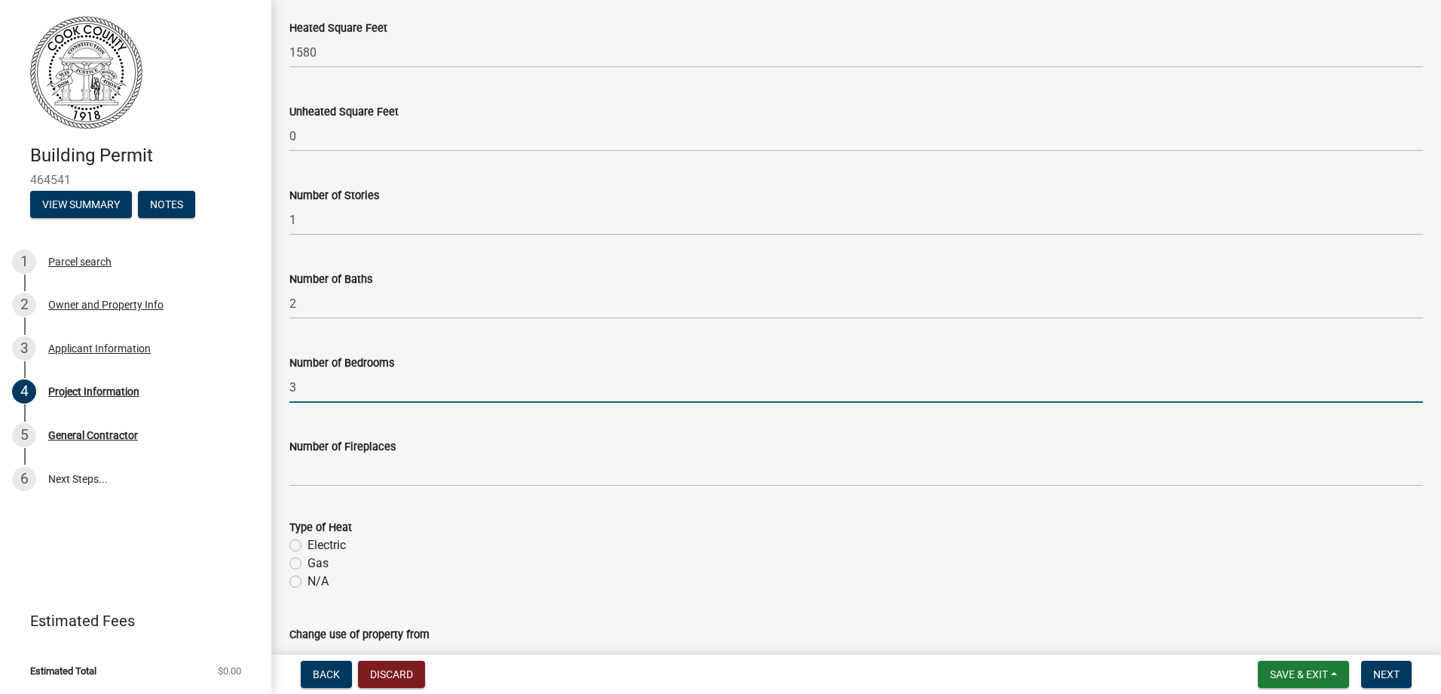
scroll to position [603, 0]
type input "3"
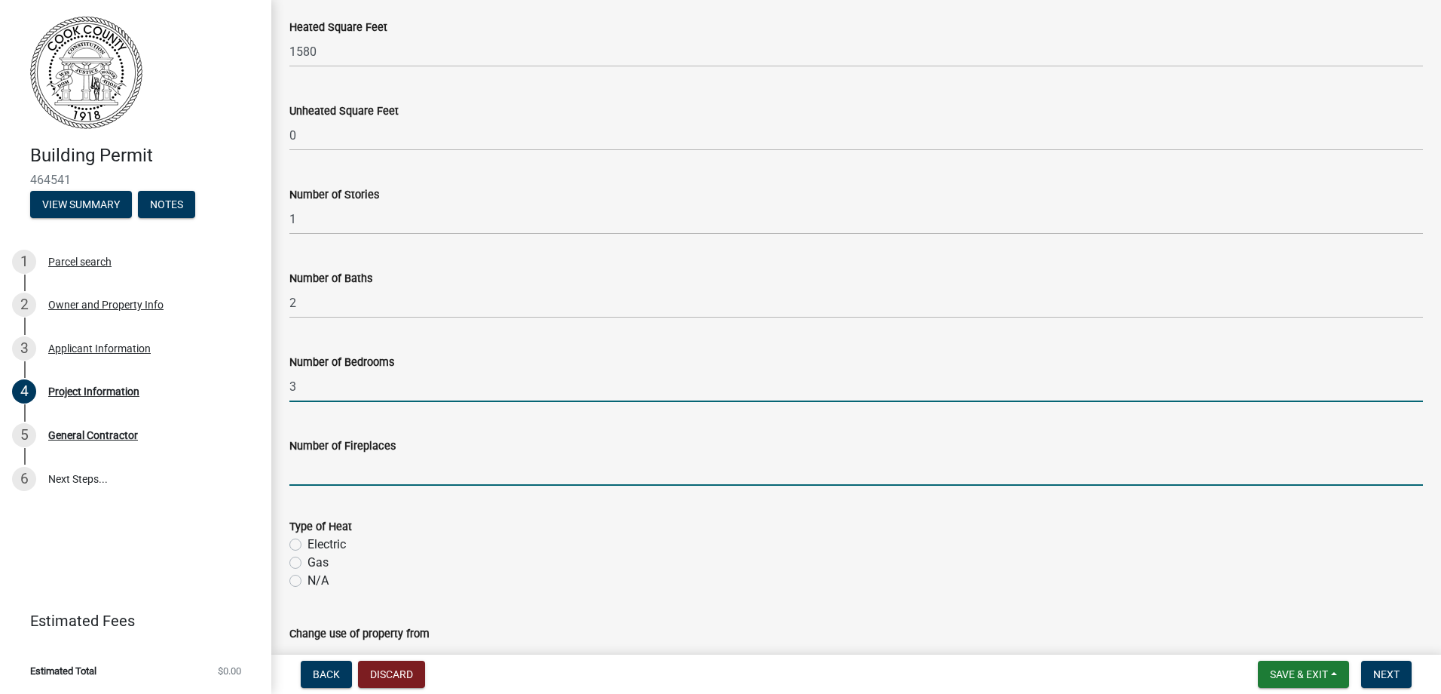
click at [438, 476] on input "text" at bounding box center [856, 470] width 1134 height 31
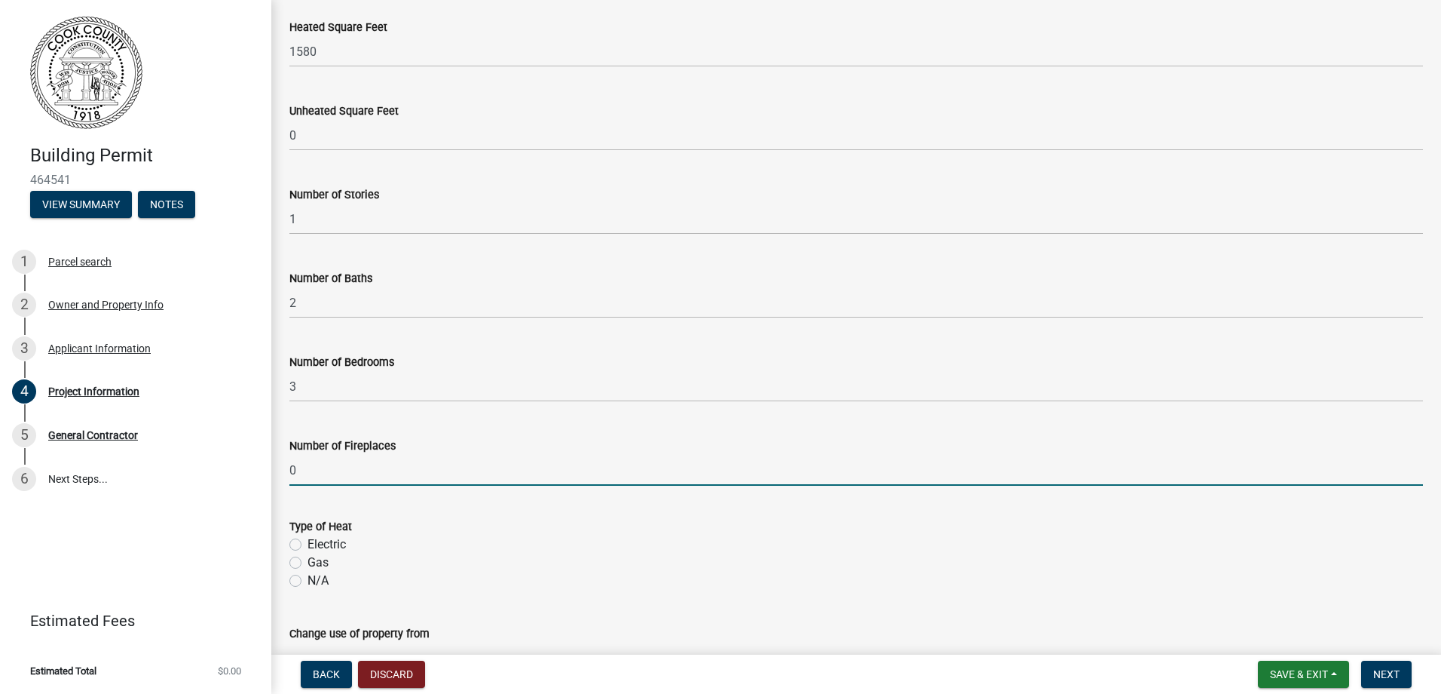
scroll to position [678, 0]
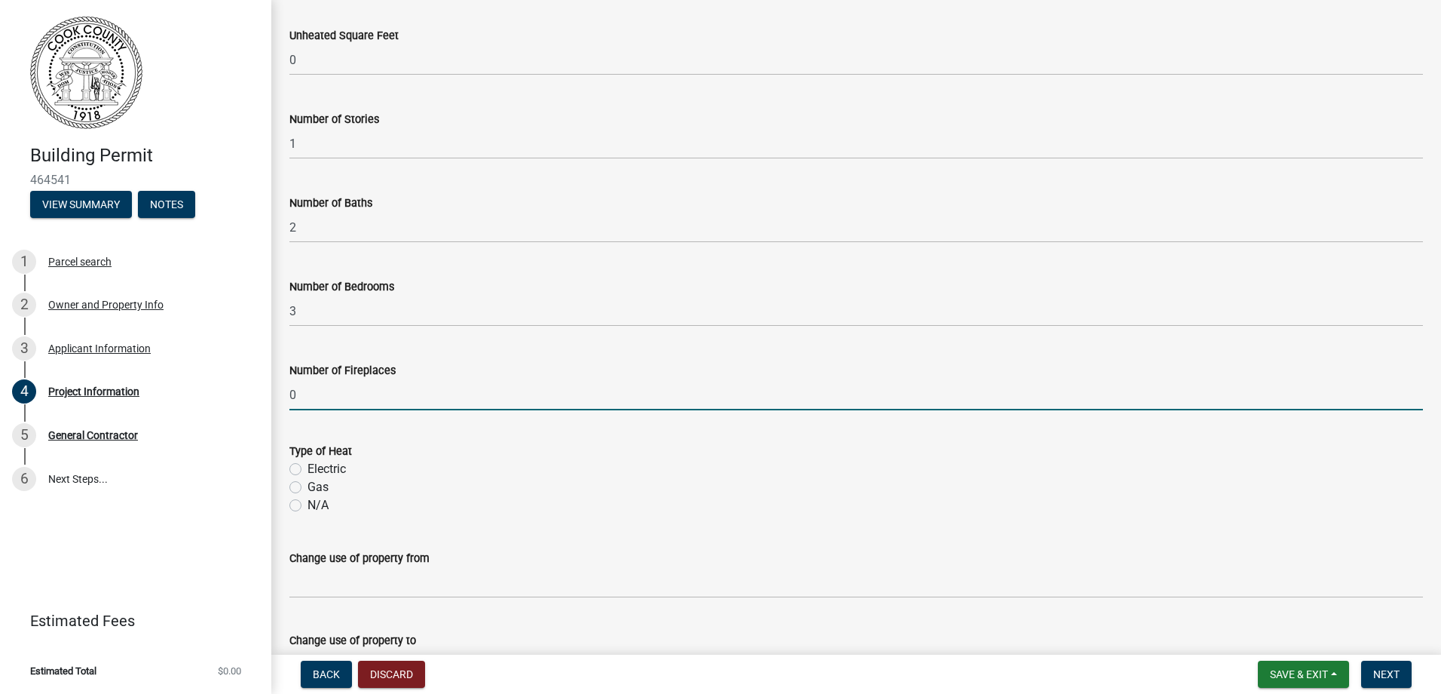
type input "0"
click at [308, 469] on label "Electric" at bounding box center [327, 469] width 38 height 18
click at [308, 469] on input "Electric" at bounding box center [313, 465] width 10 height 10
radio input "true"
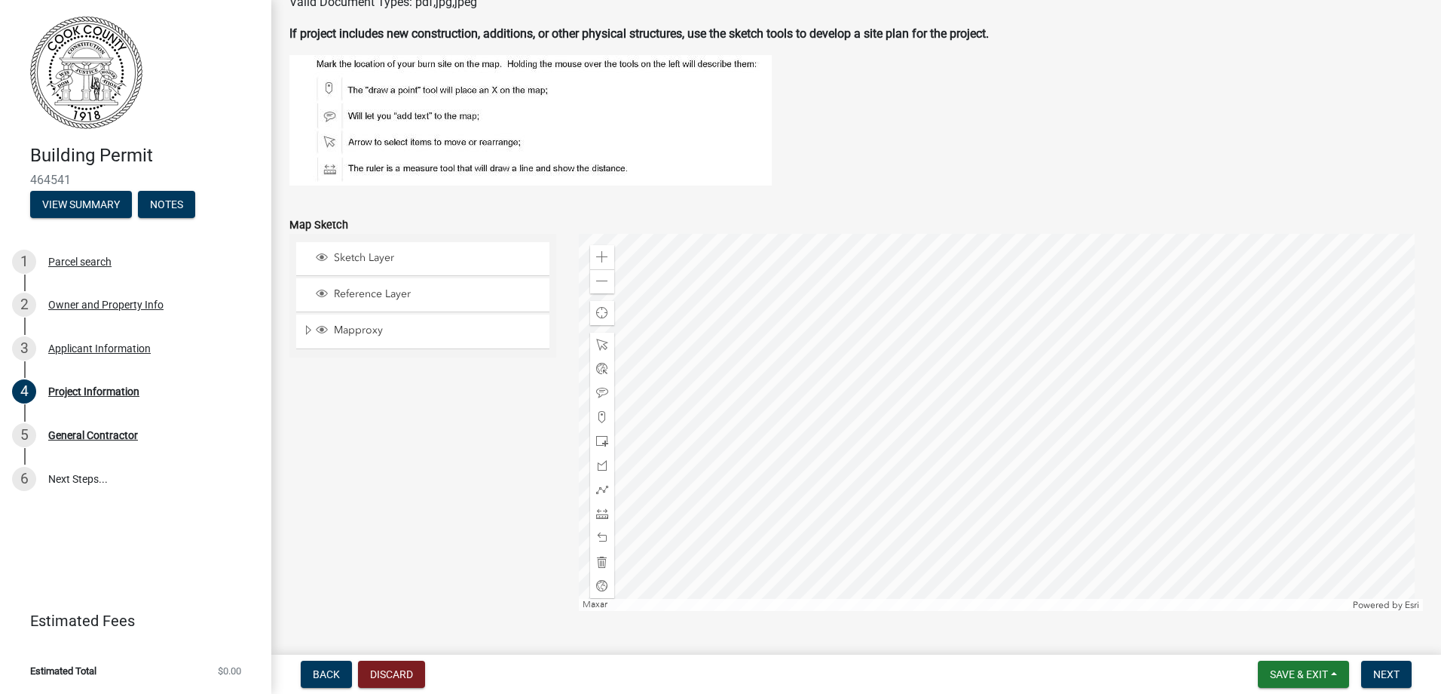
scroll to position [1491, 0]
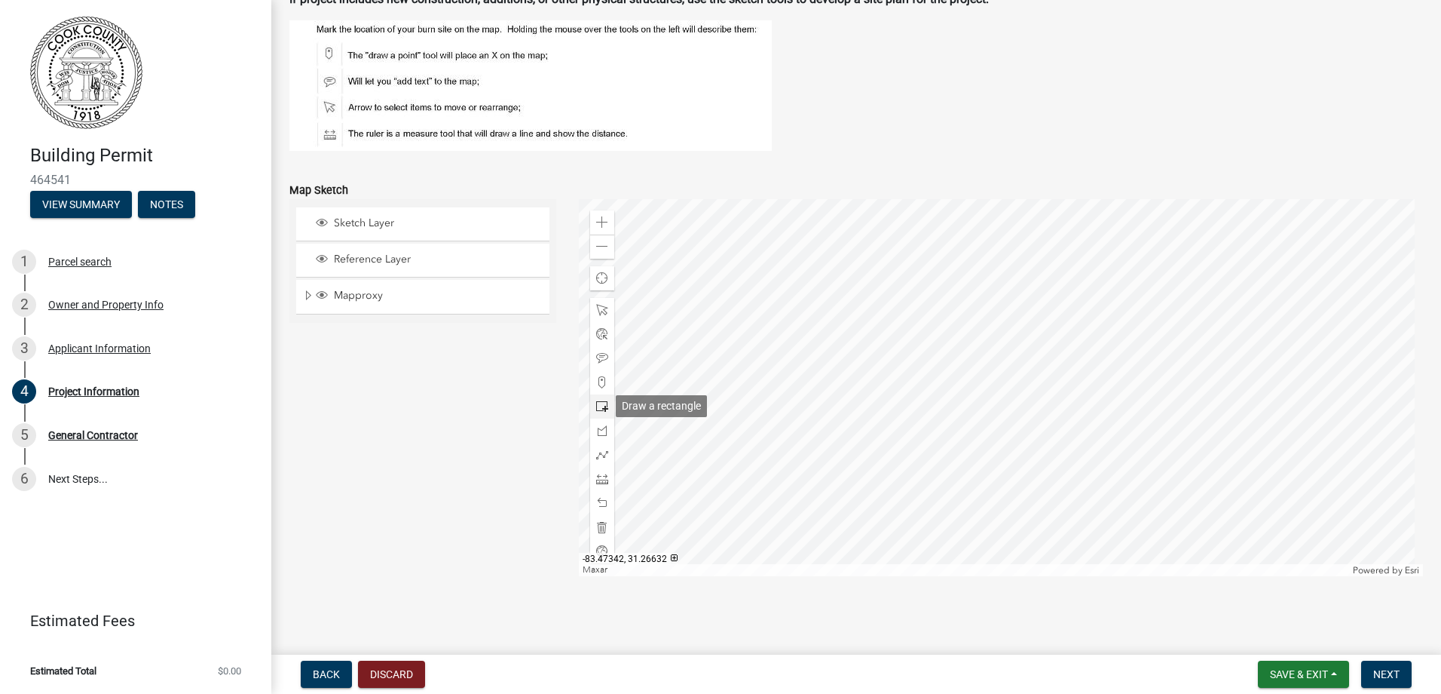
click at [598, 405] on span at bounding box center [602, 406] width 12 height 12
click at [1025, 403] on div at bounding box center [1001, 387] width 845 height 377
click at [599, 308] on span at bounding box center [602, 310] width 12 height 12
click at [990, 388] on div at bounding box center [1001, 387] width 845 height 377
click at [1116, 311] on div "Close" at bounding box center [1127, 306] width 23 height 21
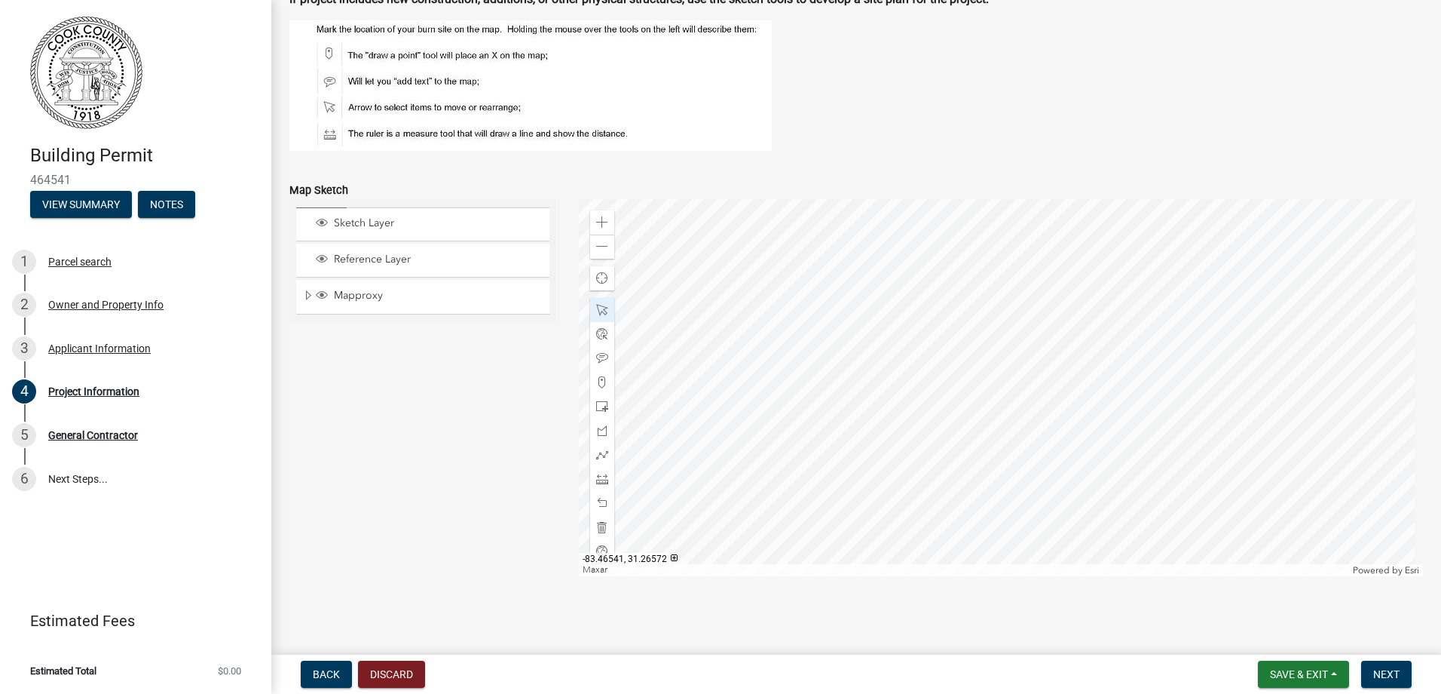
click at [988, 368] on div at bounding box center [1001, 387] width 845 height 377
click at [602, 408] on span at bounding box center [602, 406] width 12 height 12
click at [1003, 398] on div at bounding box center [1001, 387] width 845 height 377
click at [601, 308] on span at bounding box center [602, 310] width 12 height 12
click at [996, 394] on div at bounding box center [1001, 387] width 845 height 377
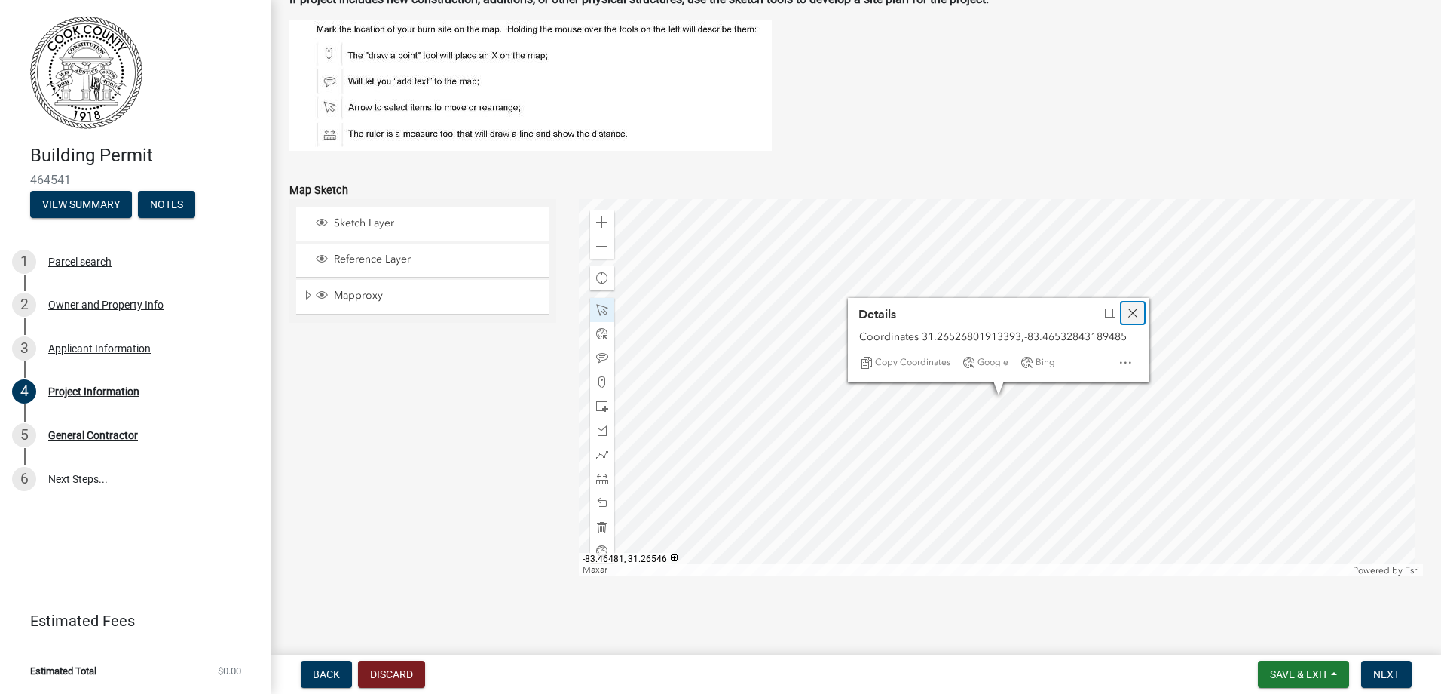
click at [1134, 320] on div "Close" at bounding box center [1133, 312] width 23 height 21
click at [982, 393] on div at bounding box center [1001, 387] width 845 height 377
click at [995, 390] on div at bounding box center [1001, 387] width 845 height 377
click at [982, 344] on div at bounding box center [1001, 387] width 845 height 377
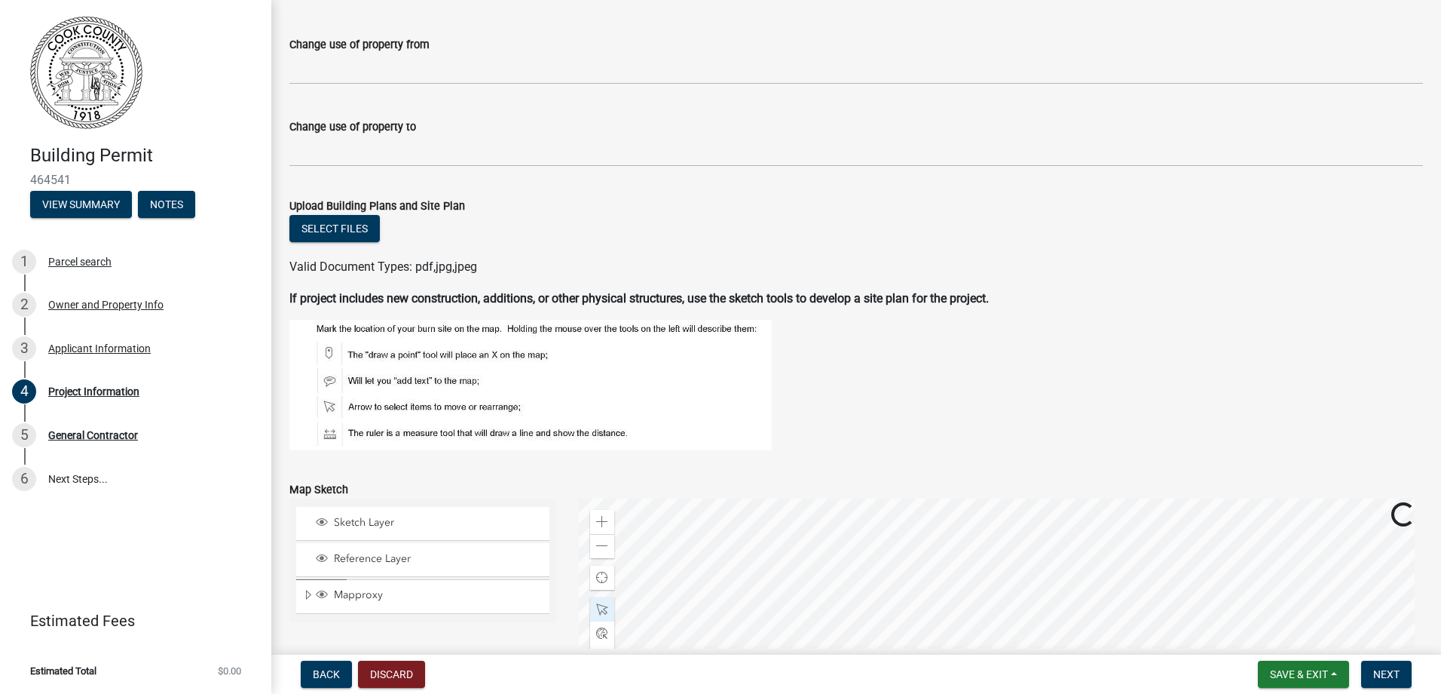
scroll to position [1190, 0]
click at [344, 246] on div "Select files" at bounding box center [856, 232] width 1134 height 31
click at [342, 238] on button "Select files" at bounding box center [334, 230] width 90 height 27
click at [357, 235] on button "Select files" at bounding box center [334, 230] width 90 height 27
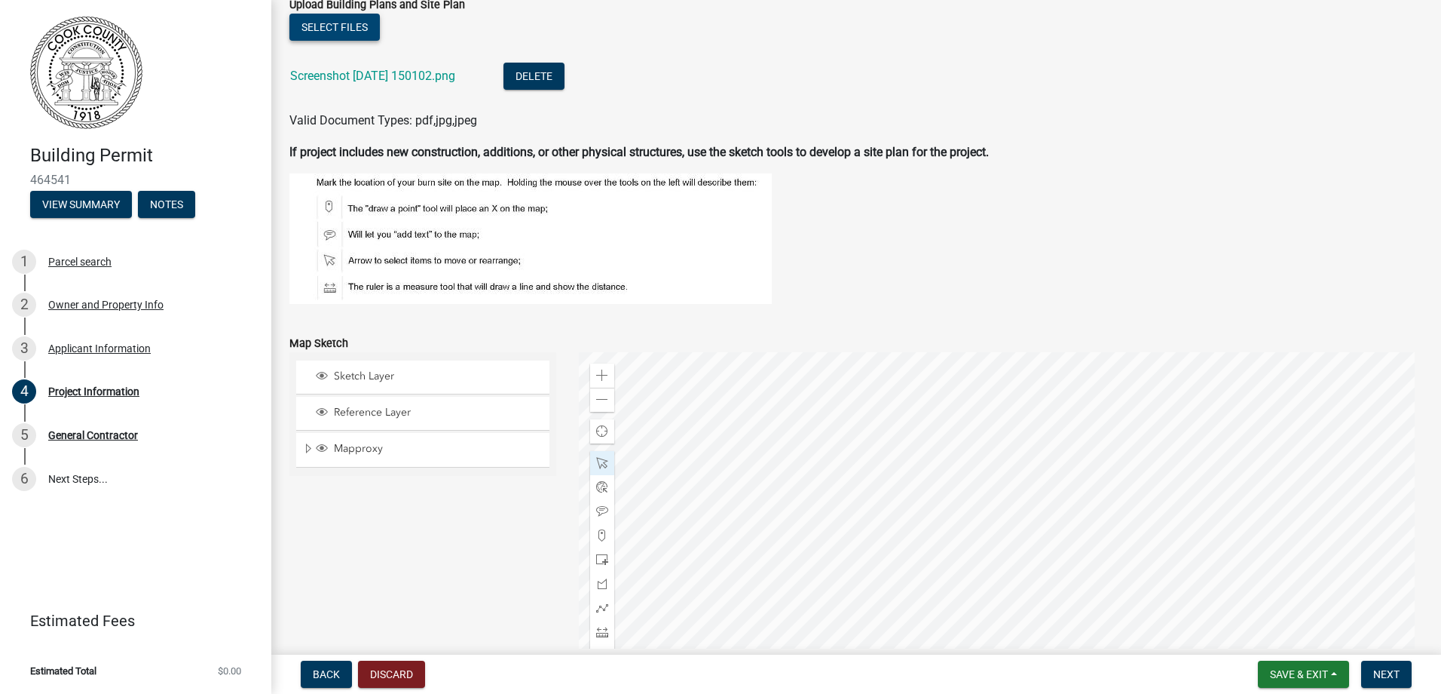
scroll to position [1546, 0]
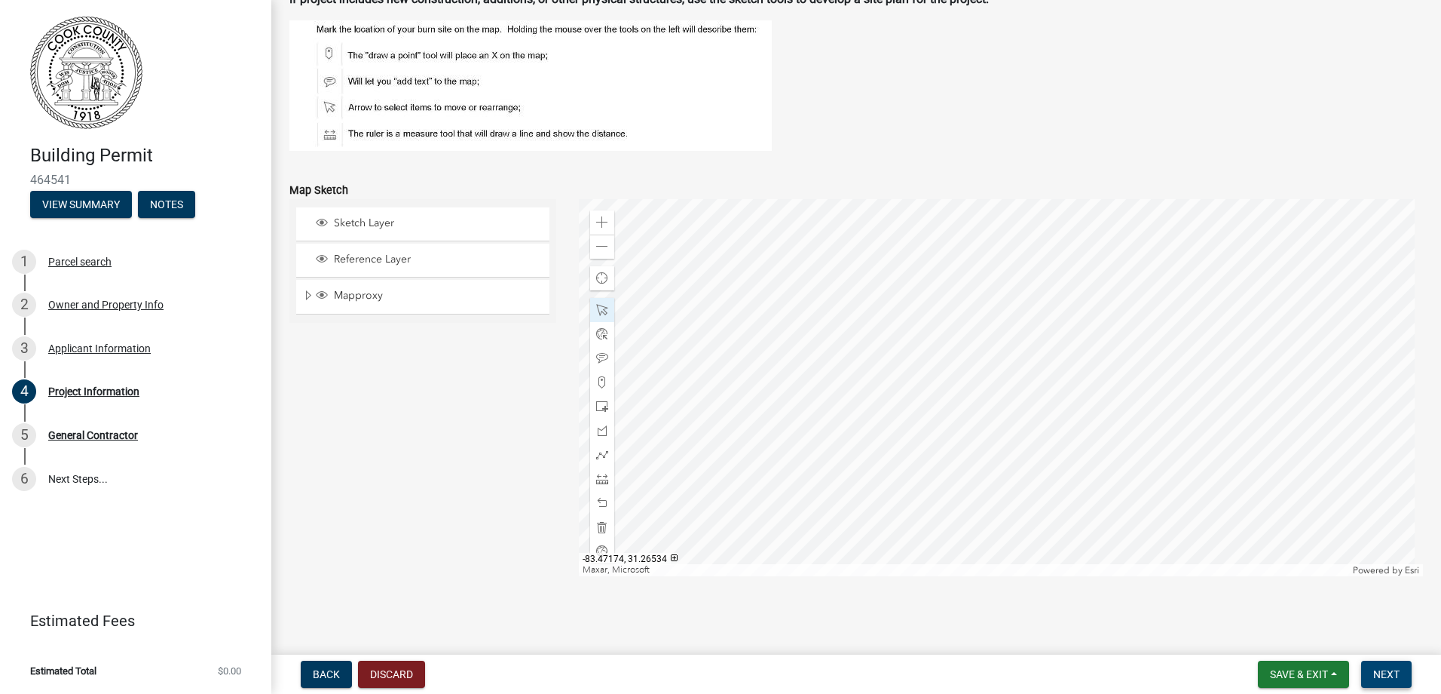
click at [1393, 680] on button "Next" at bounding box center [1387, 673] width 51 height 27
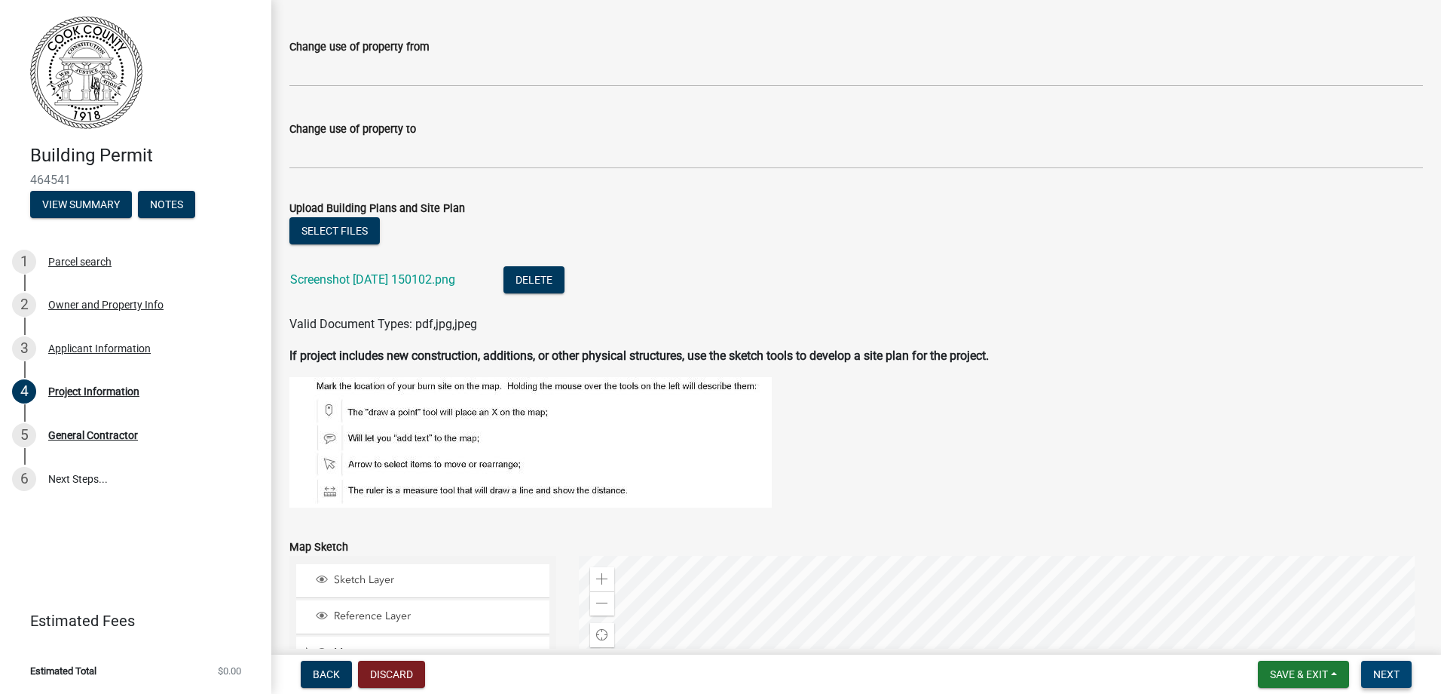
scroll to position [1187, 0]
click at [375, 284] on link "Screenshot [DATE] 150102.png" at bounding box center [372, 281] width 165 height 14
click at [547, 274] on button "Delete" at bounding box center [534, 281] width 61 height 27
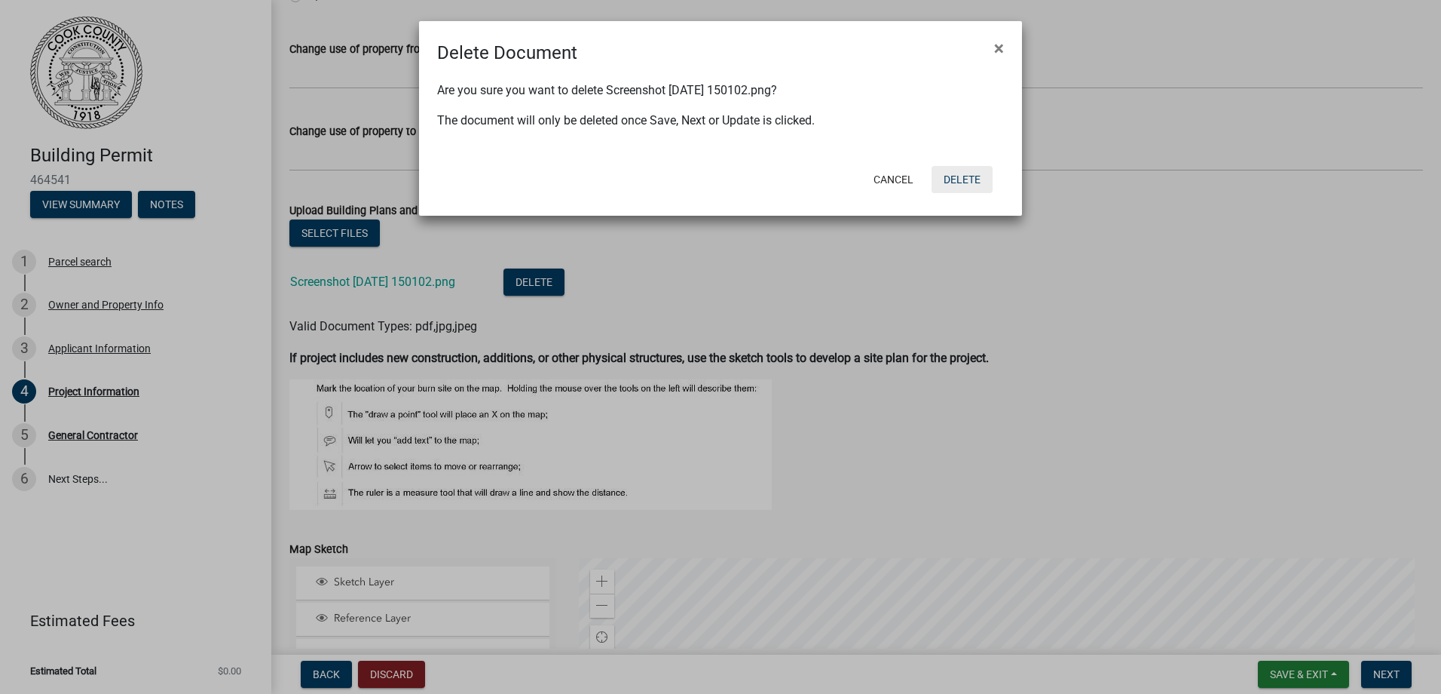
drag, startPoint x: 971, startPoint y: 181, endPoint x: 963, endPoint y: 179, distance: 7.7
click at [964, 180] on button "Delete" at bounding box center [962, 179] width 61 height 27
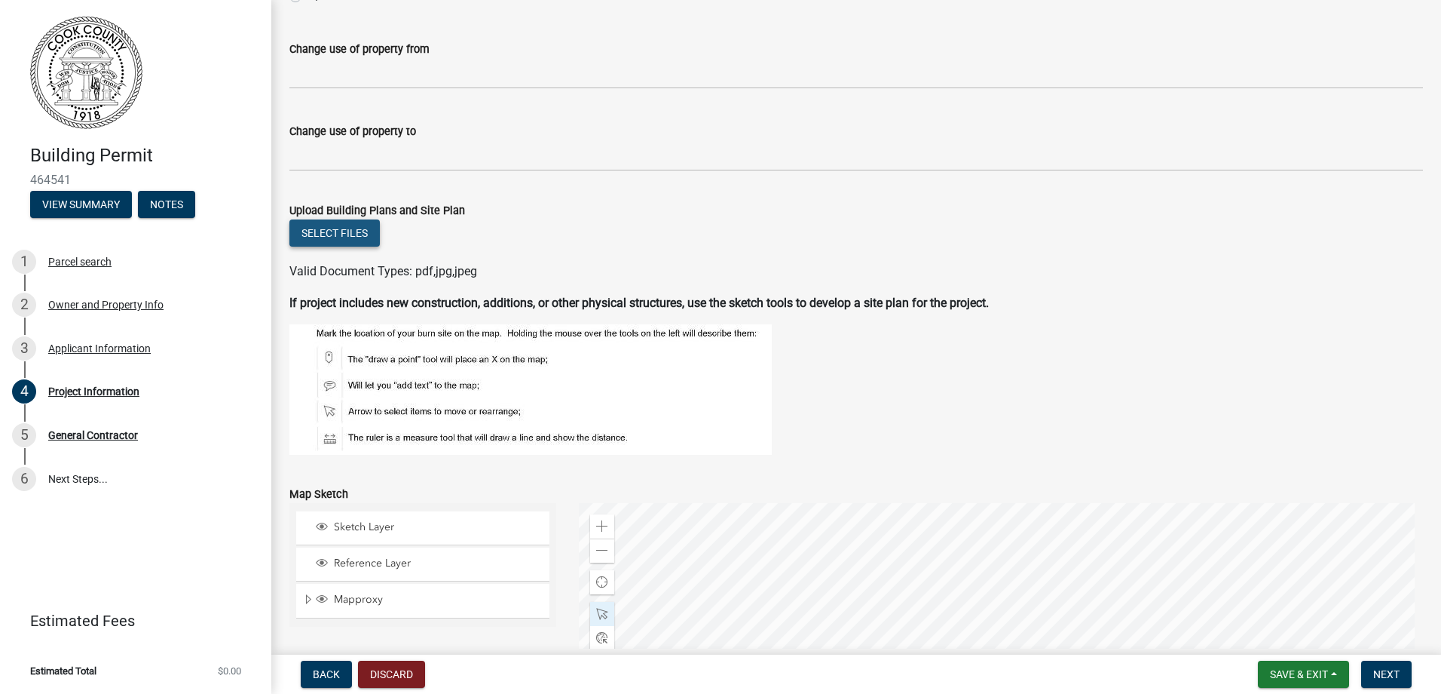
click at [344, 241] on button "Select files" at bounding box center [334, 232] width 90 height 27
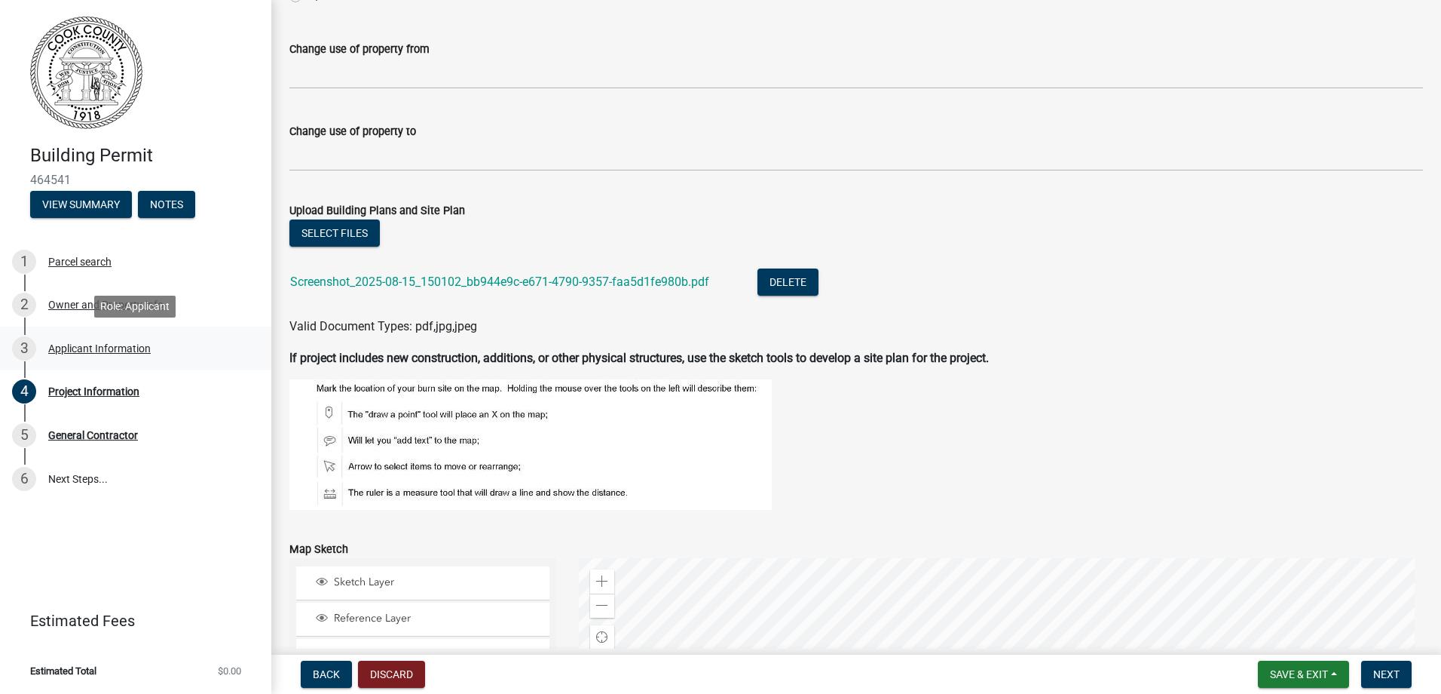
click at [111, 348] on div "Applicant Information" at bounding box center [99, 348] width 103 height 11
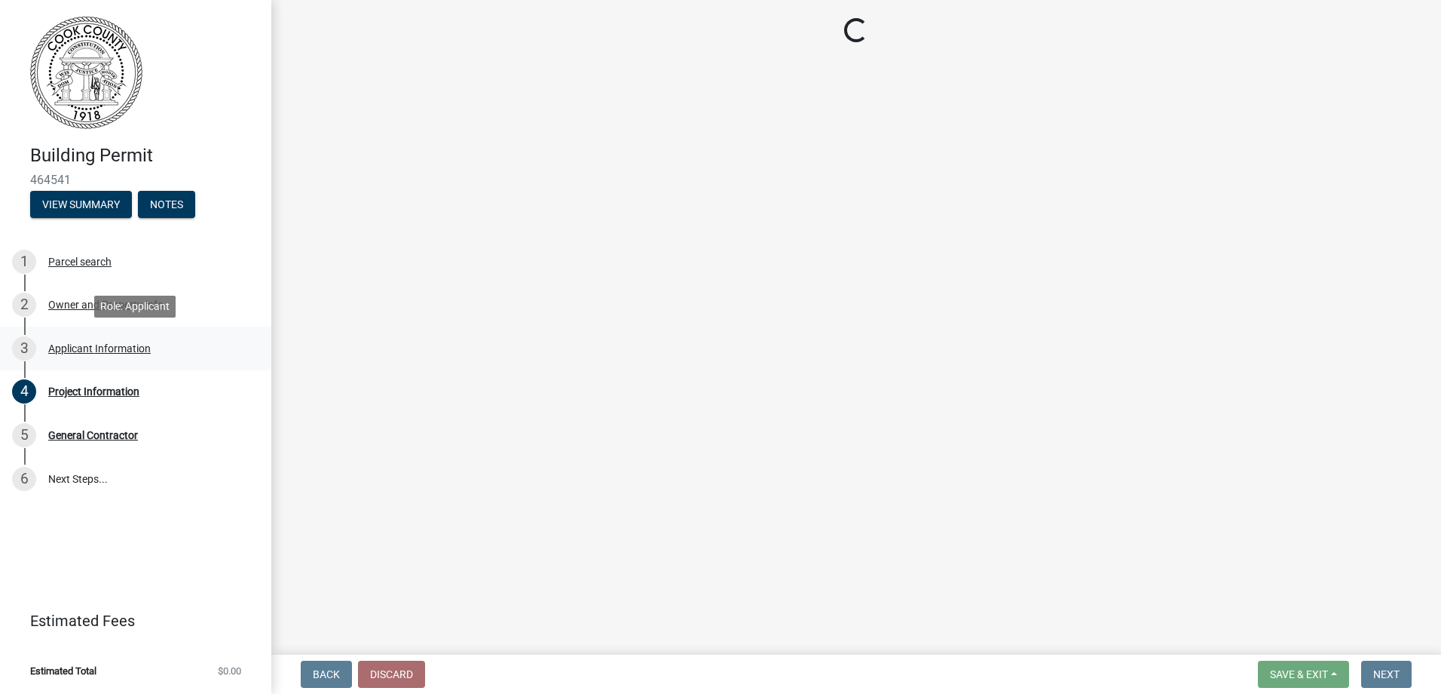
scroll to position [0, 0]
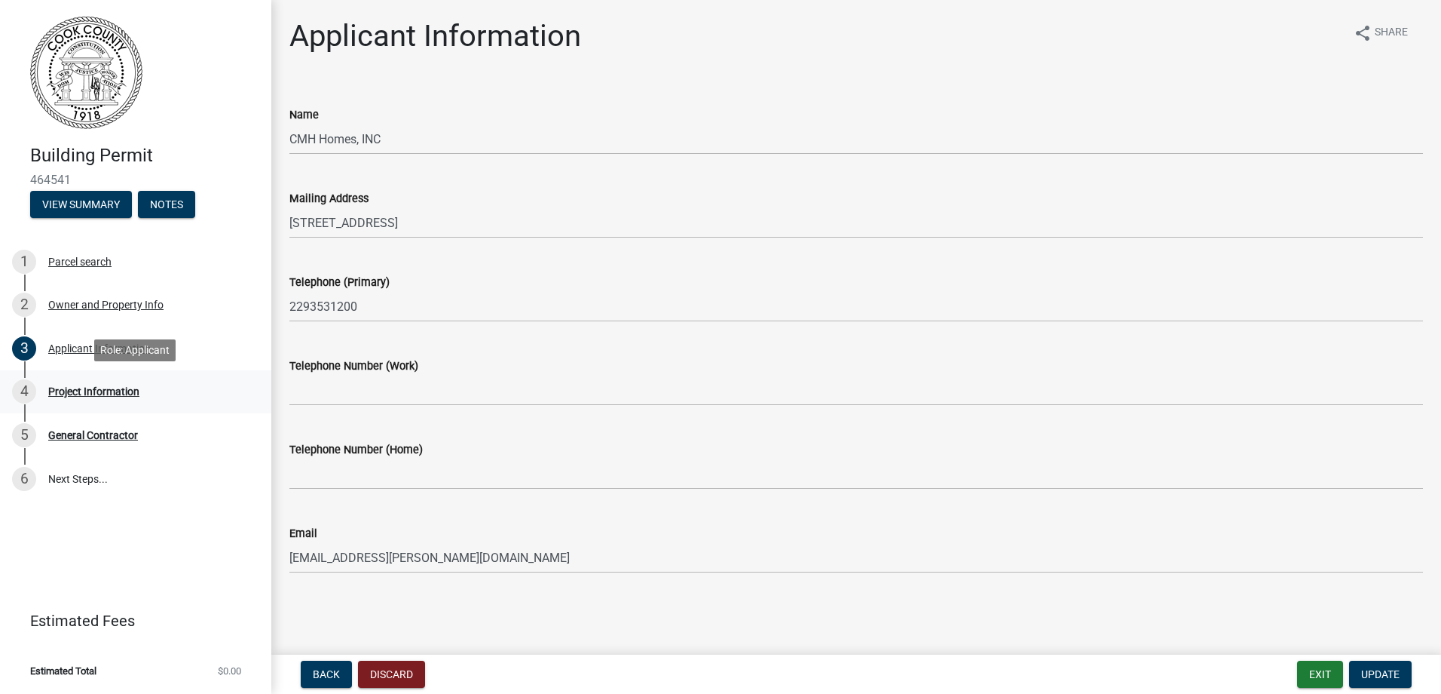
click at [140, 394] on div "4 Project Information" at bounding box center [129, 391] width 235 height 24
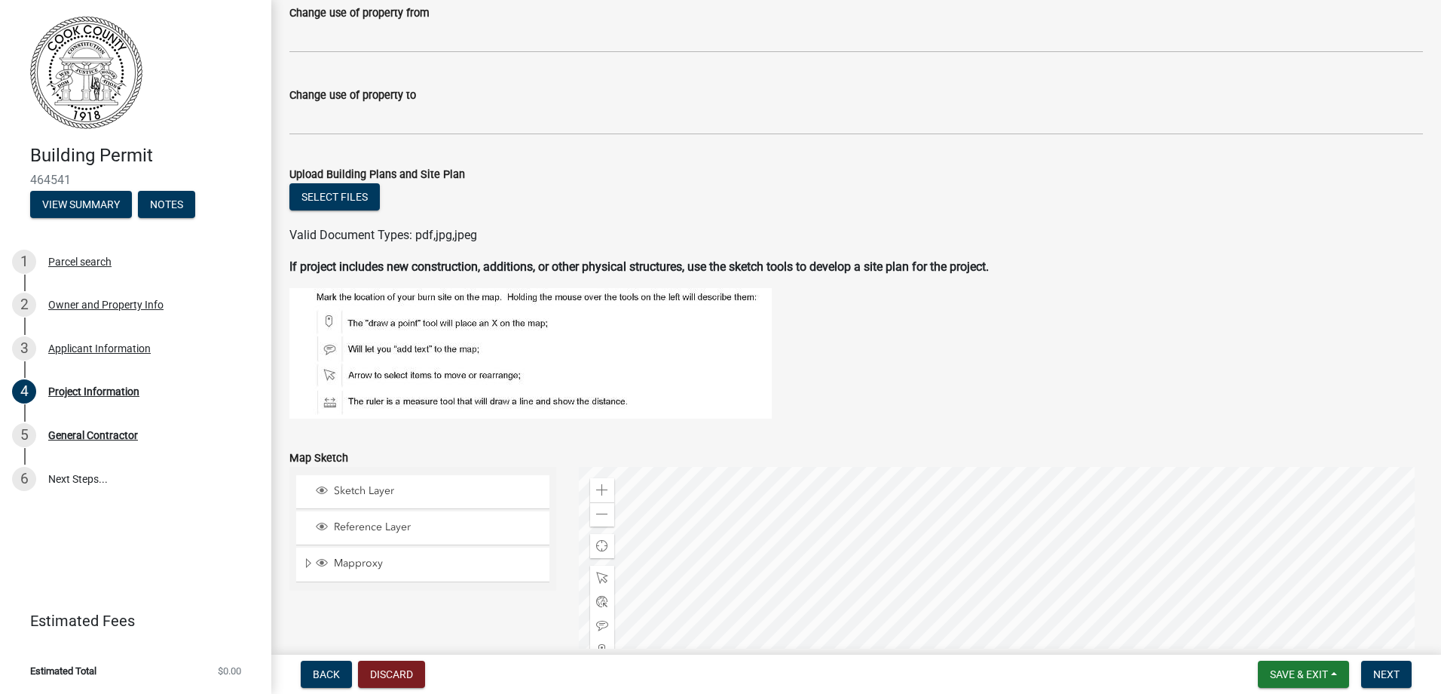
scroll to position [1206, 0]
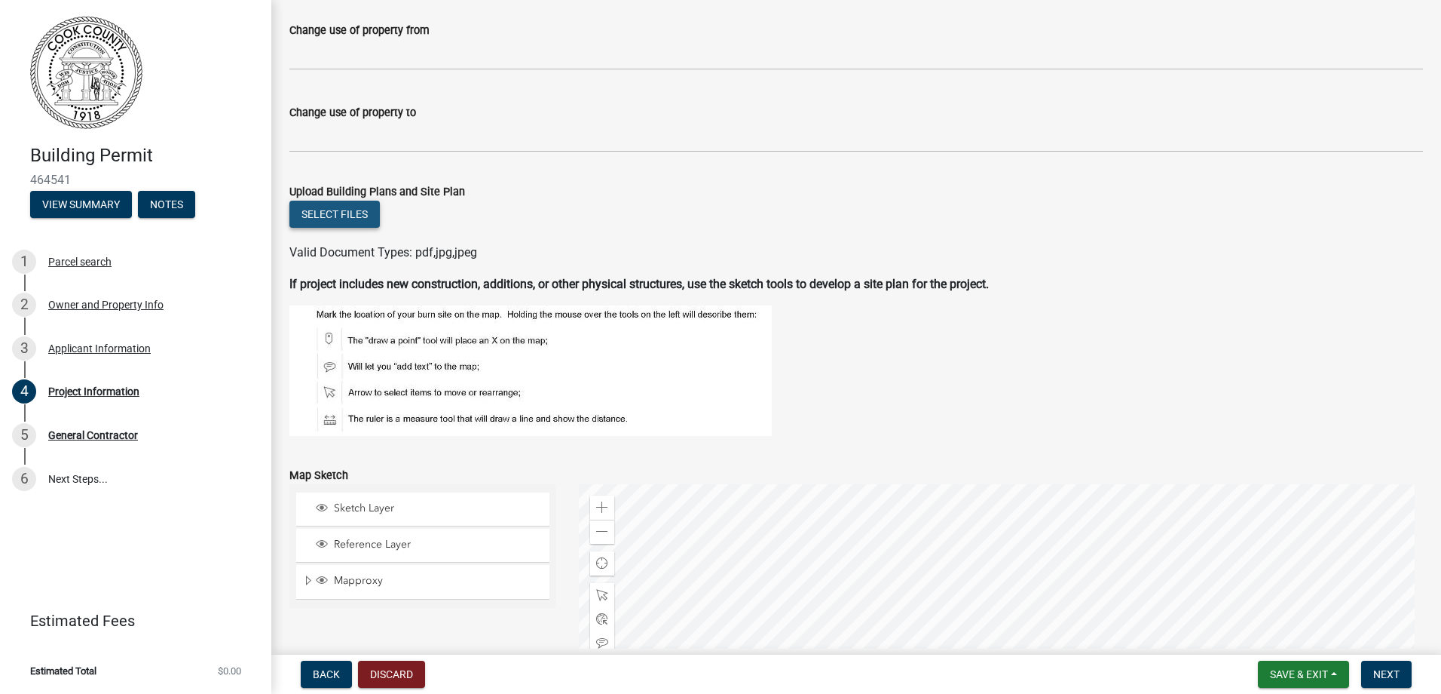
click at [349, 221] on button "Select files" at bounding box center [334, 214] width 90 height 27
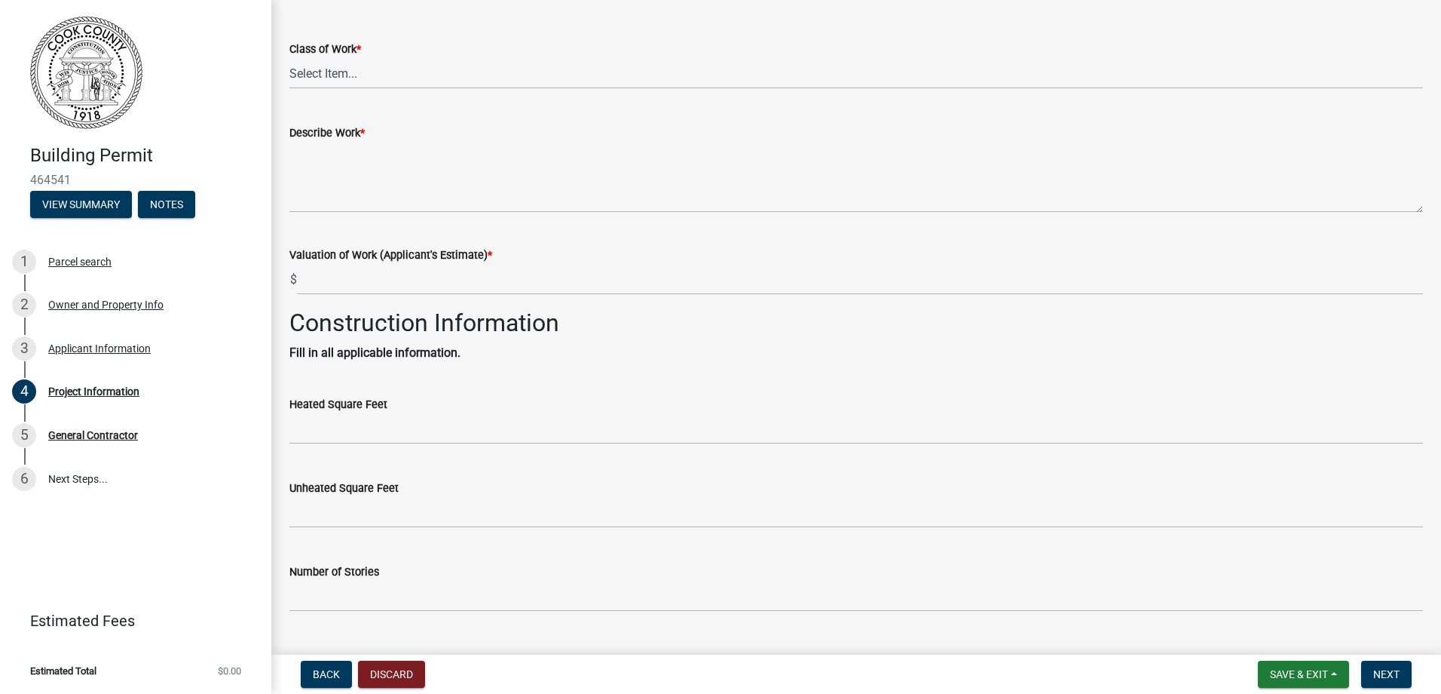
scroll to position [0, 0]
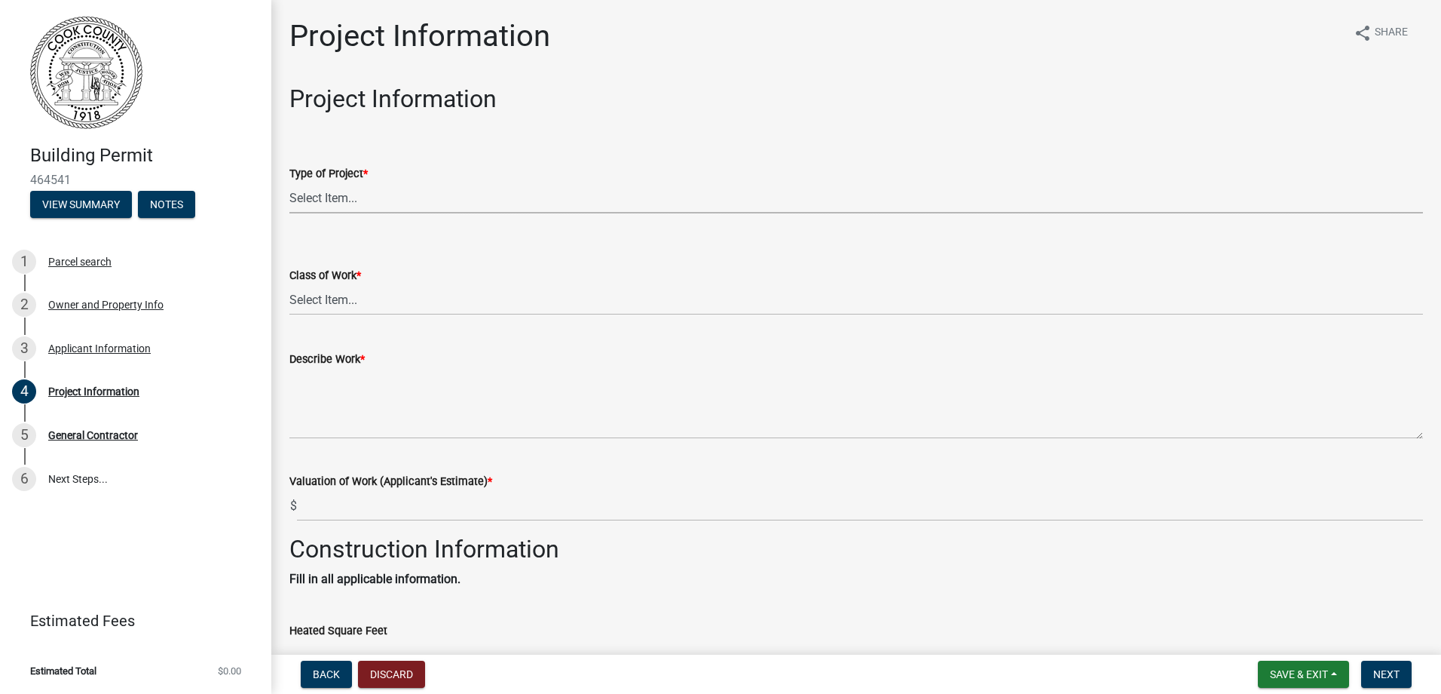
click at [375, 207] on select "Select Item... Manufactured Home New Single Family New Multi-Family New Commerc…" at bounding box center [856, 197] width 1134 height 31
click at [289, 182] on select "Select Item... Manufactured Home New Single Family New Multi-Family New Commerc…" at bounding box center [856, 197] width 1134 height 31
select select "00748aa1-56c2-4786-b7ff-9b3cb1d8d455"
click at [362, 299] on select "Select Item... Addition Alteration Demolish Erect Move Relocate Repair ReRoof" at bounding box center [856, 299] width 1134 height 31
click at [289, 284] on select "Select Item... Addition Alteration Demolish Erect Move Relocate Repair ReRoof" at bounding box center [856, 299] width 1134 height 31
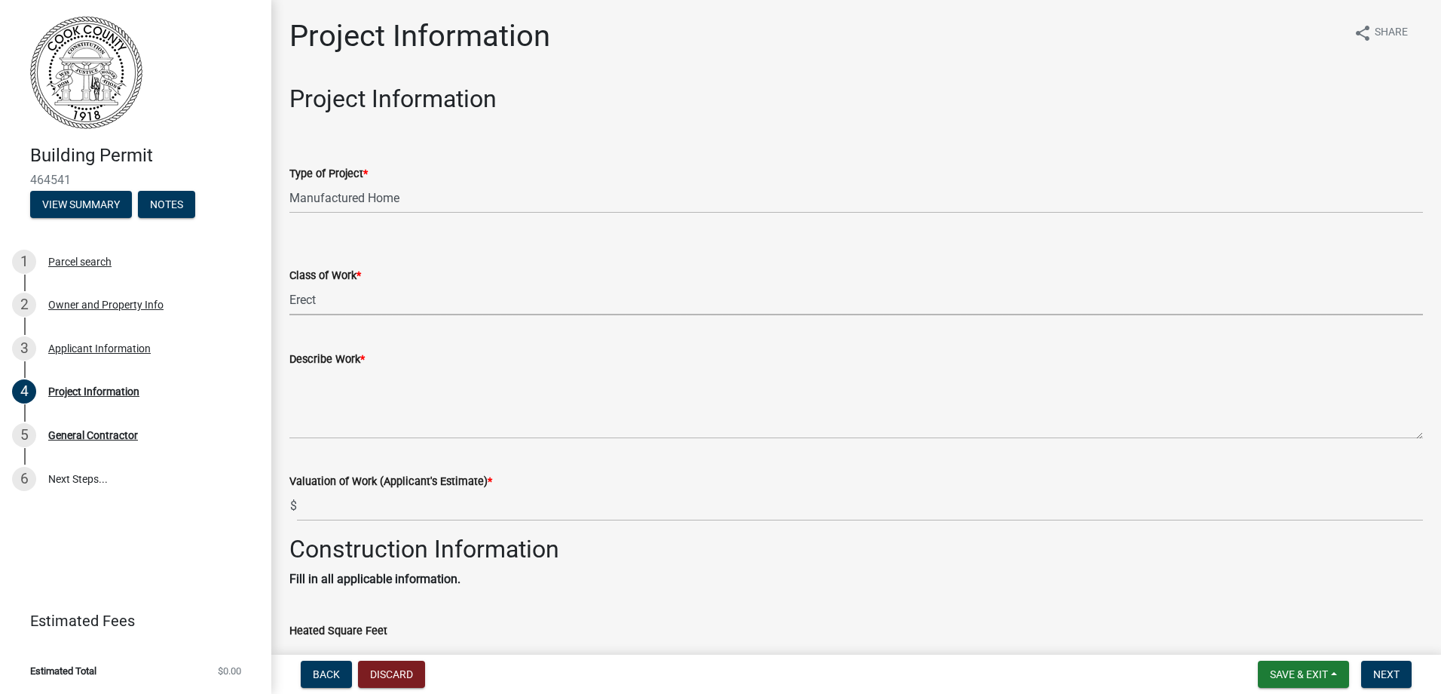
select select "f413462a-a798-4a98-8478-fb6197e89690"
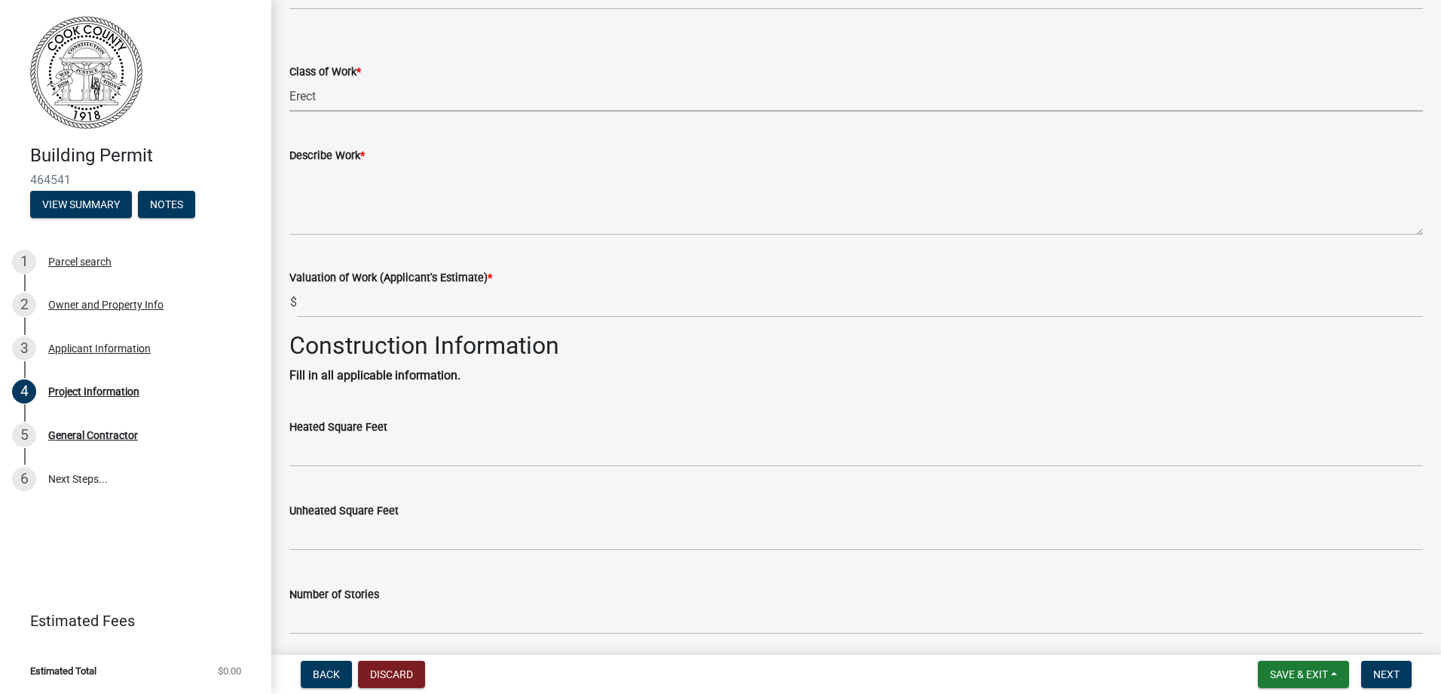
scroll to position [226, 0]
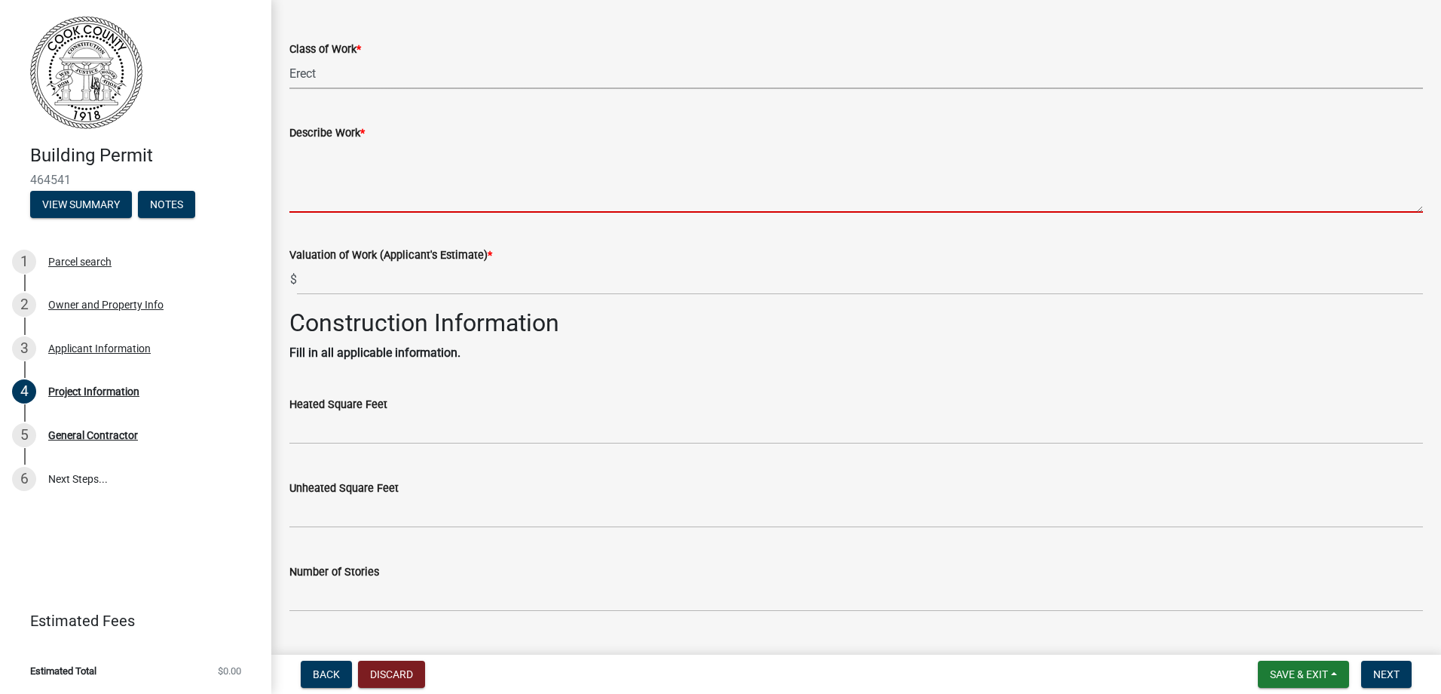
click at [344, 190] on textarea "Describe Work *" at bounding box center [856, 177] width 1134 height 71
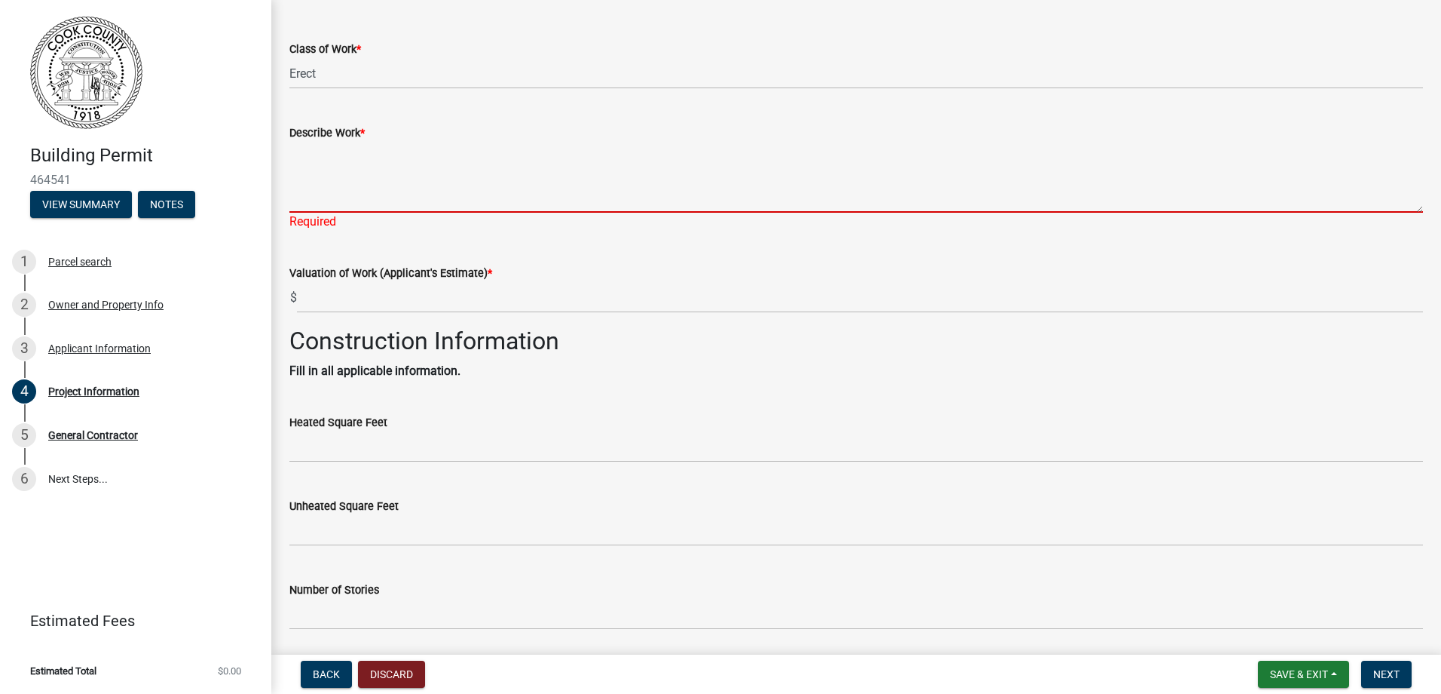
paste textarea "AP4348 6028 1580 2025 B3EE2 2 HUD 77 77588 440 0 4722 118022 121576 HAVEN CAP04…"
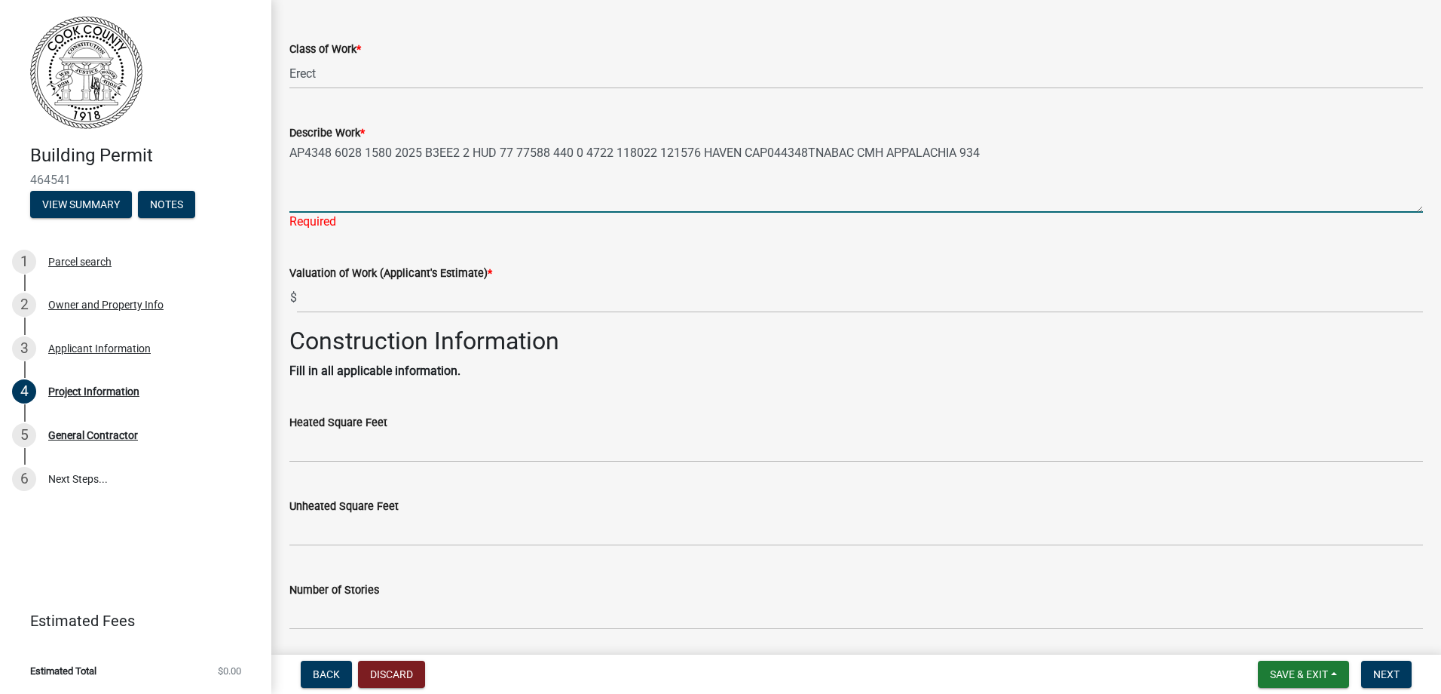
drag, startPoint x: 335, startPoint y: 159, endPoint x: 234, endPoint y: 152, distance: 100.6
click at [242, 158] on div "Building Permit 464541 View Summary Notes 1 Parcel search 2 Owner and Property …" at bounding box center [720, 347] width 1441 height 694
click at [302, 150] on textarea "6028 1580 2025 B3EE2 2 HUD 77 77588 440 0 4722 118022 121576 HAVEN CAP044348TNA…" at bounding box center [856, 177] width 1134 height 71
click at [330, 151] on textarea "60x28 1580 2025 B3EE2 2 HUD 77 77588 440 0 4722 118022 121576 HAVEN CAP044348TN…" at bounding box center [856, 177] width 1134 height 71
click at [329, 150] on textarea "60x28 1580 2025 B3EE2 2 HUD 77 77588 440 0 4722 118022 121576 HAVEN CAP044348TN…" at bounding box center [856, 177] width 1134 height 71
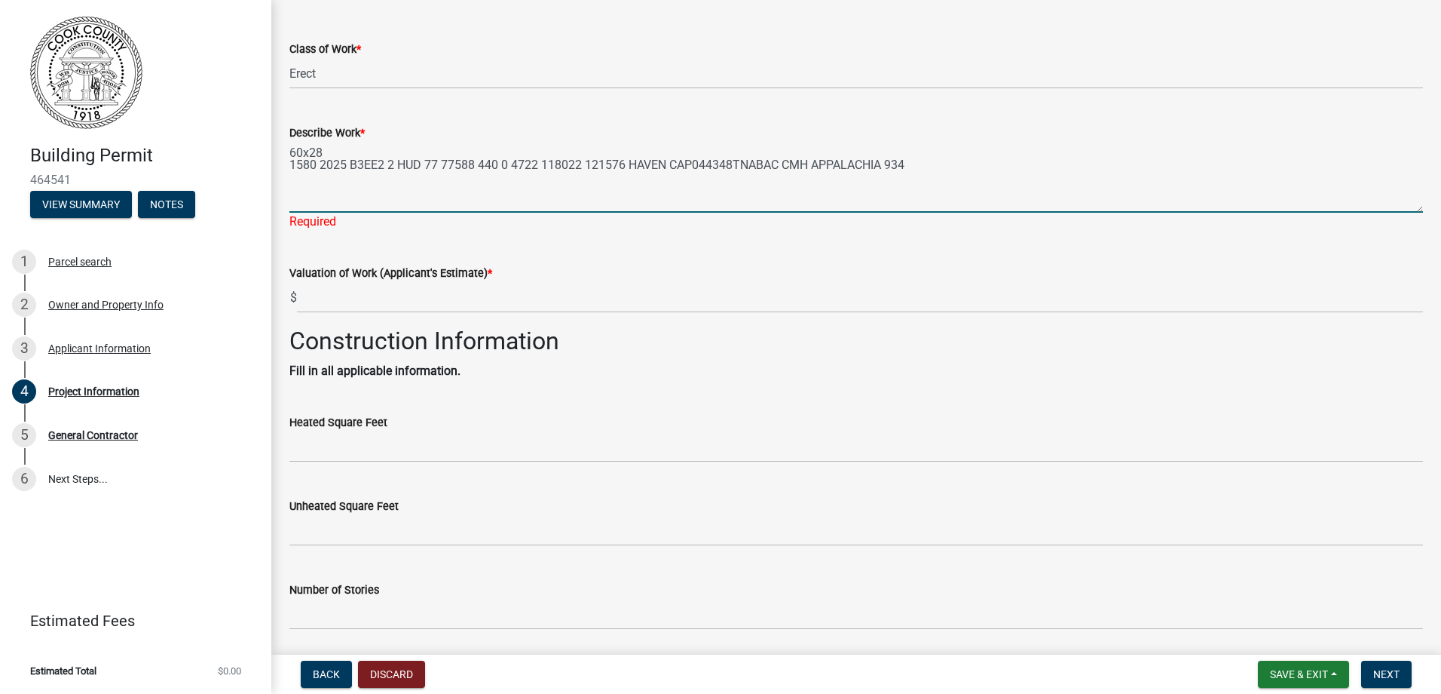
click at [315, 169] on textarea "60x28 1580 2025 B3EE2 2 HUD 77 77588 440 0 4722 118022 121576 HAVEN CAP044348TN…" at bounding box center [856, 177] width 1134 height 71
drag, startPoint x: 360, startPoint y: 176, endPoint x: 598, endPoint y: 181, distance: 238.3
click at [598, 181] on textarea "60x28 1580sq ft 2025 B3EE2 2 HUD 77 77588 440 0 4722 118022 121576 HAVEN CAP044…" at bounding box center [856, 177] width 1134 height 71
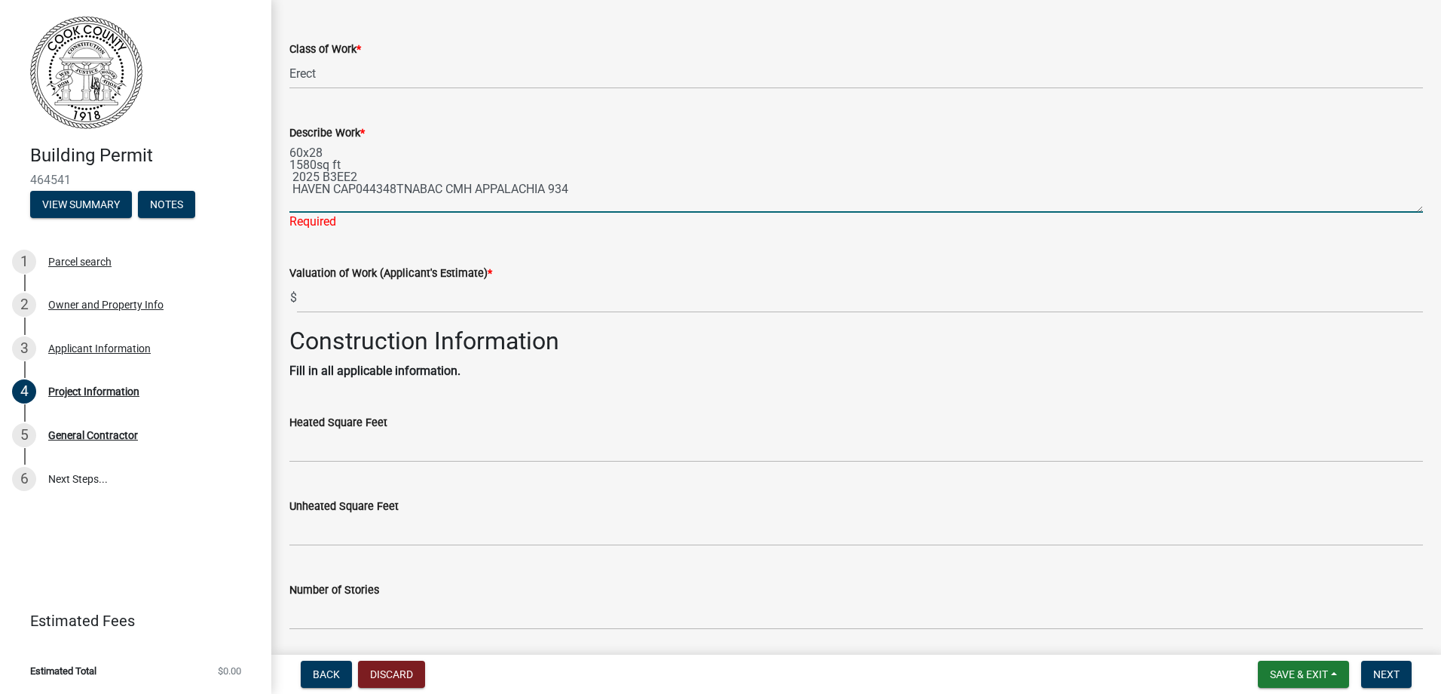
click at [449, 191] on textarea "60x28 1580sq ft 2025 B3EE2 HAVEN CAP044348TNABAC CMH APPALACHIA 934" at bounding box center [856, 177] width 1134 height 71
type textarea "60x28 1580sq ft 2025 B3EE2 HAVEN CAP044348TNABAC CMH APPALACHIA 934 grading, ut…"
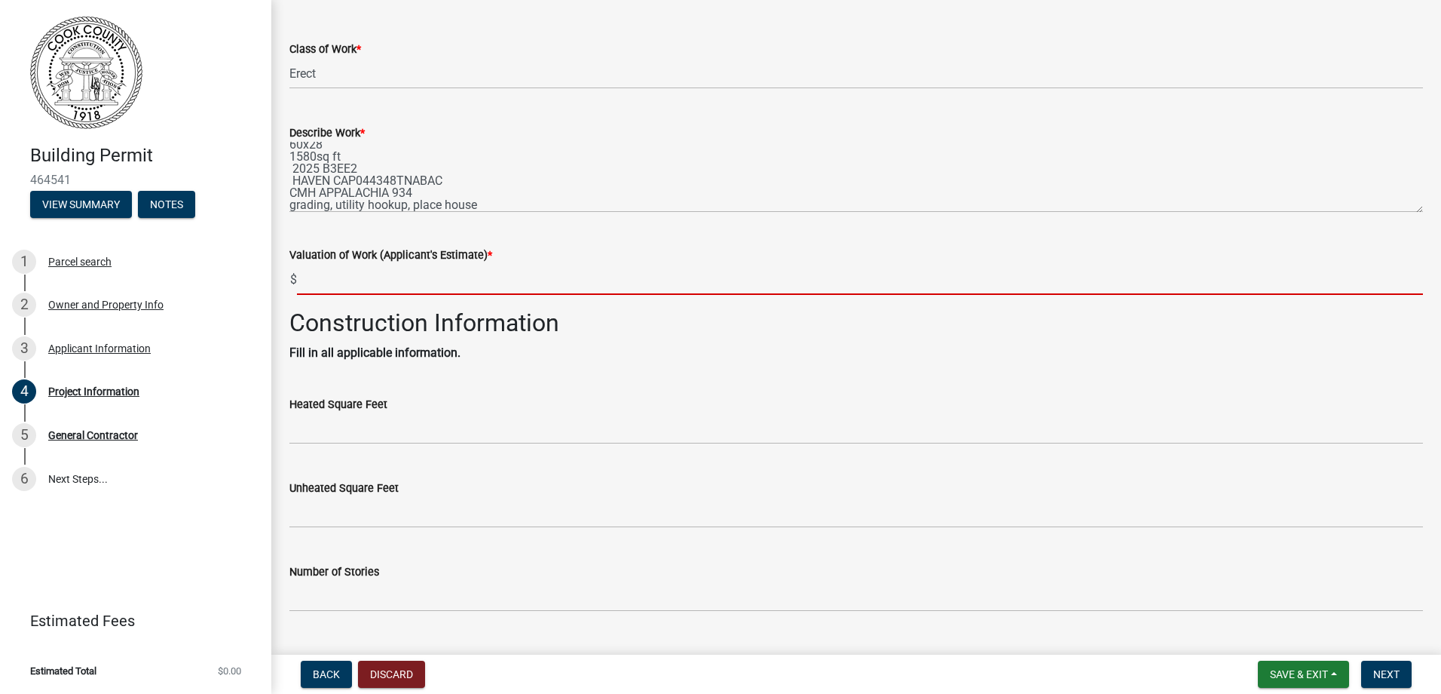
type input "189000"
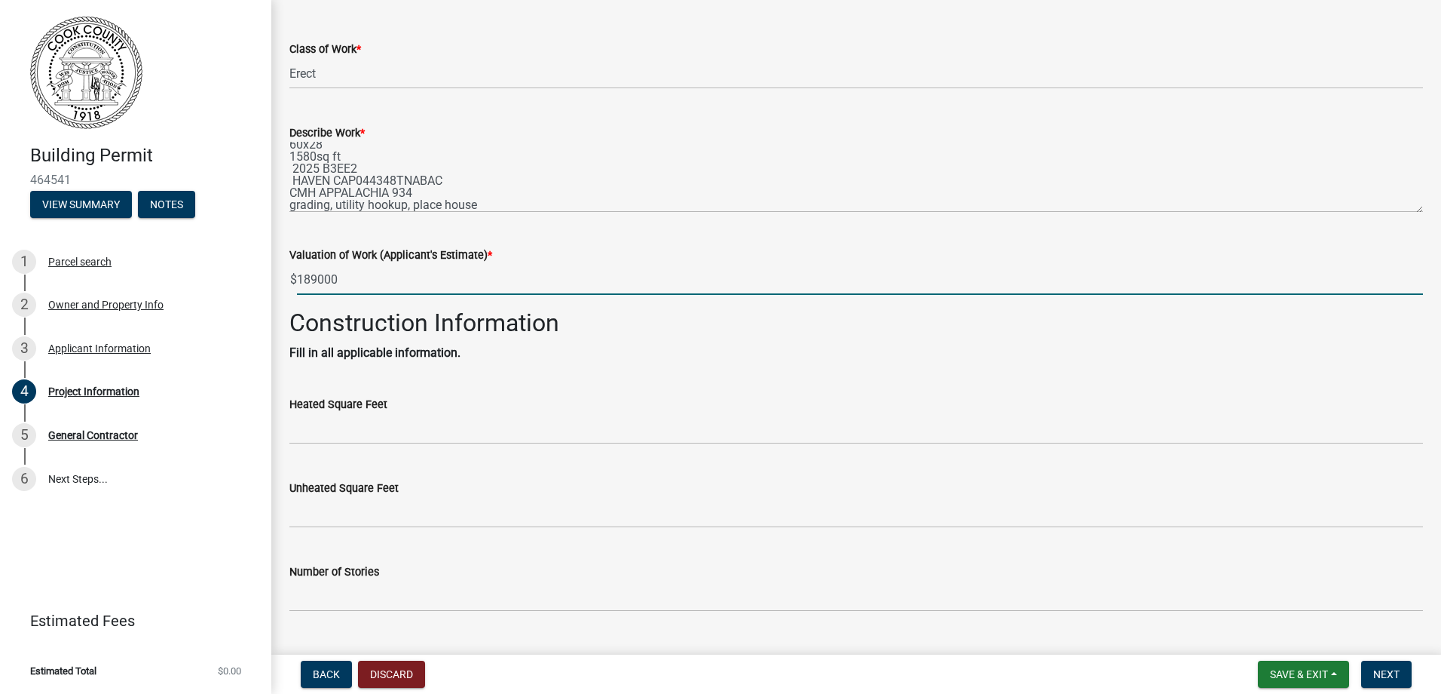
type input "1580"
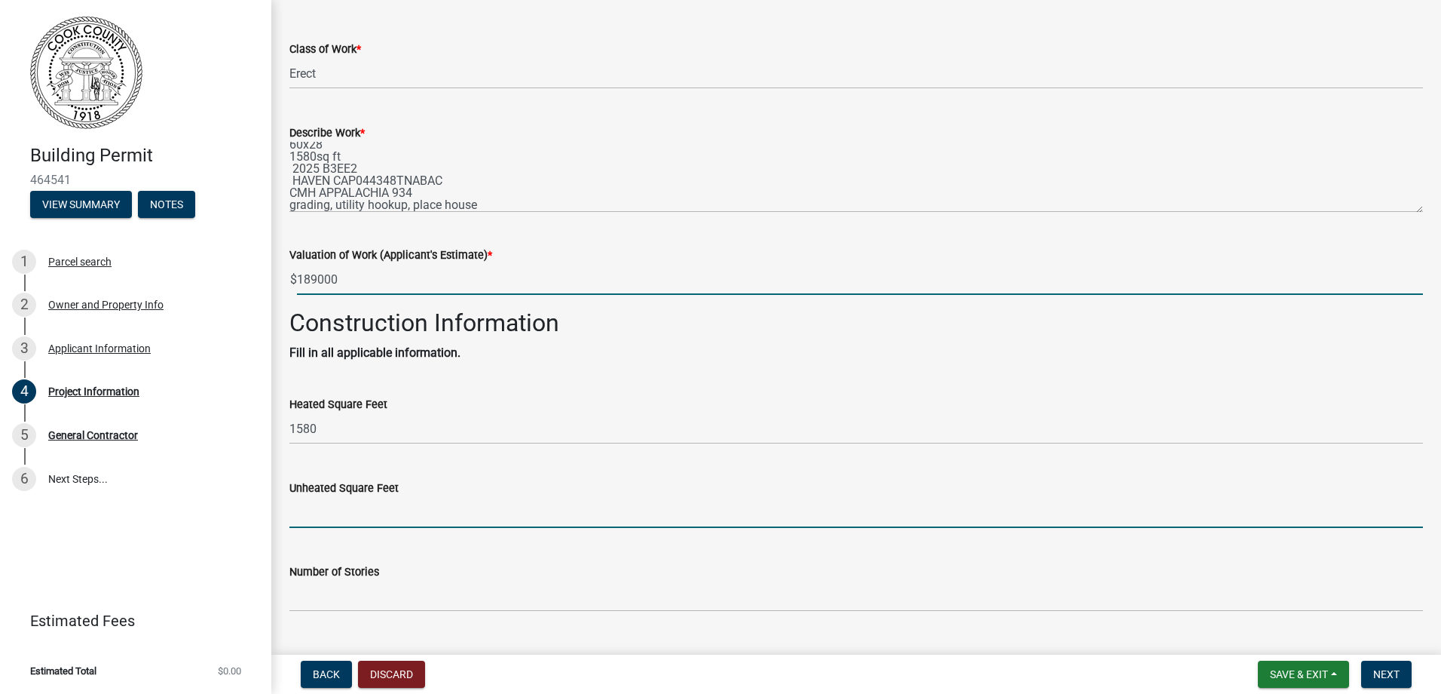
type input "0"
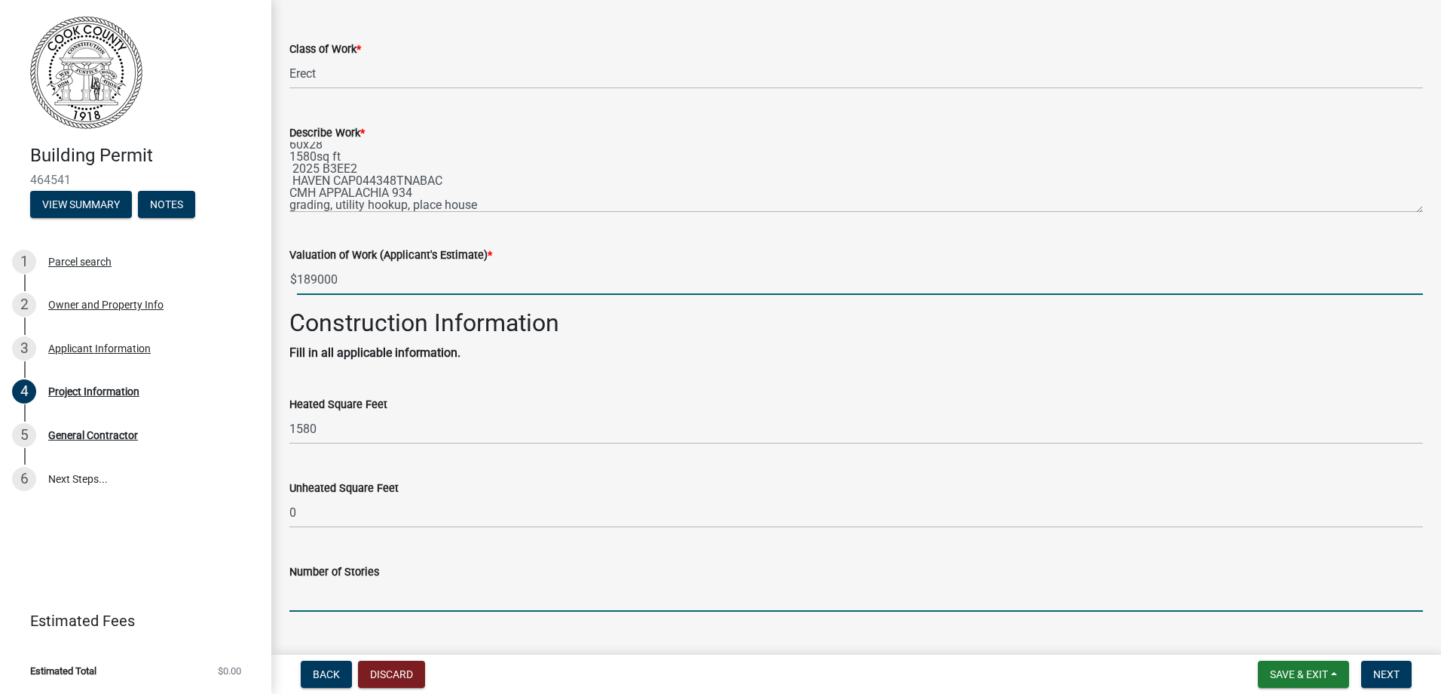
type input "1"
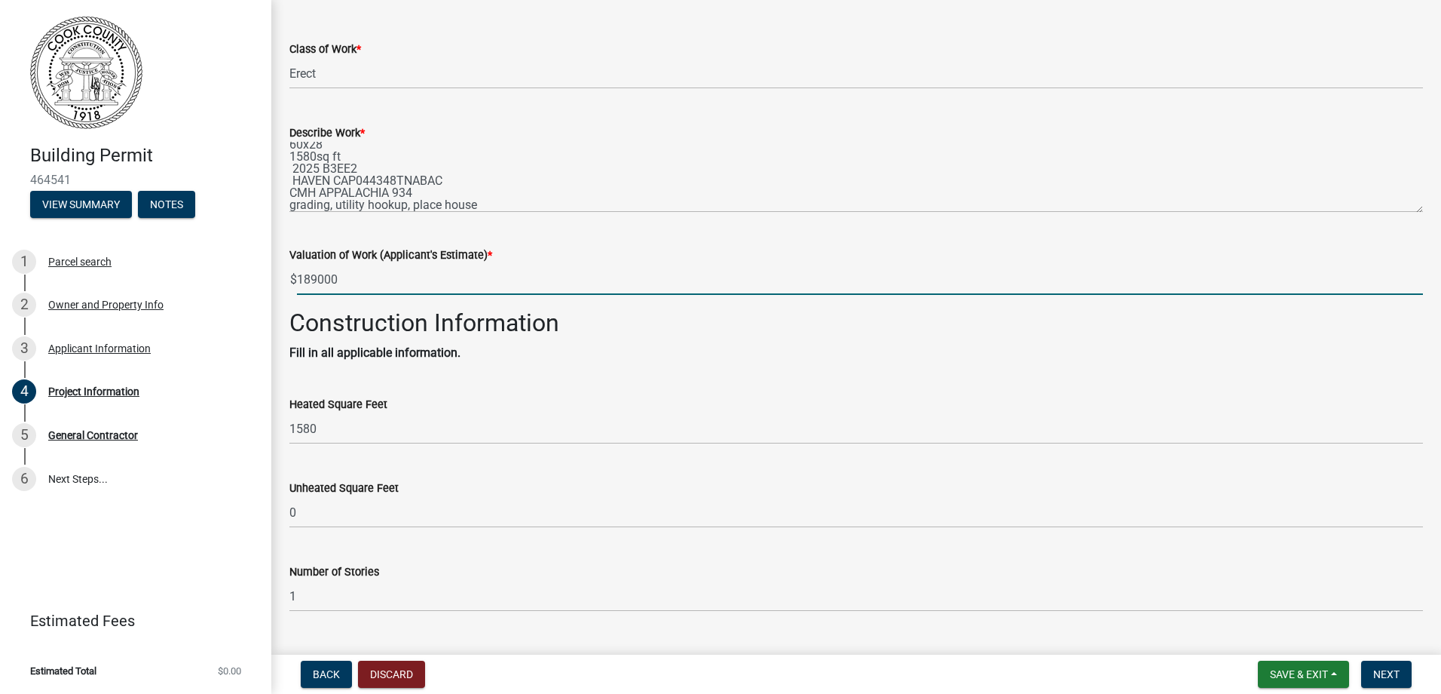
type input "2"
type input "3"
type input "0"
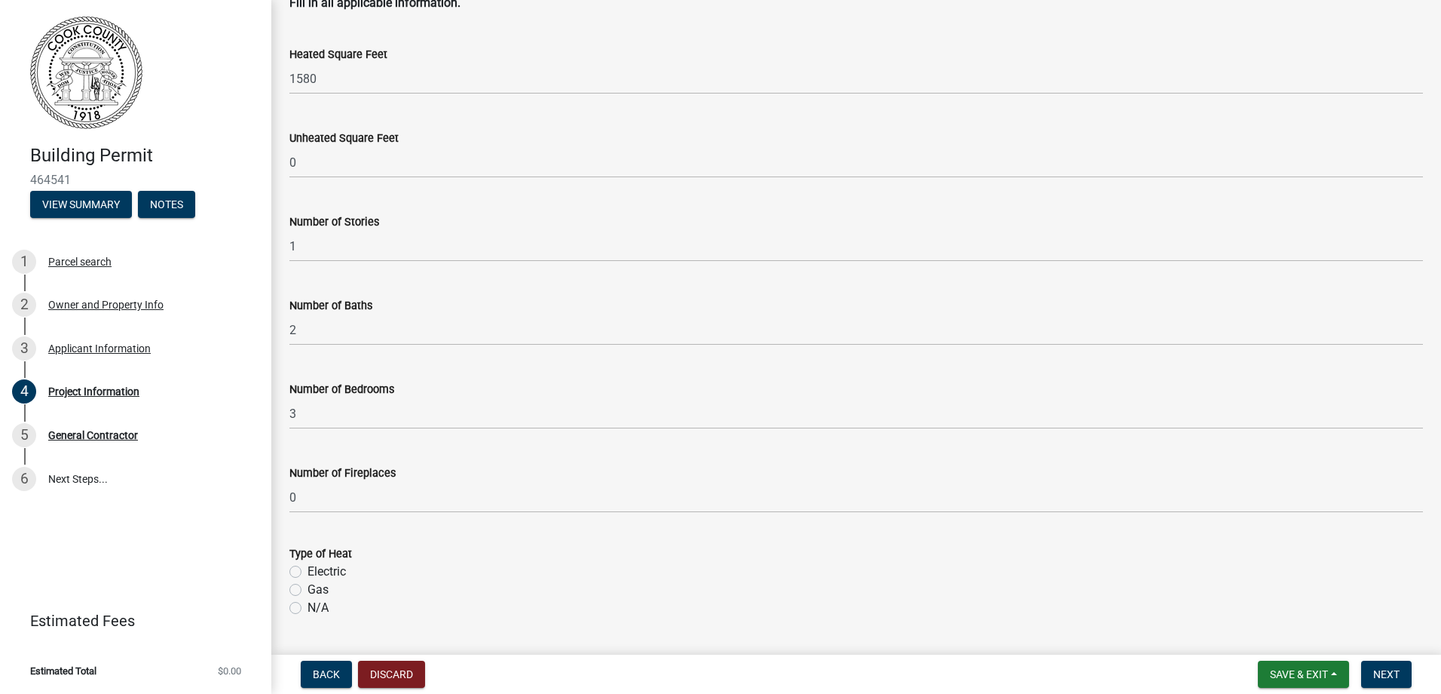
scroll to position [603, 0]
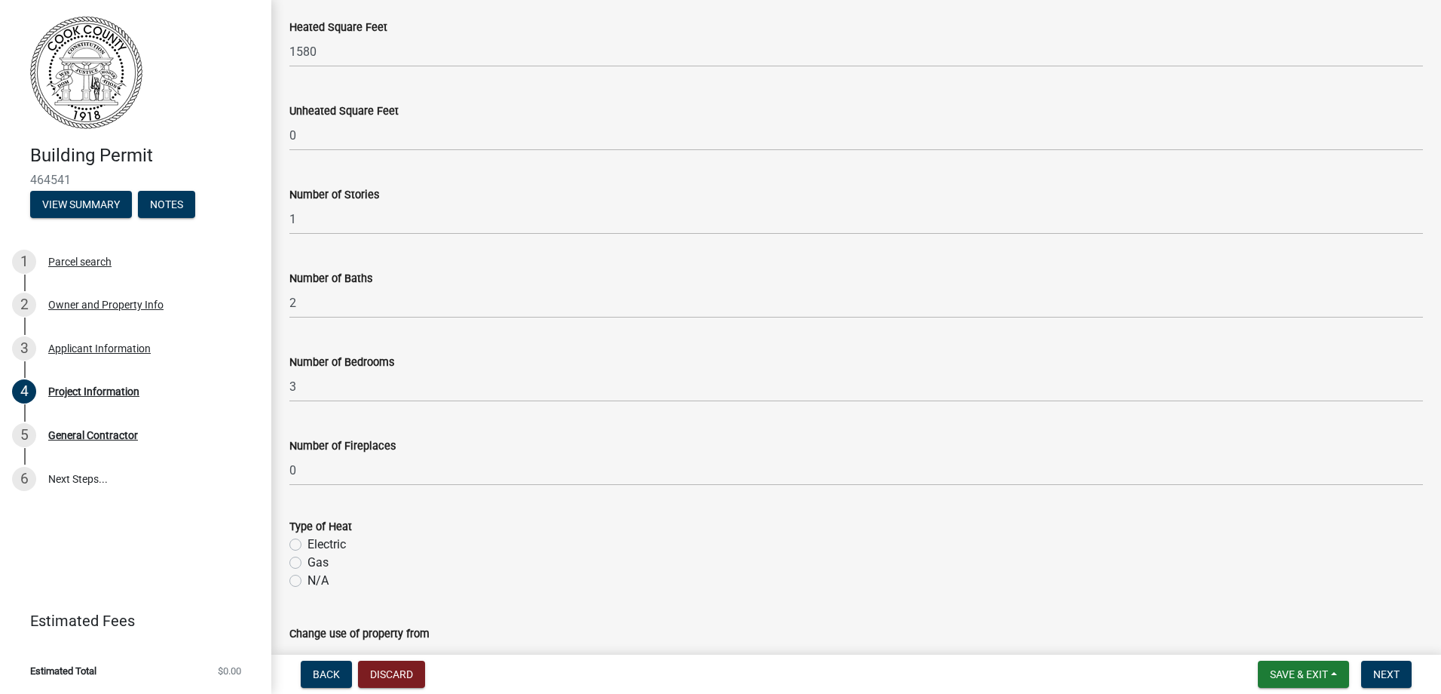
click at [308, 550] on label "Electric" at bounding box center [327, 544] width 38 height 18
click at [308, 545] on input "Electric" at bounding box center [313, 540] width 10 height 10
radio input "true"
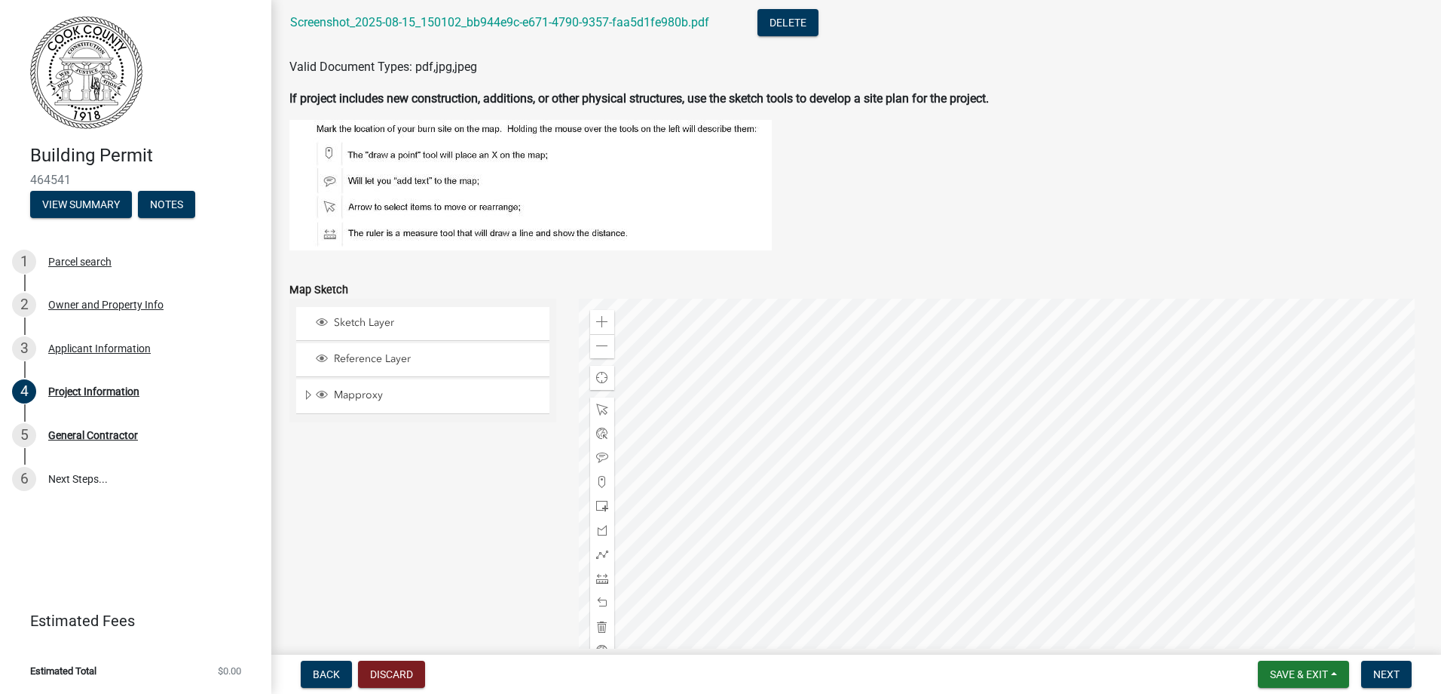
scroll to position [1508, 0]
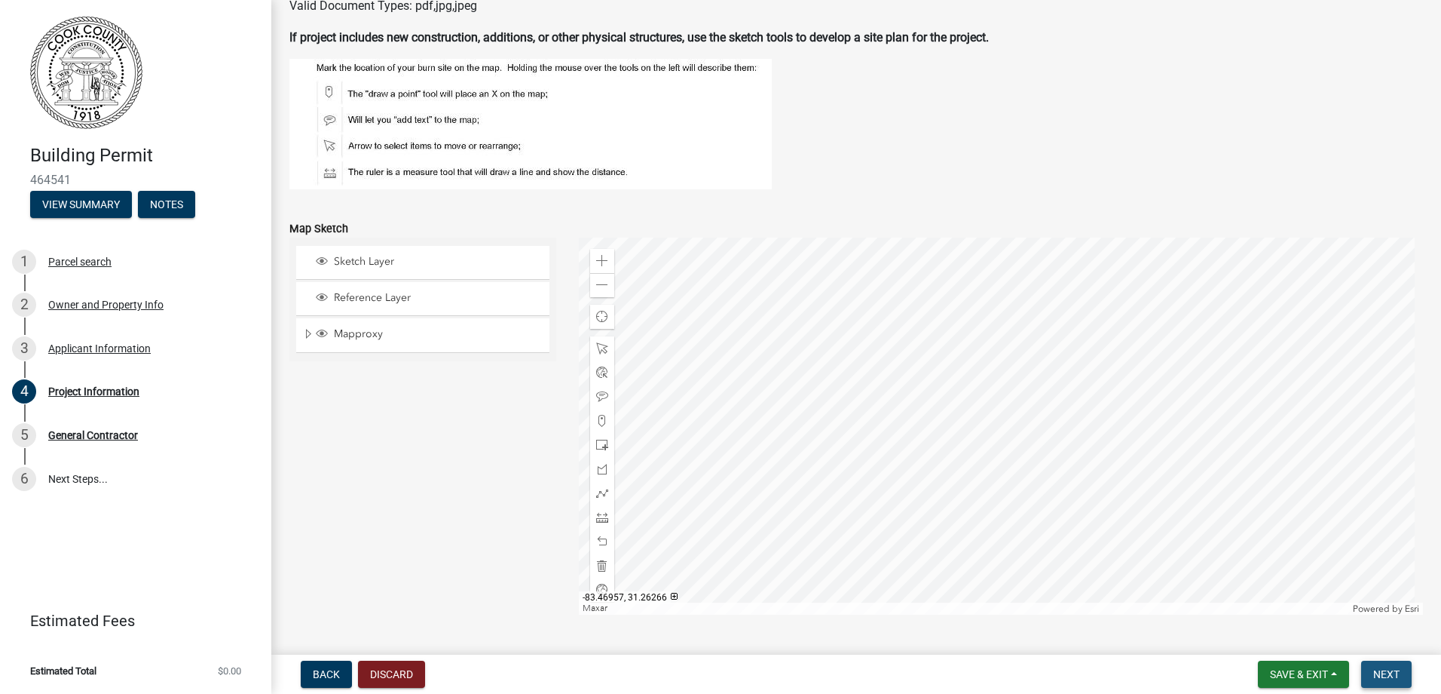
click at [1374, 680] on span "Next" at bounding box center [1387, 674] width 26 height 12
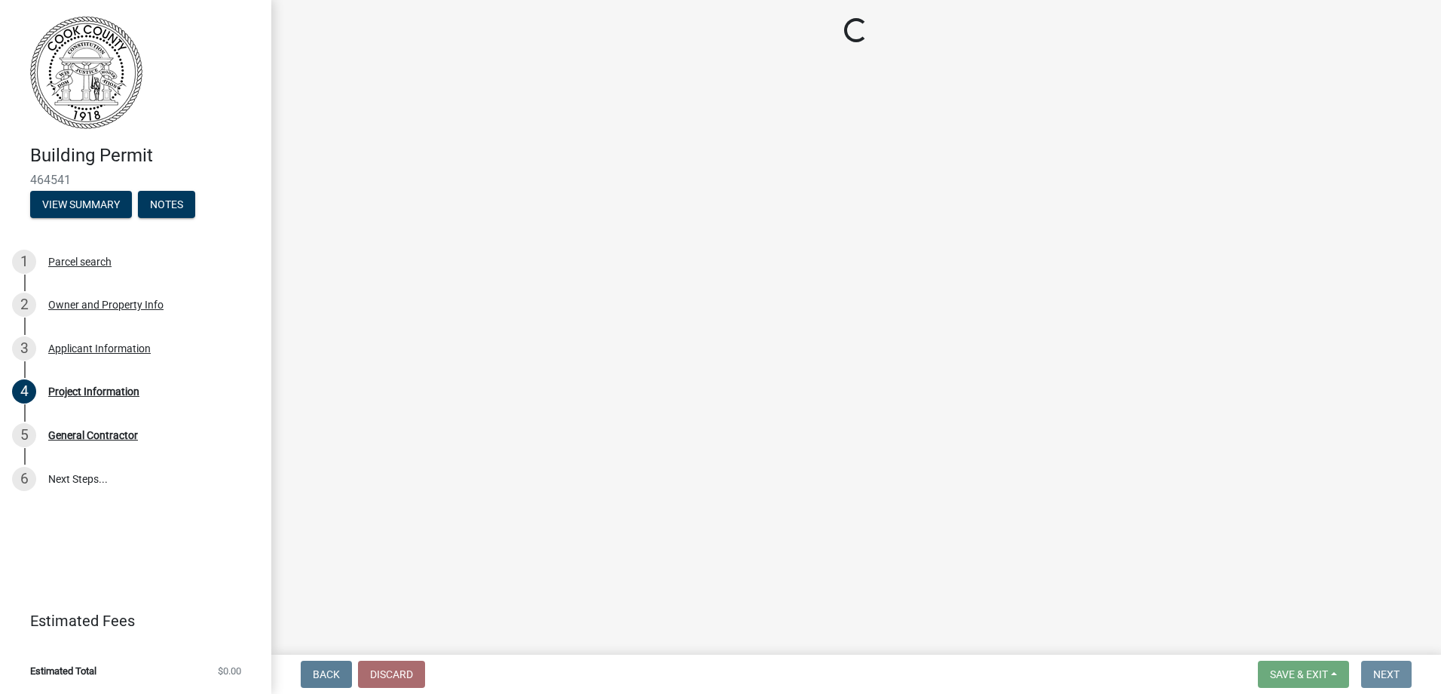
scroll to position [0, 0]
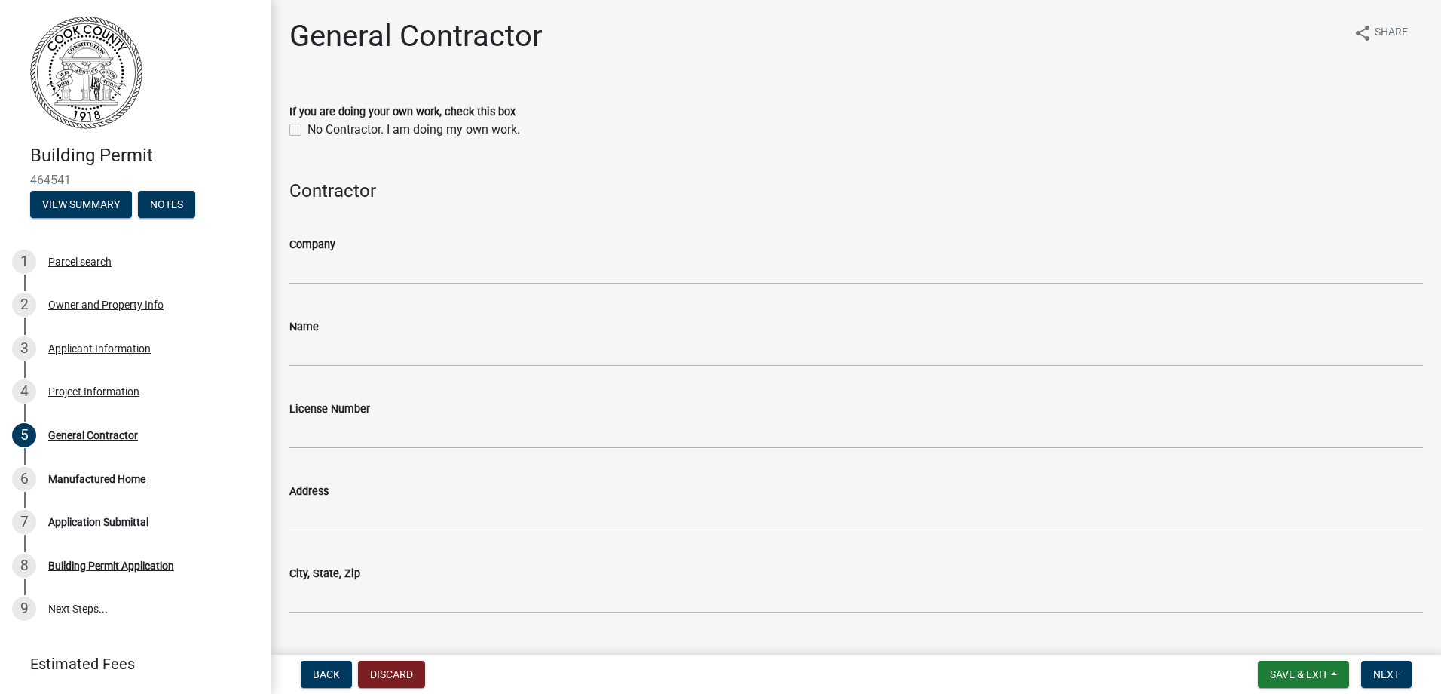
click at [303, 133] on div "No Contractor. I am doing my own work." at bounding box center [856, 130] width 1134 height 18
click at [299, 134] on div "No Contractor. I am doing my own work." at bounding box center [856, 130] width 1134 height 18
click at [308, 134] on label "No Contractor. I am doing my own work." at bounding box center [414, 130] width 213 height 18
click at [308, 130] on input "No Contractor. I am doing my own work." at bounding box center [313, 126] width 10 height 10
checkbox input "true"
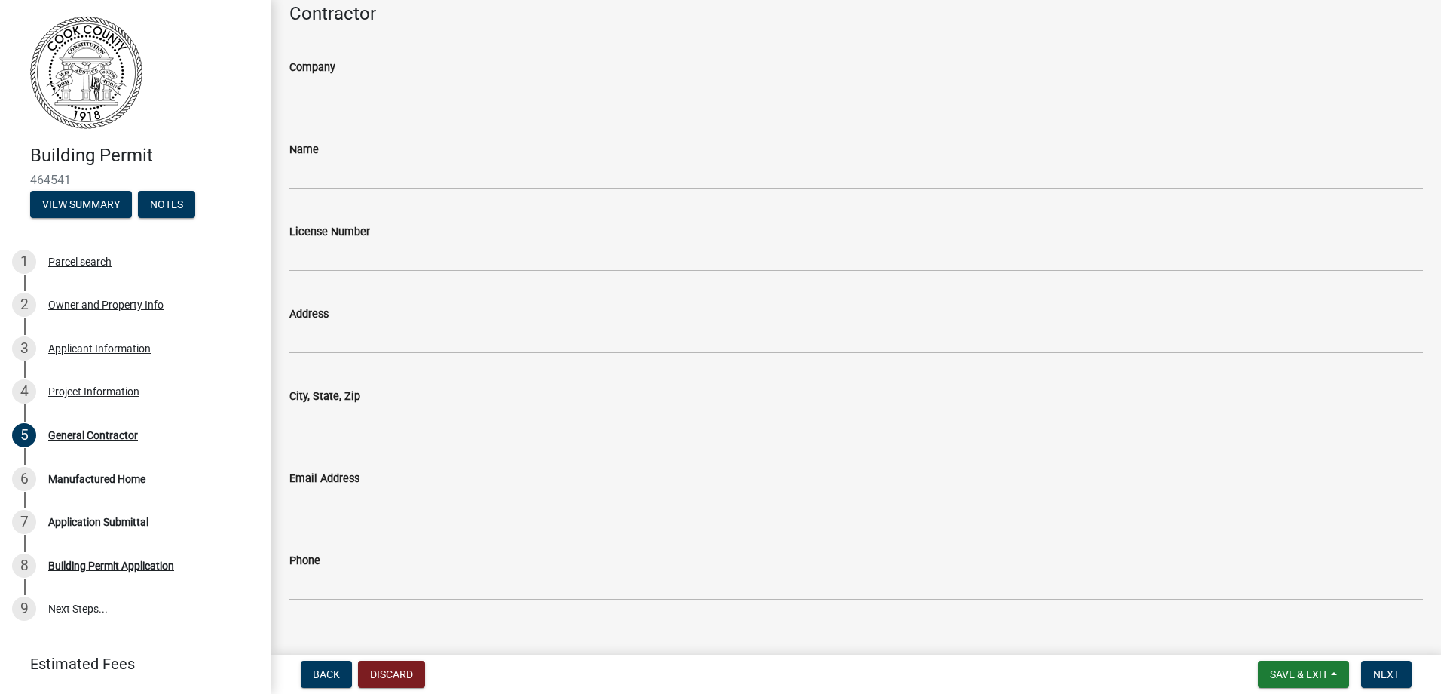
scroll to position [200, 0]
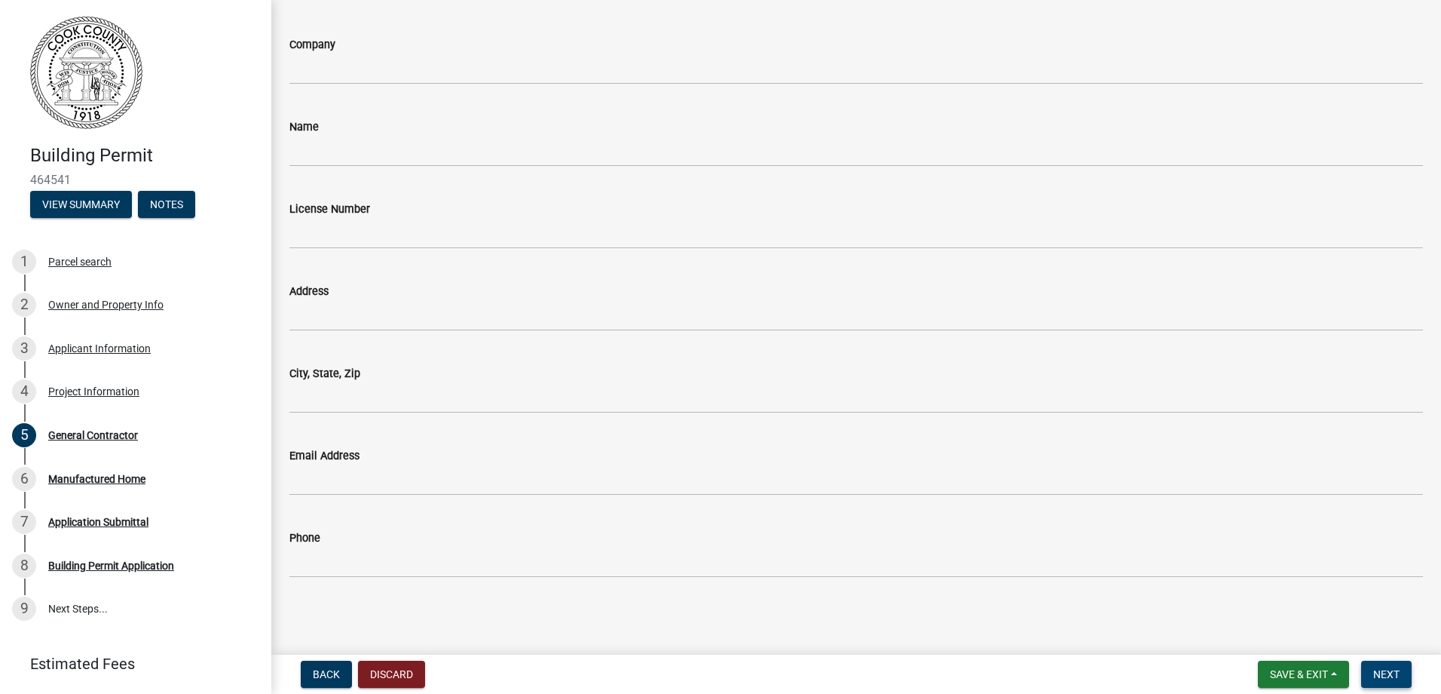
click at [1379, 675] on span "Next" at bounding box center [1387, 674] width 26 height 12
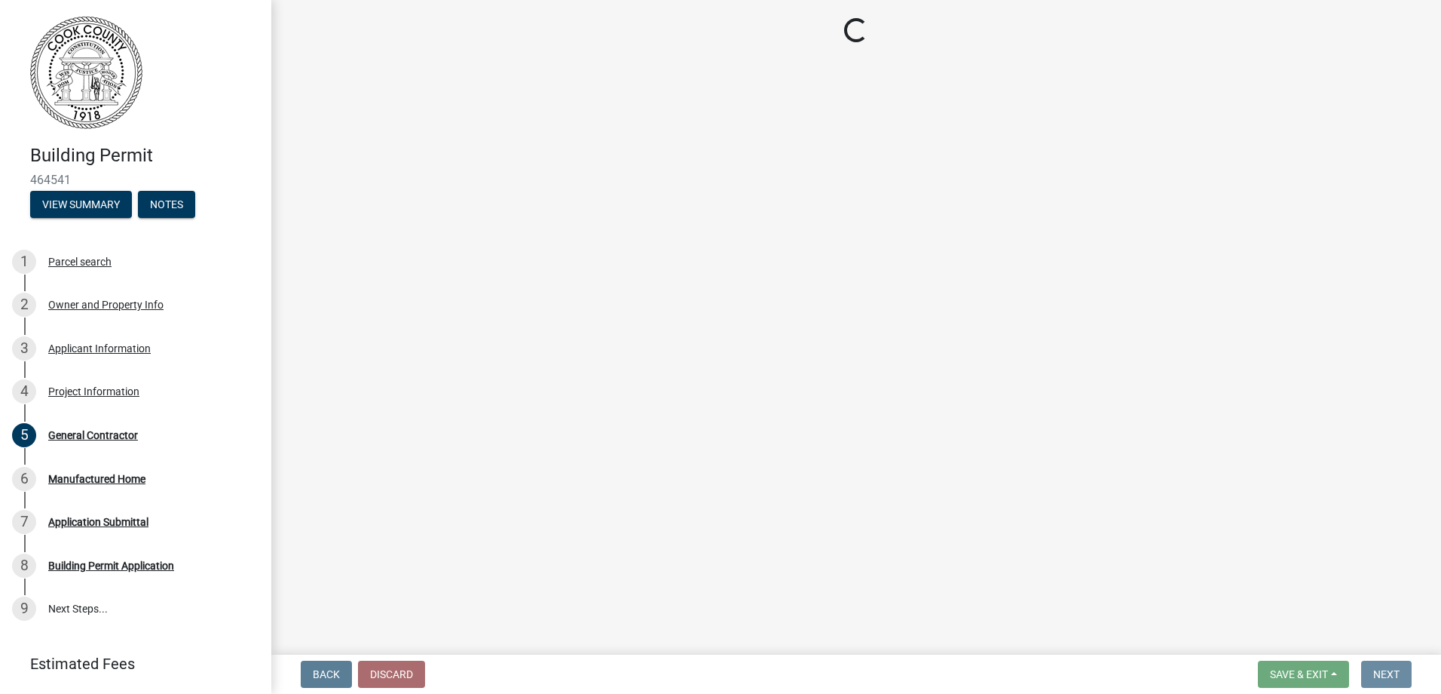
scroll to position [0, 0]
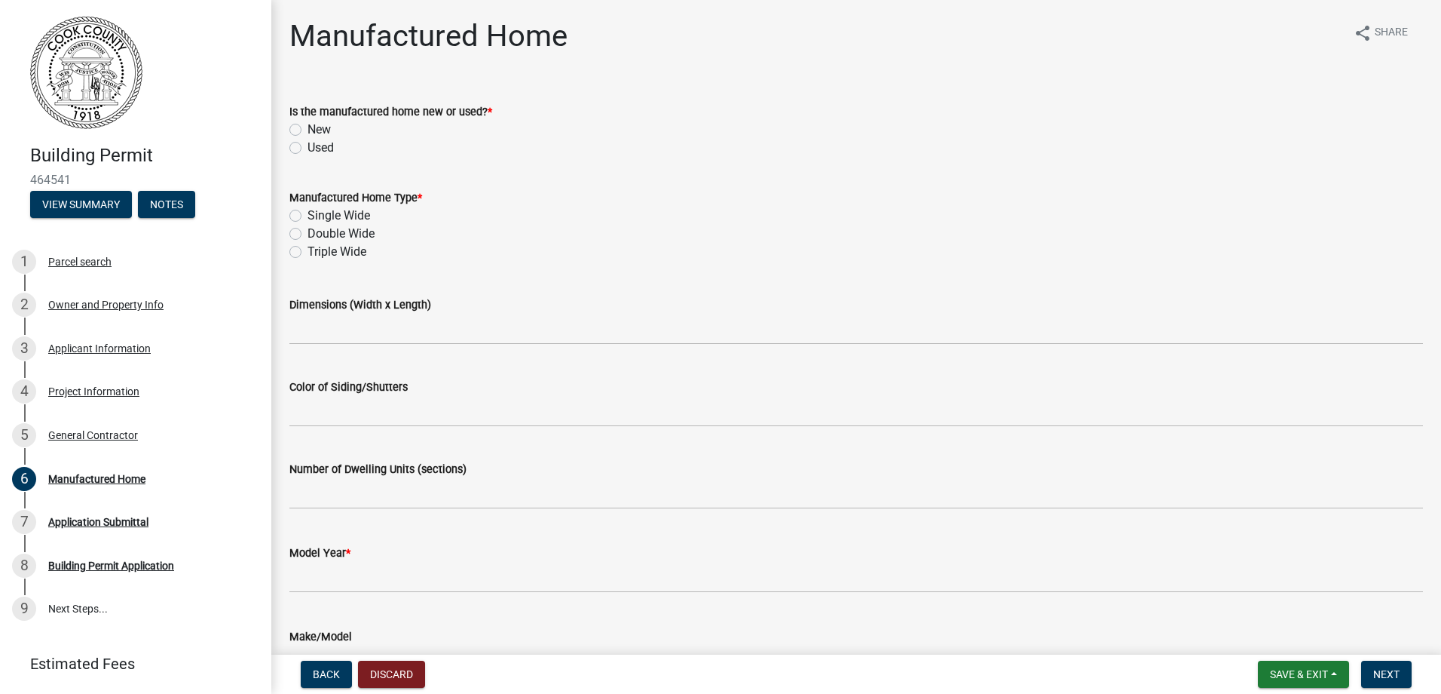
click at [308, 126] on label "New" at bounding box center [319, 130] width 23 height 18
click at [308, 126] on input "New" at bounding box center [313, 126] width 10 height 10
radio input "true"
click at [308, 233] on label "Double Wide" at bounding box center [341, 234] width 67 height 18
click at [308, 233] on input "Double Wide" at bounding box center [313, 230] width 10 height 10
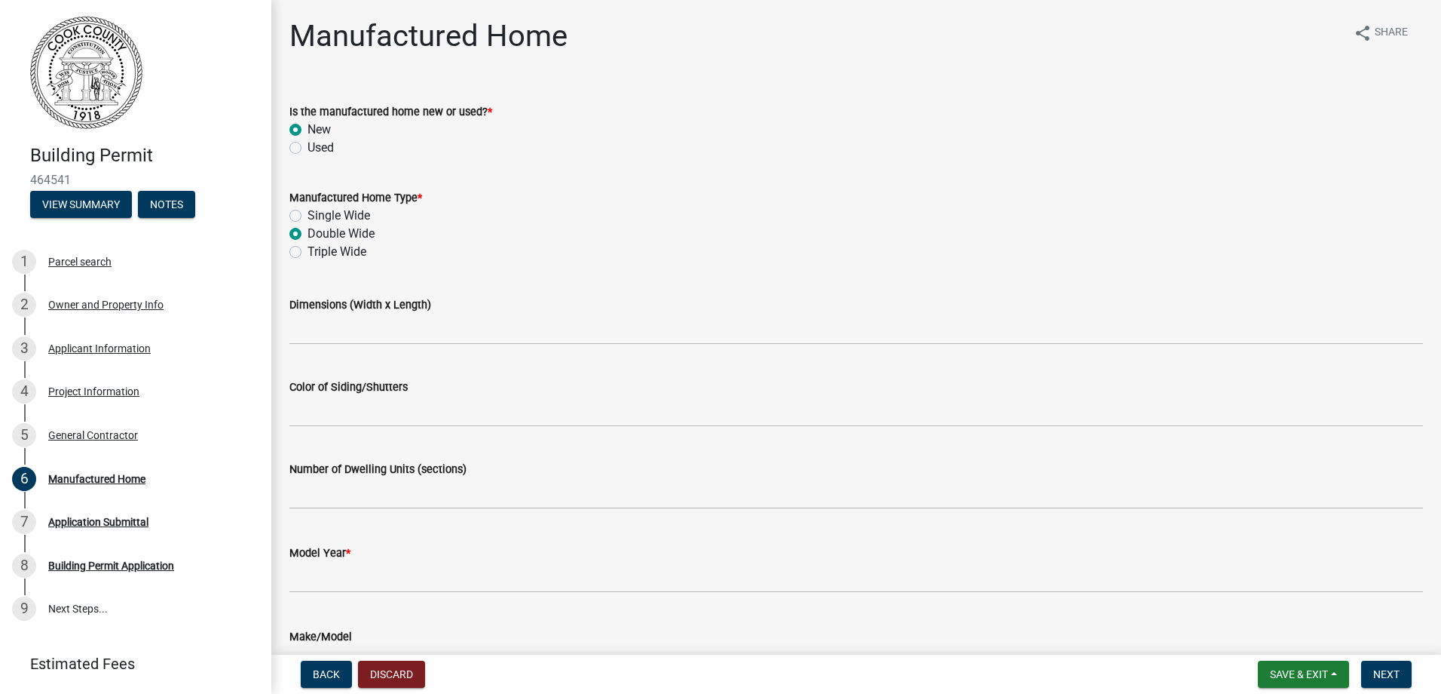
radio input "true"
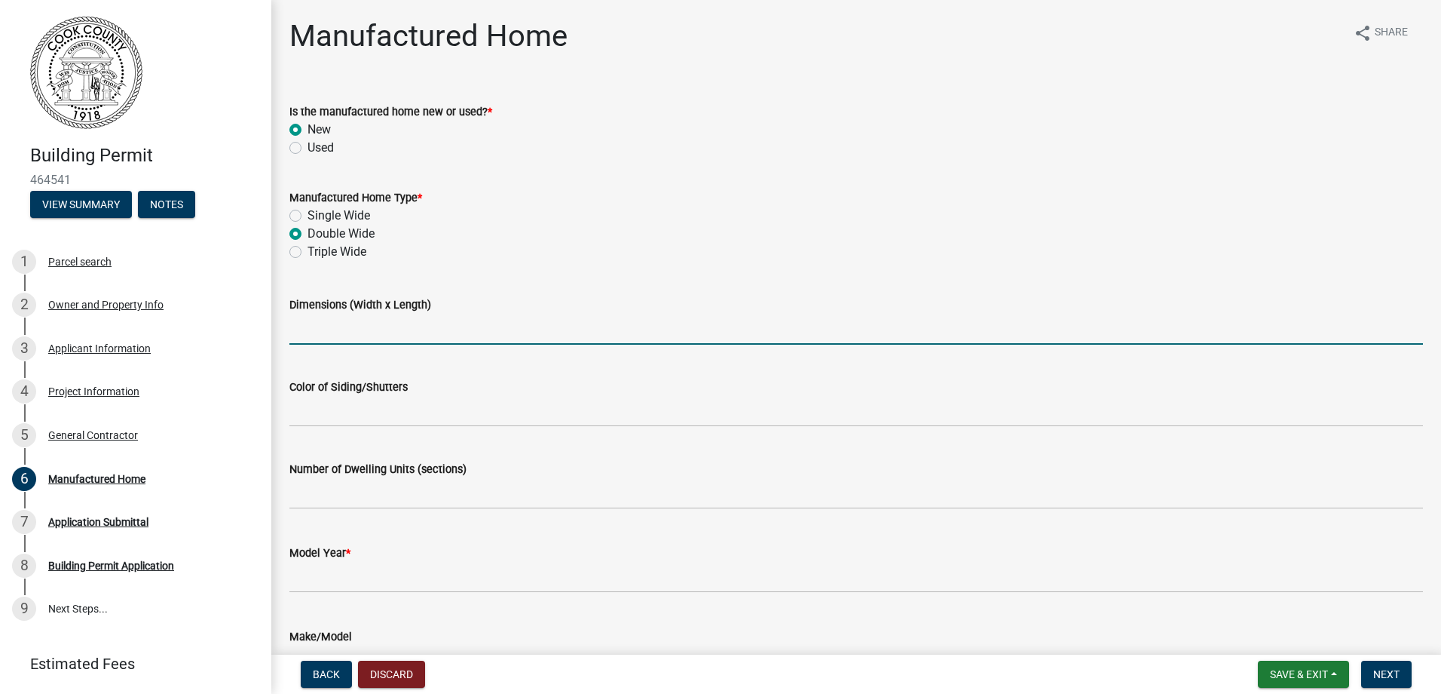
click at [346, 338] on input "Dimensions (Width x Length)" at bounding box center [856, 329] width 1134 height 31
type input "60x28"
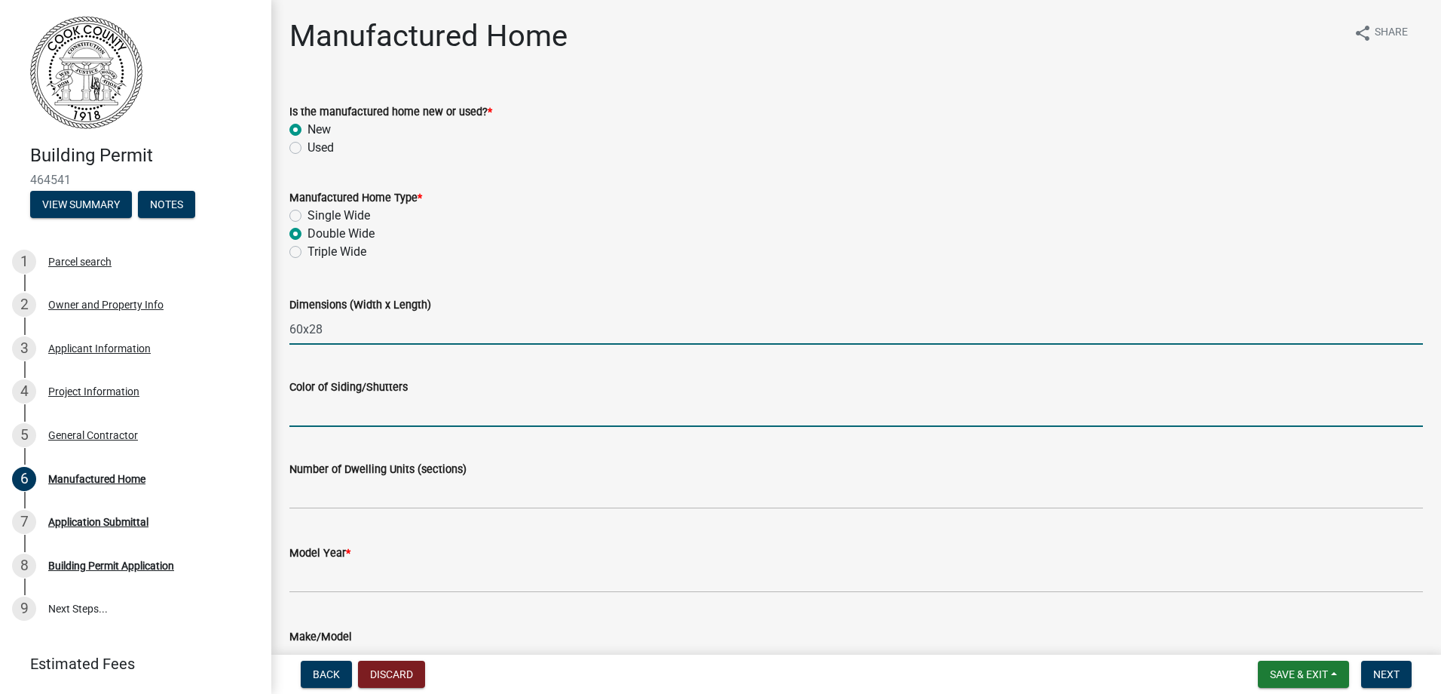
click at [375, 408] on input "Color of Siding/Shutters" at bounding box center [856, 411] width 1134 height 31
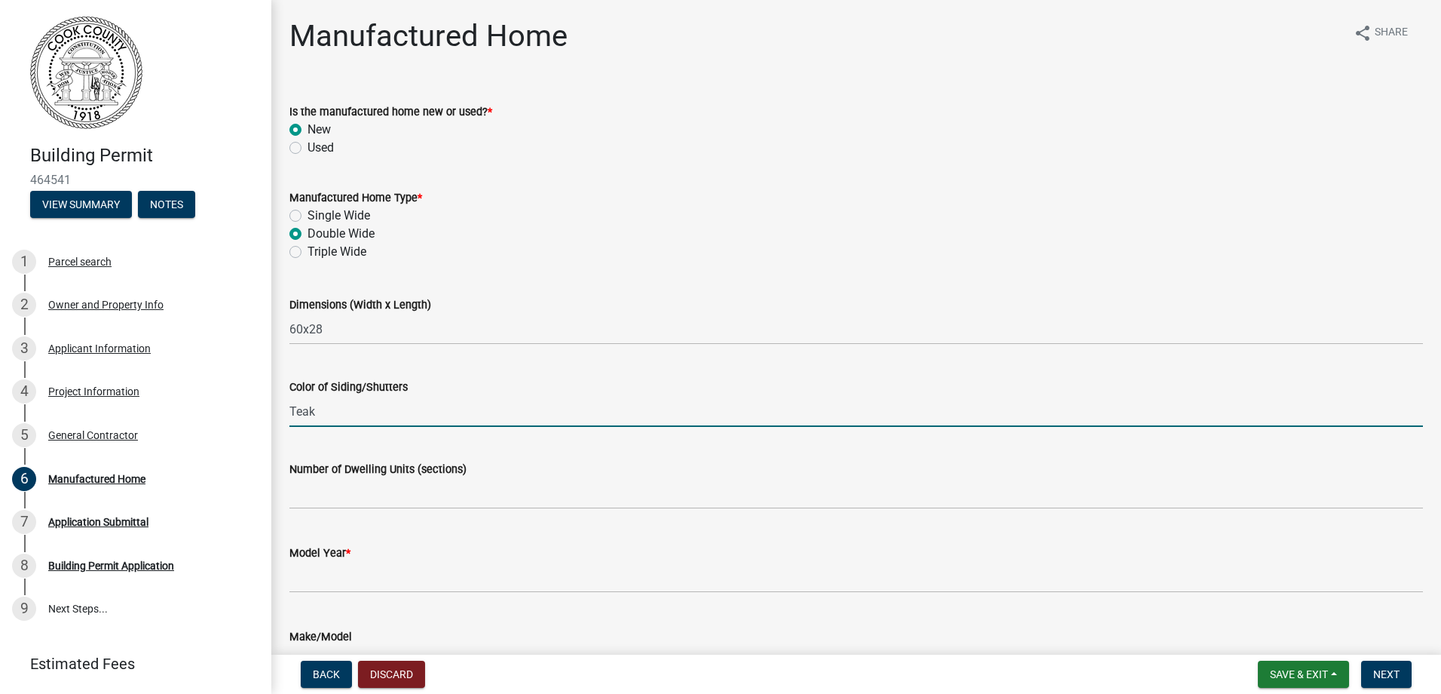
type input "Teak Siding Shutters: raised panel white"
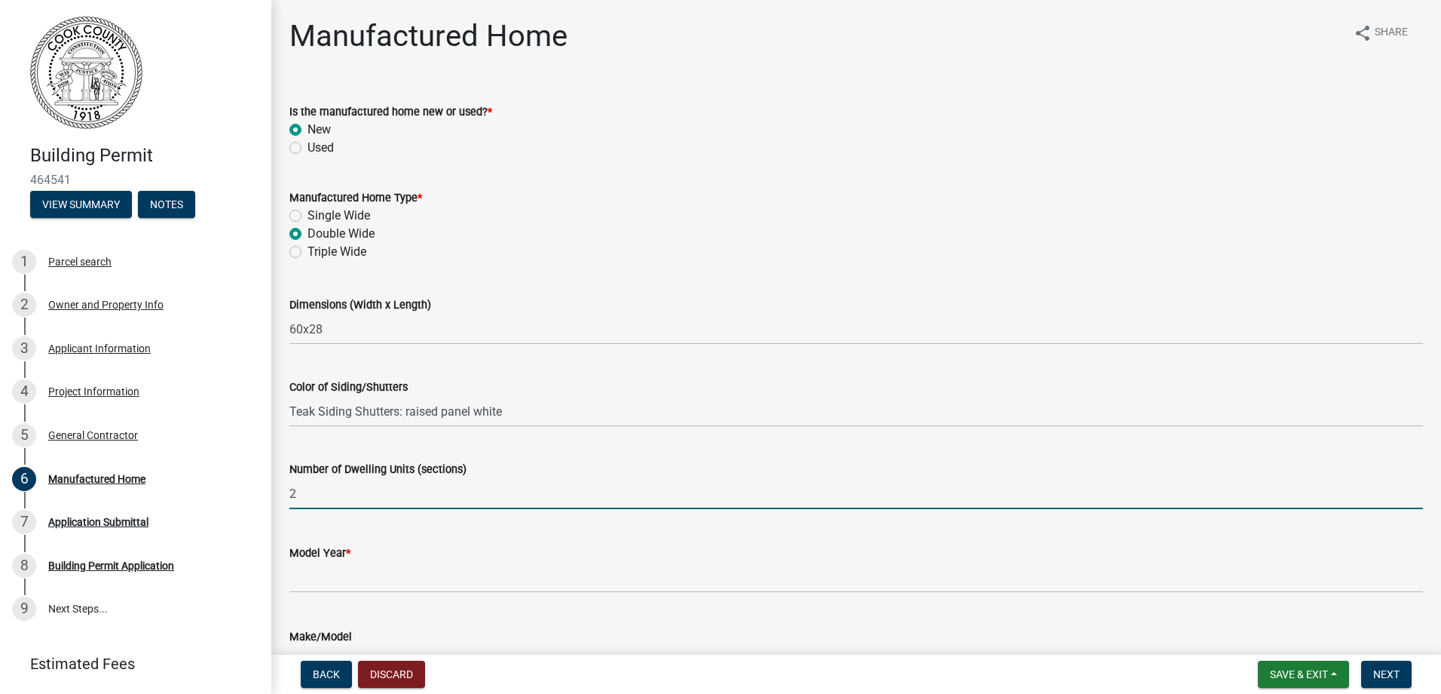
type input "2"
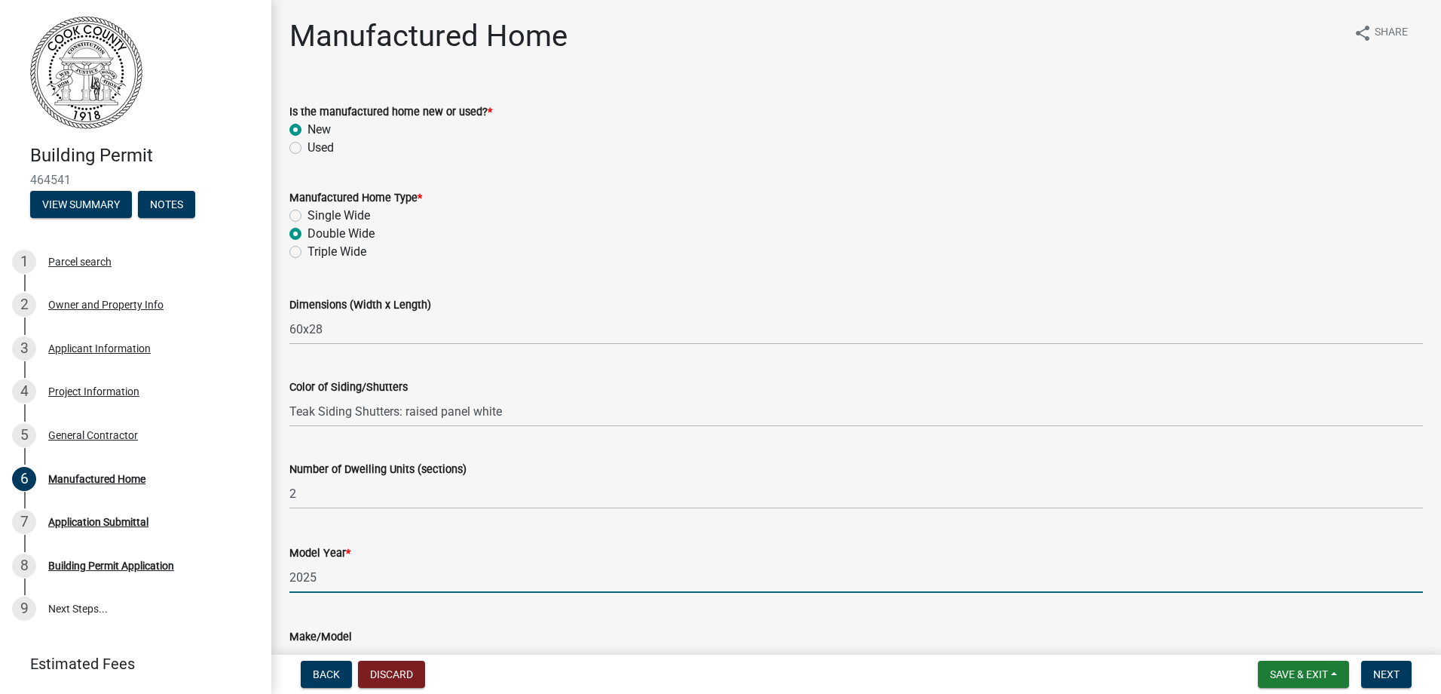
type input "2025"
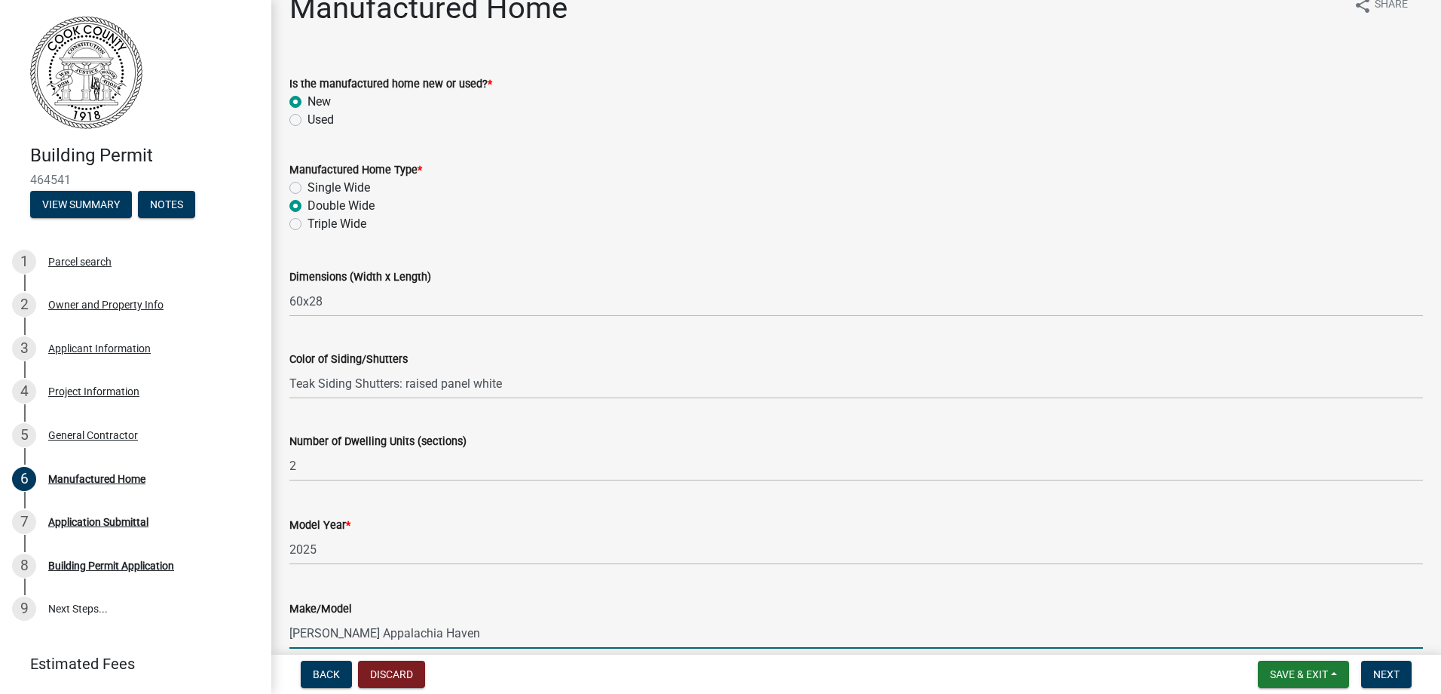
type input "[PERSON_NAME] Appalachia Haven"
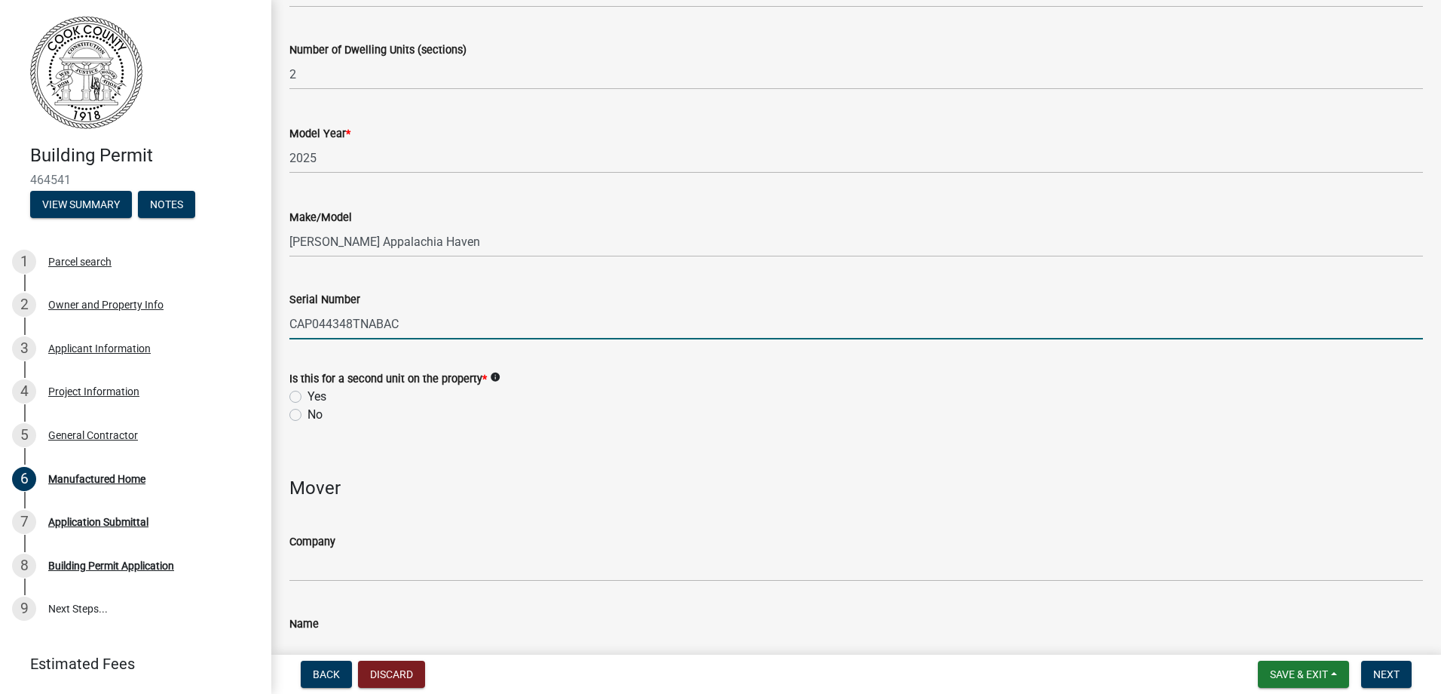
type input "CAP044348TNABAC"
click at [308, 399] on label "Yes" at bounding box center [317, 396] width 19 height 18
click at [308, 397] on input "Yes" at bounding box center [313, 392] width 10 height 10
radio input "true"
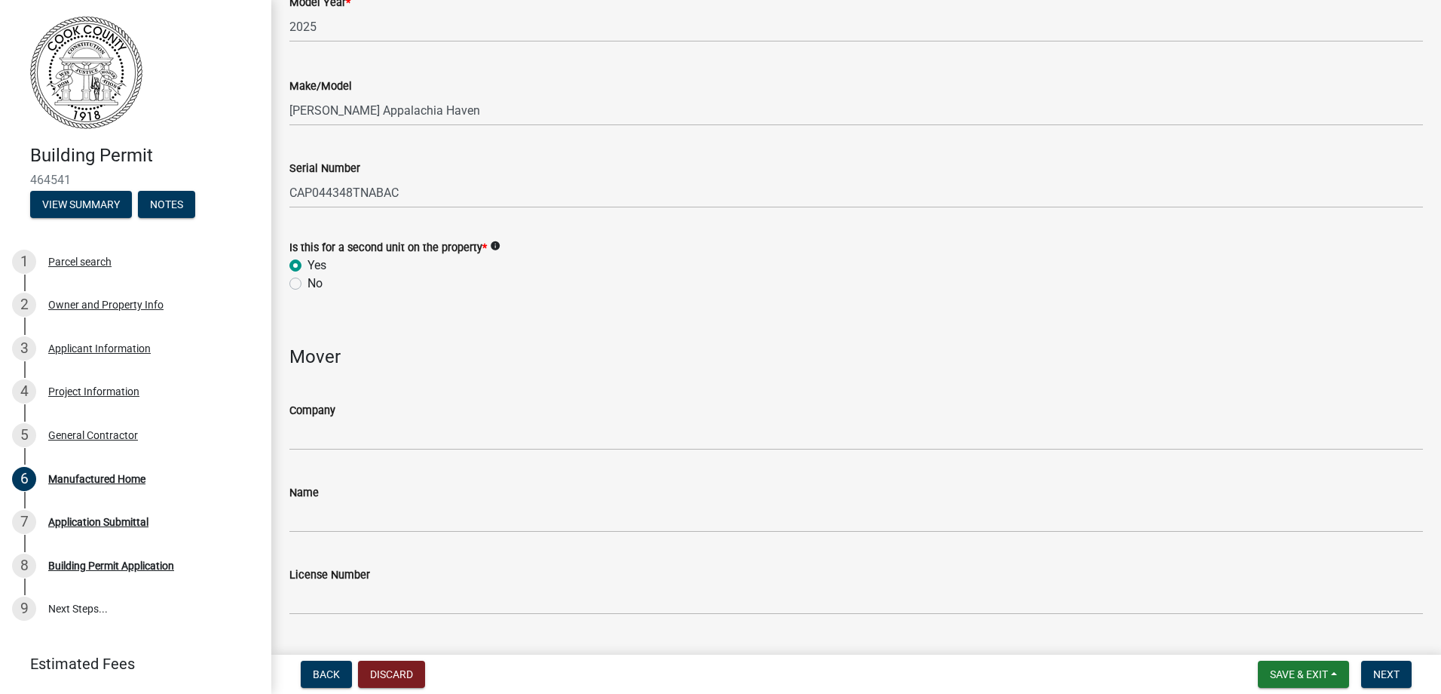
scroll to position [570, 0]
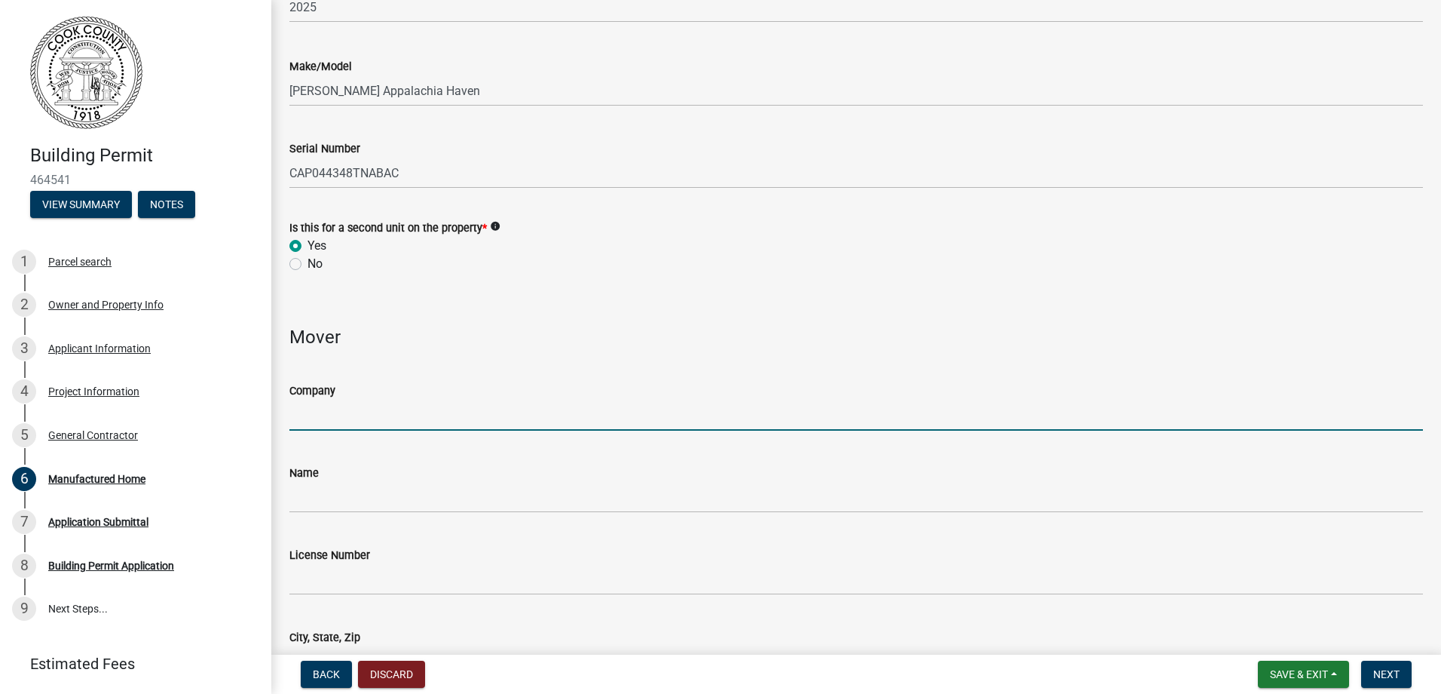
click at [338, 416] on input "Company" at bounding box center [856, 415] width 1134 height 31
type input "Halls Transport"
type input "[PERSON_NAME]"
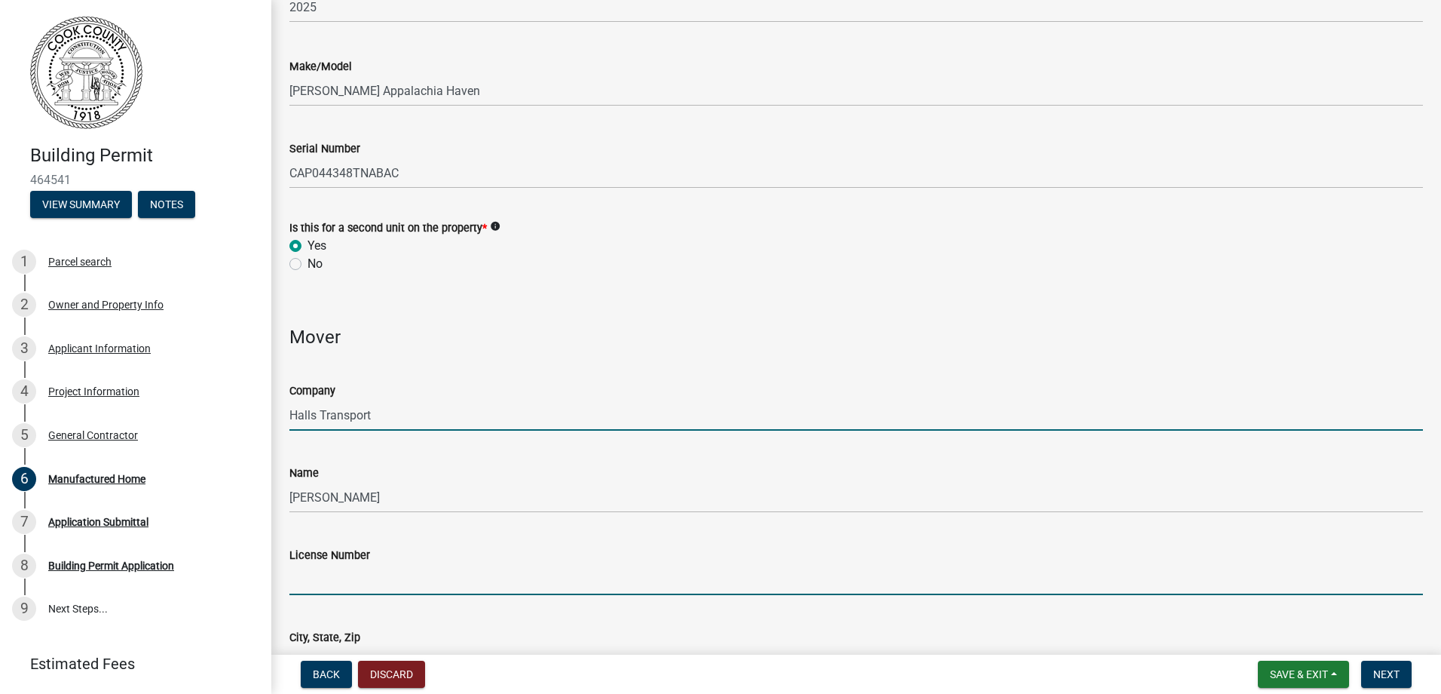
type input "MHI22-000033"
type input "Pavo, GA 31778"
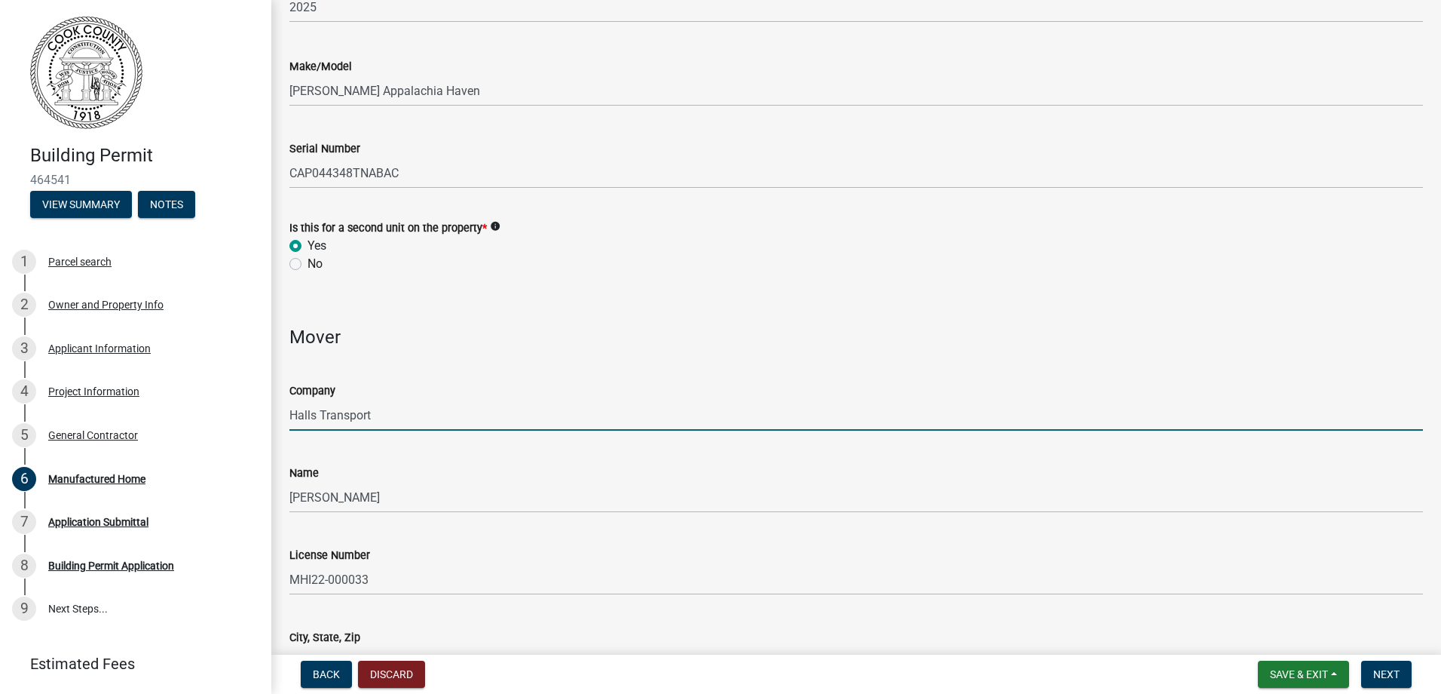
type input "[EMAIL_ADDRESS][DOMAIN_NAME]"
type input "2294120201"
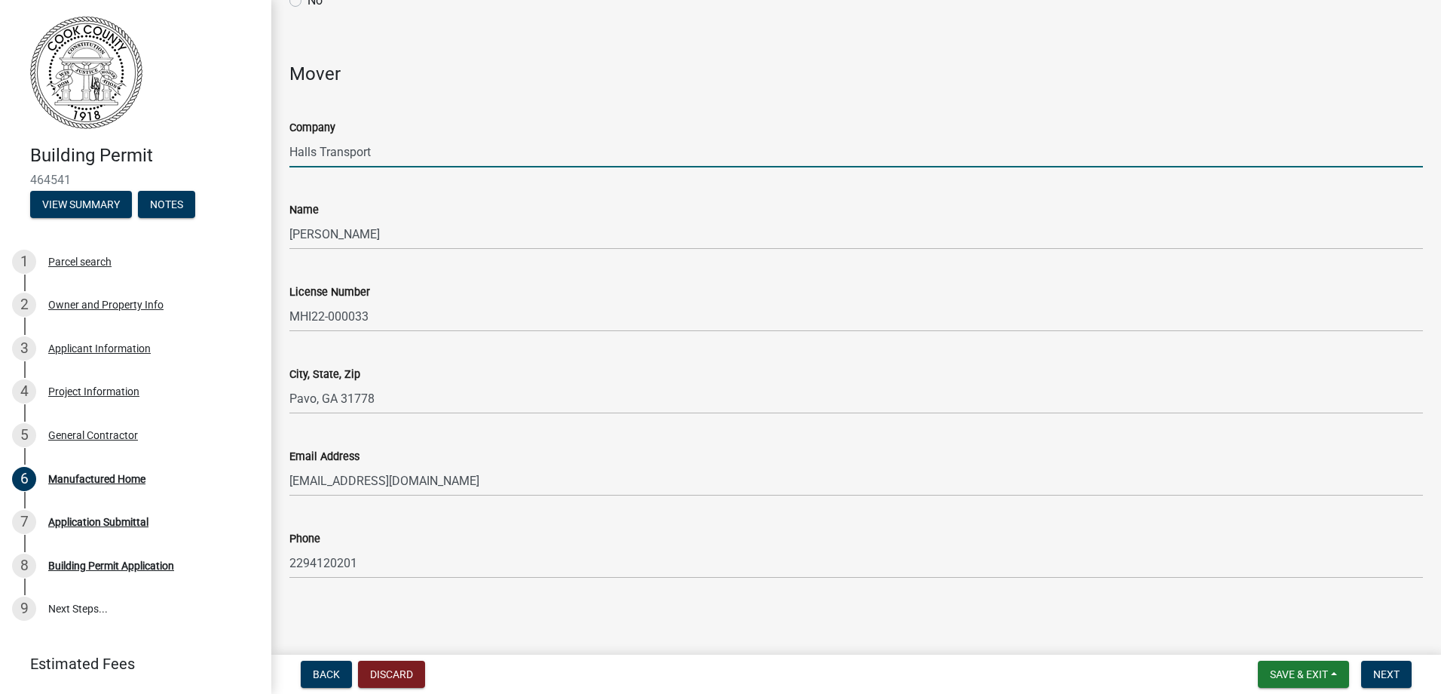
scroll to position [834, 0]
click at [1394, 665] on button "Next" at bounding box center [1387, 673] width 51 height 27
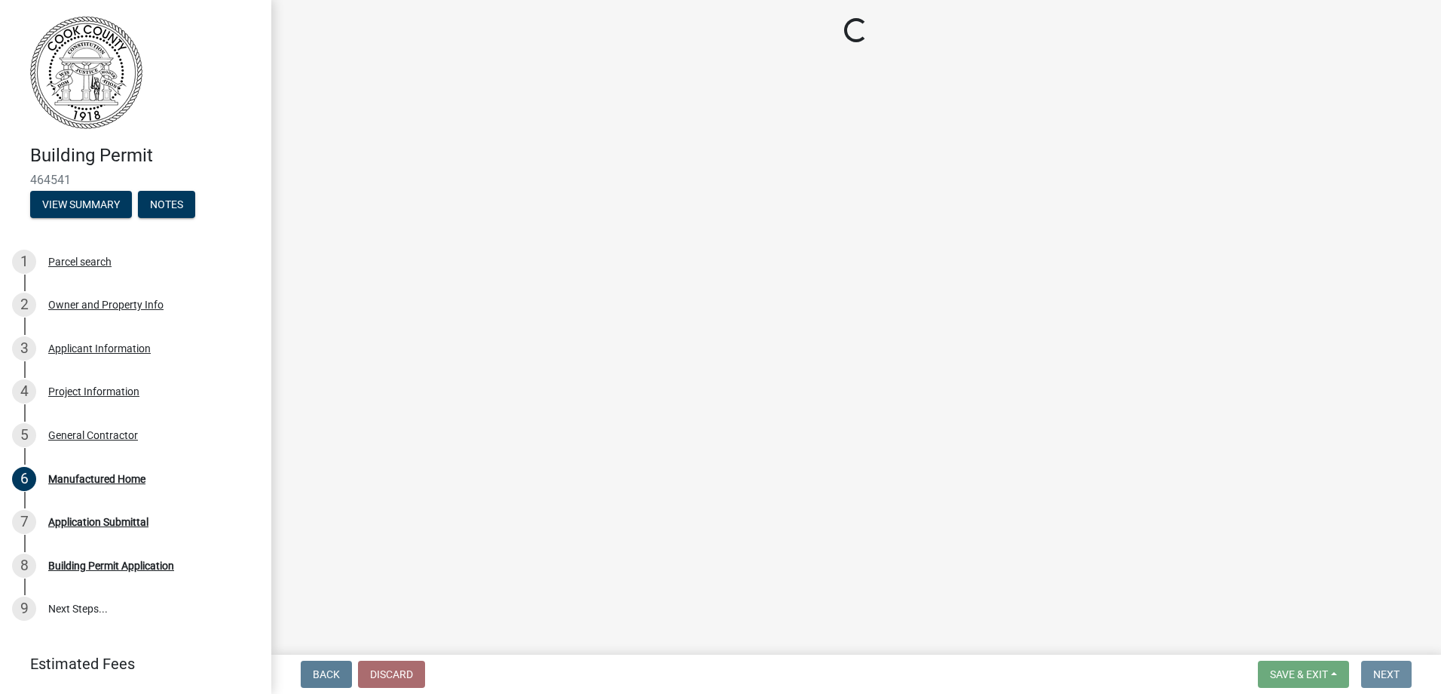
scroll to position [0, 0]
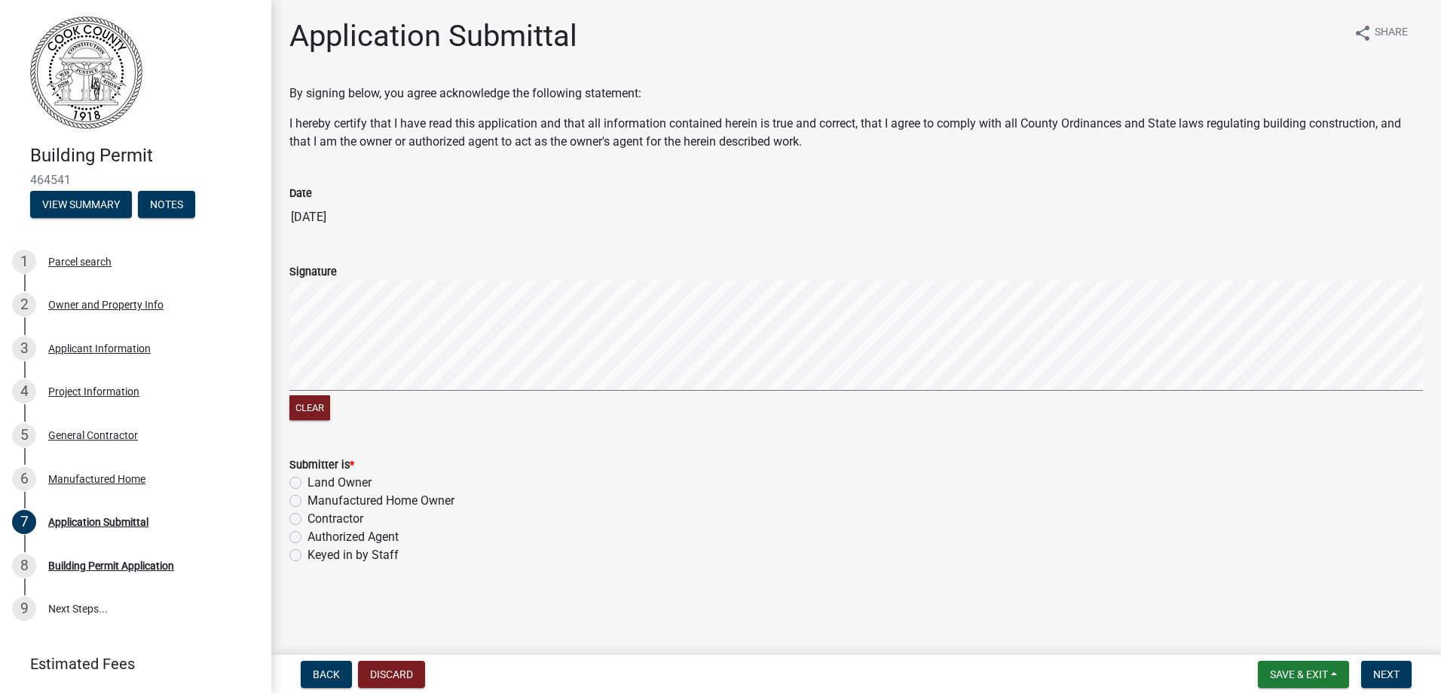
click at [432, 502] on label "Manufactured Home Owner" at bounding box center [381, 501] width 147 height 18
click at [317, 501] on input "Manufactured Home Owner" at bounding box center [313, 497] width 10 height 10
radio input "true"
click at [335, 536] on label "Authorized Agent" at bounding box center [353, 537] width 91 height 18
click at [317, 536] on input "Authorized Agent" at bounding box center [313, 533] width 10 height 10
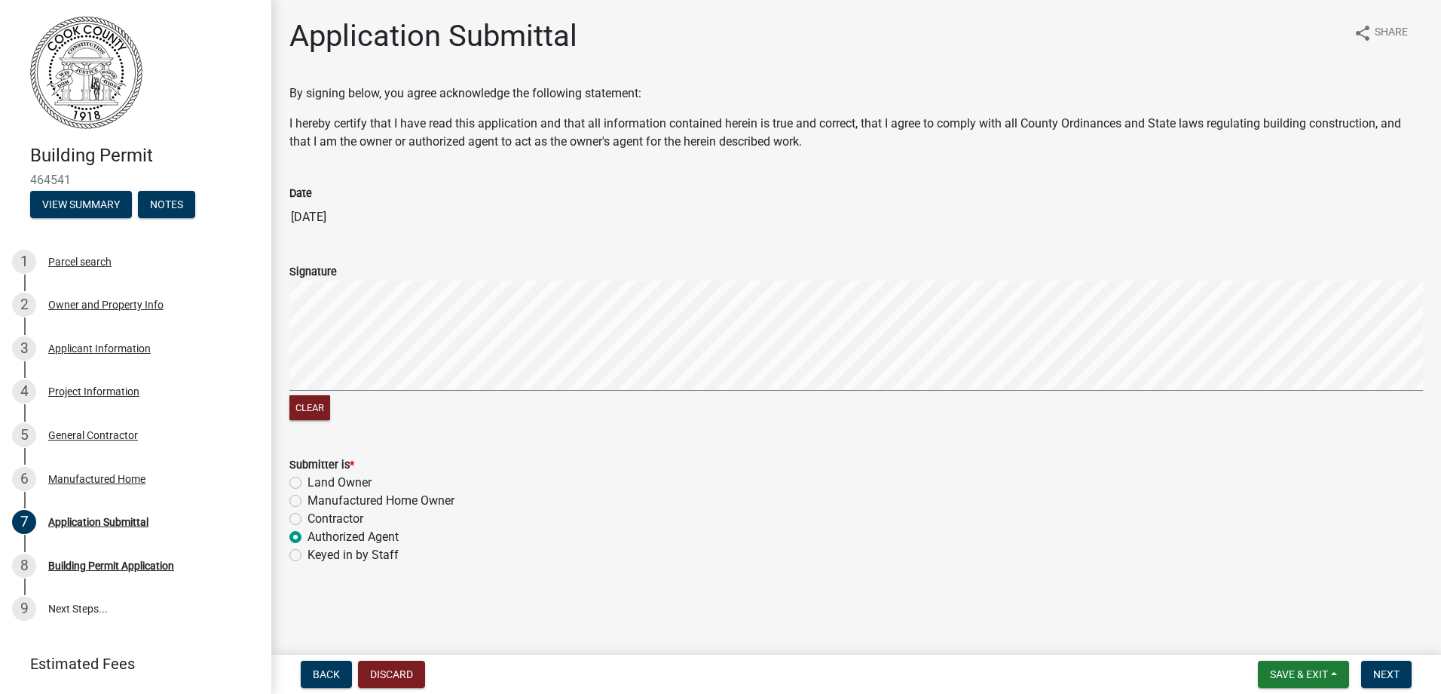
radio input "true"
click at [1396, 678] on span "Next" at bounding box center [1387, 674] width 26 height 12
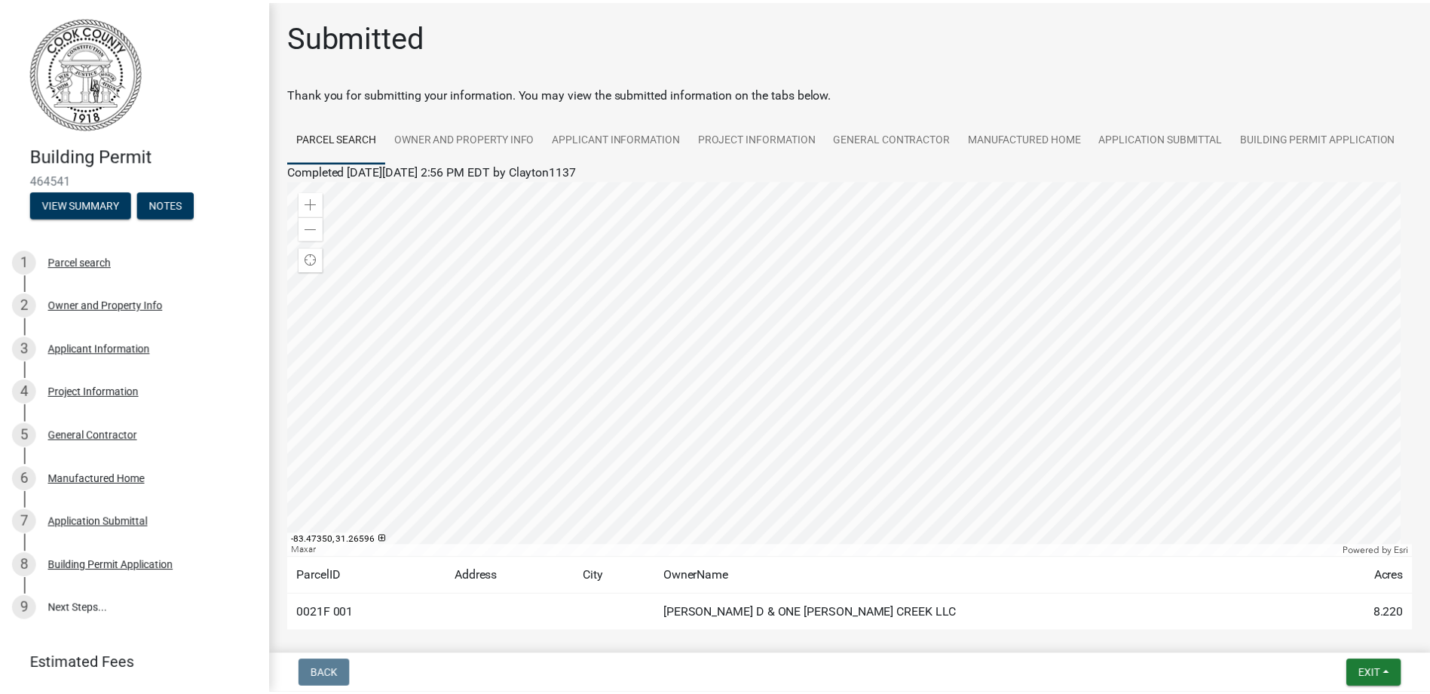
scroll to position [72, 0]
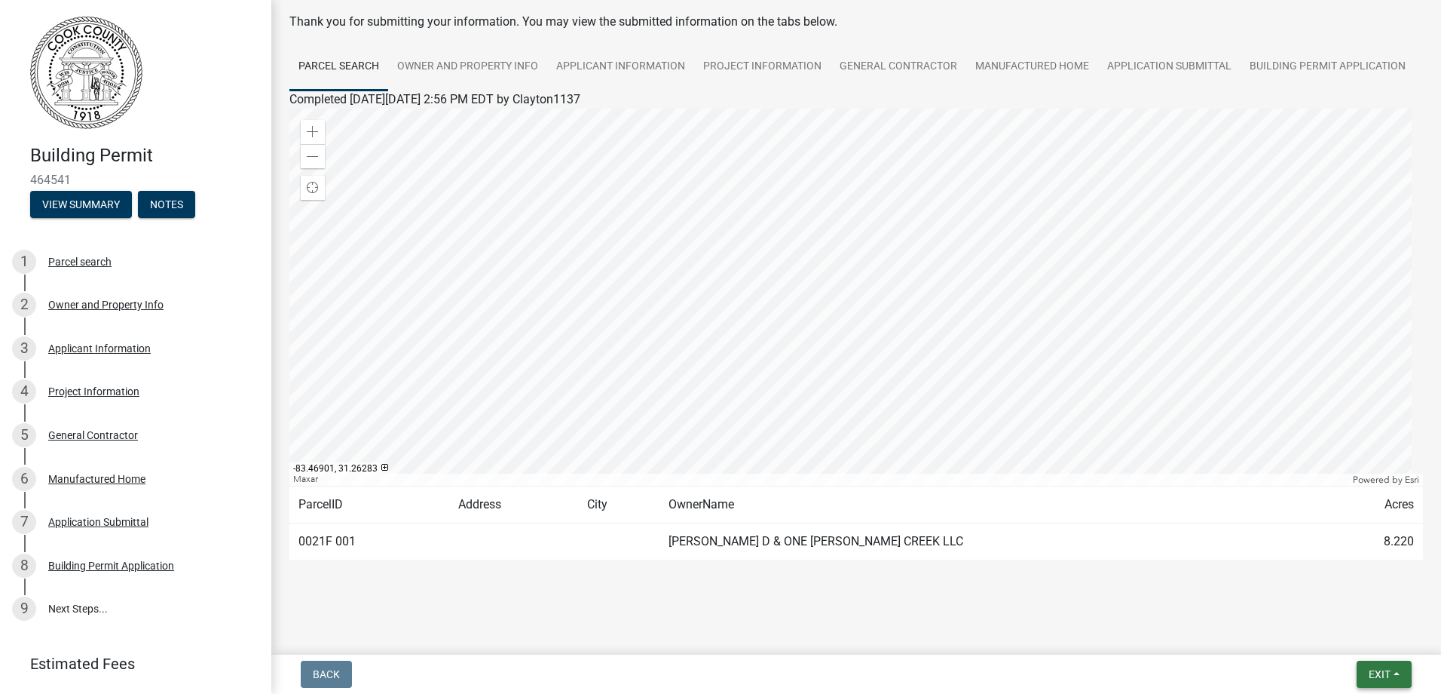
click at [1395, 682] on button "Exit" at bounding box center [1384, 673] width 55 height 27
click at [1360, 646] on button "Save & Exit" at bounding box center [1351, 635] width 121 height 36
